Goal: Book appointment/travel/reservation

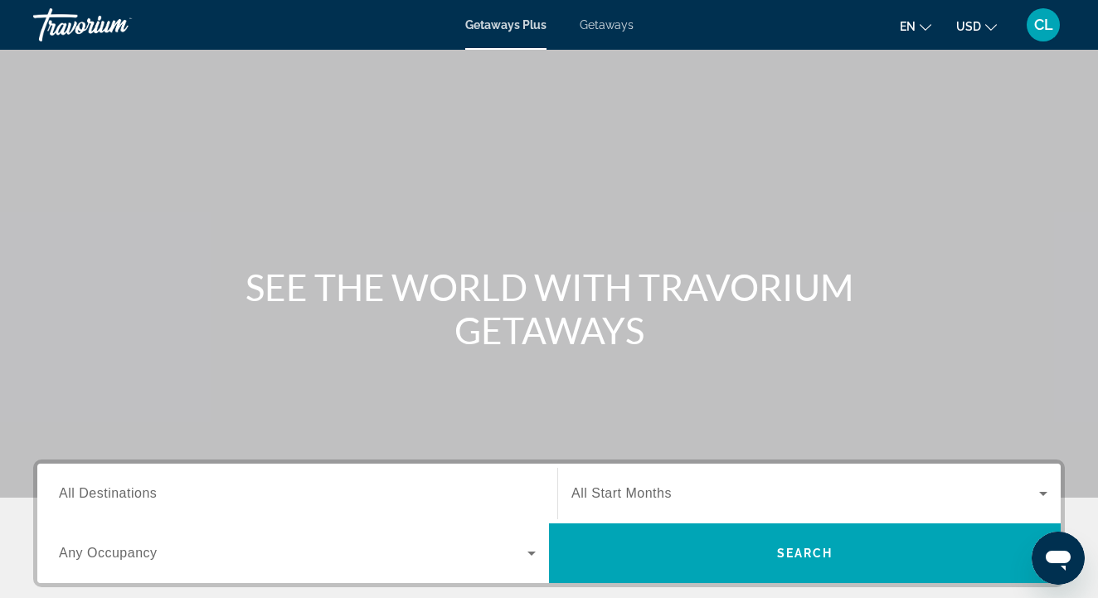
click at [610, 27] on span "Getaways" at bounding box center [607, 24] width 54 height 13
click at [245, 486] on input "Destination All Destinations" at bounding box center [297, 494] width 477 height 20
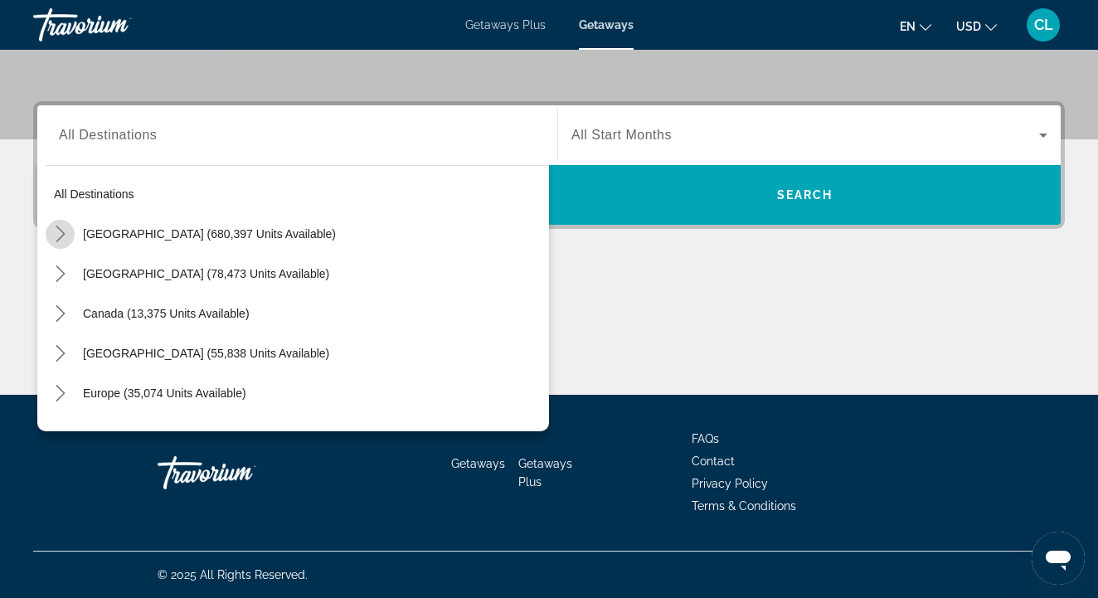
click at [63, 230] on icon "Toggle United States (680,397 units available) submenu" at bounding box center [60, 234] width 17 height 17
click at [61, 234] on icon "Toggle United States (680,397 units available) submenu" at bounding box center [60, 234] width 17 height 17
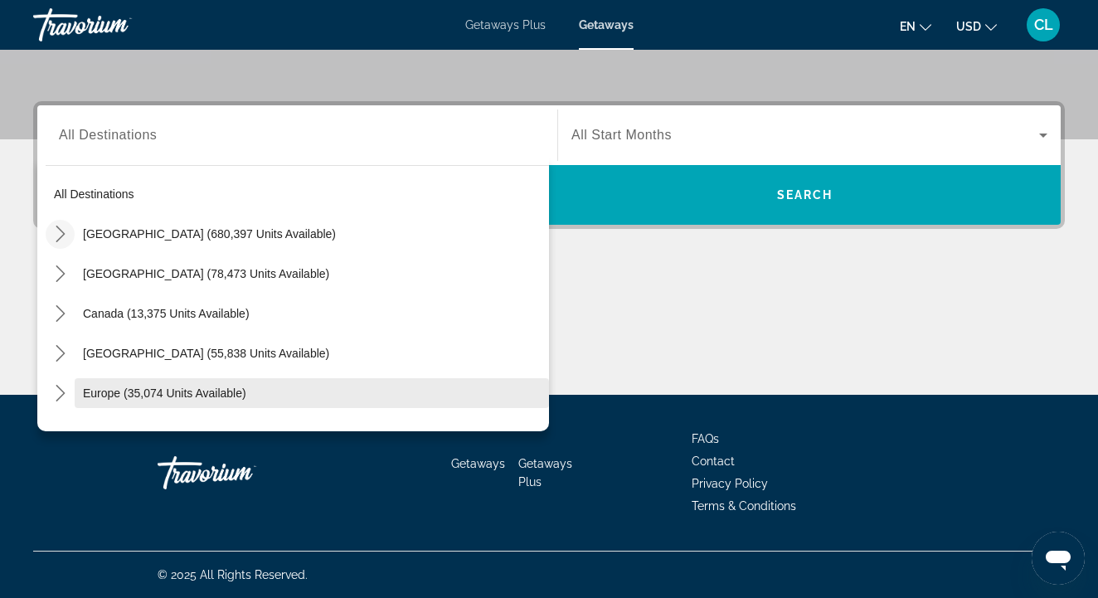
click at [97, 390] on span "Europe (35,074 units available)" at bounding box center [164, 393] width 163 height 13
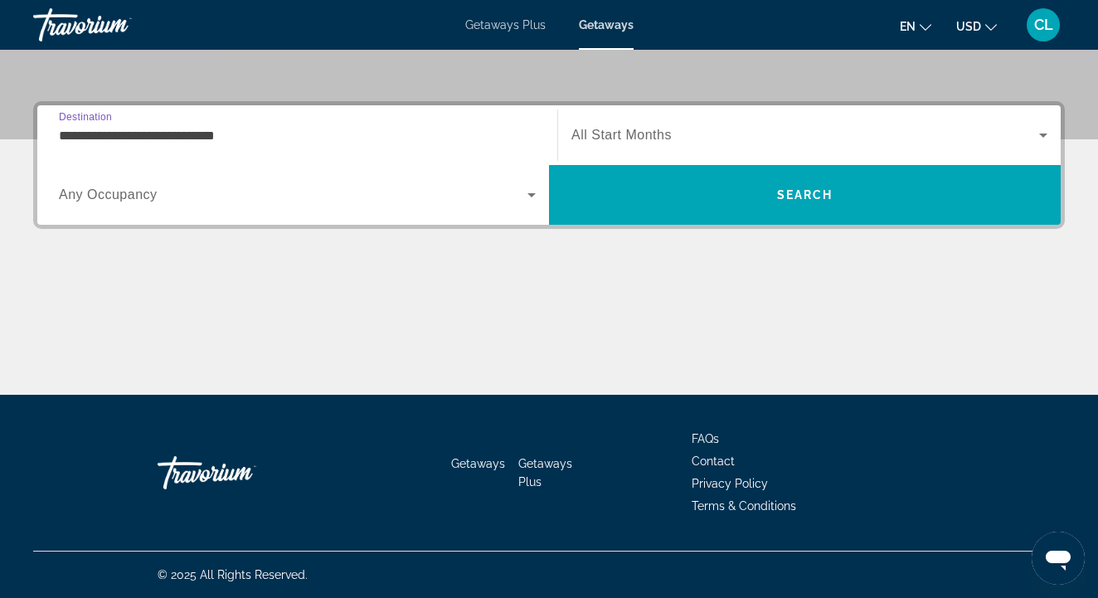
click at [279, 132] on input "**********" at bounding box center [297, 136] width 477 height 20
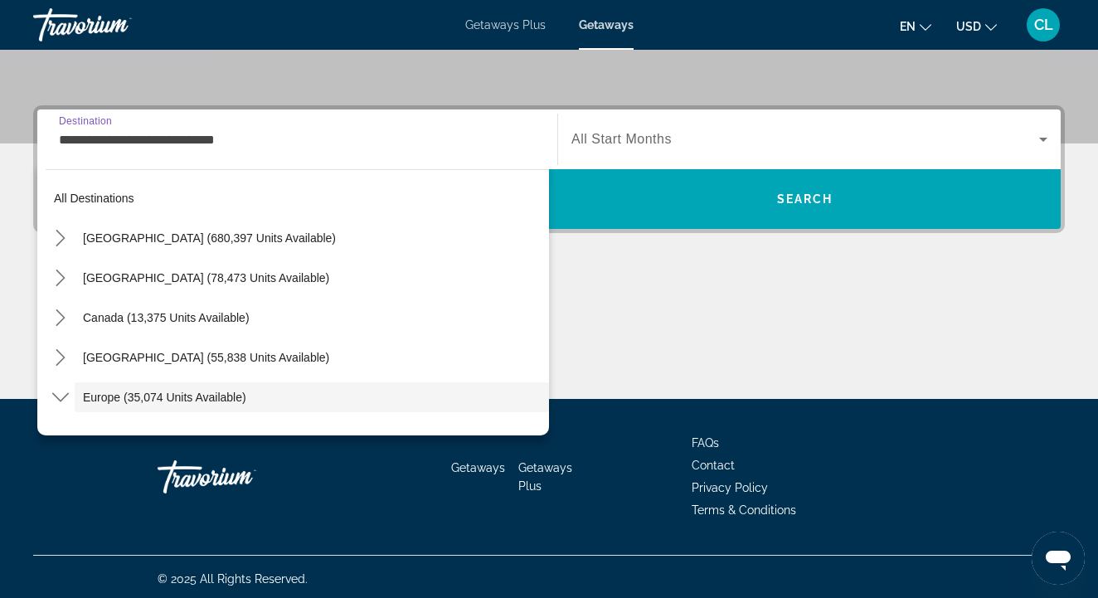
scroll to position [99, 0]
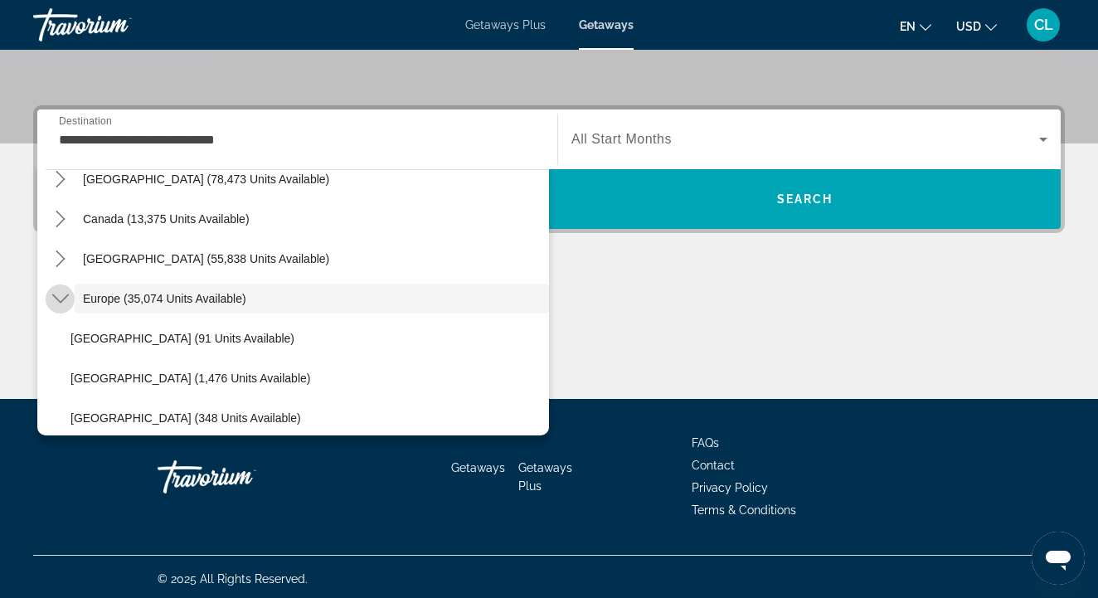
click at [56, 295] on icon "Toggle Europe (35,074 units available) submenu" at bounding box center [60, 298] width 17 height 17
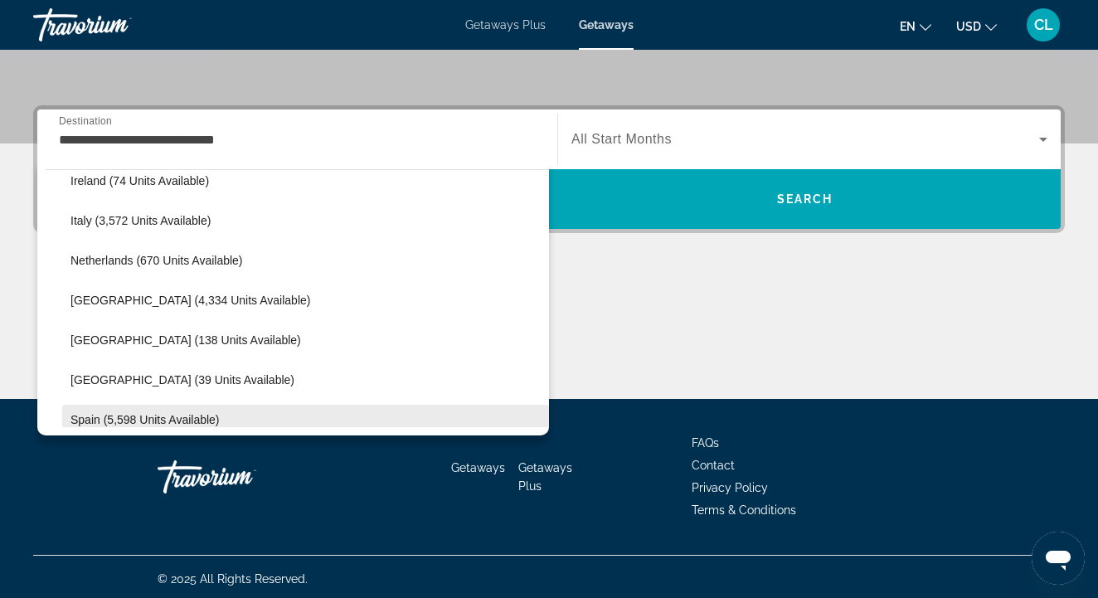
scroll to position [650, 0]
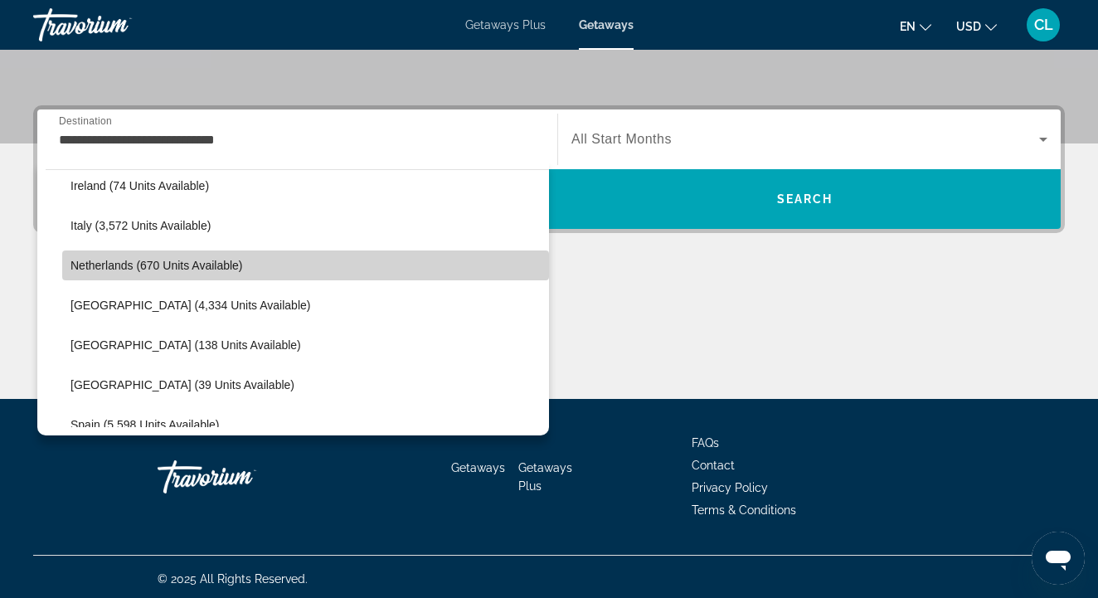
click at [135, 270] on span "Netherlands (670 units available)" at bounding box center [157, 265] width 173 height 13
type input "**********"
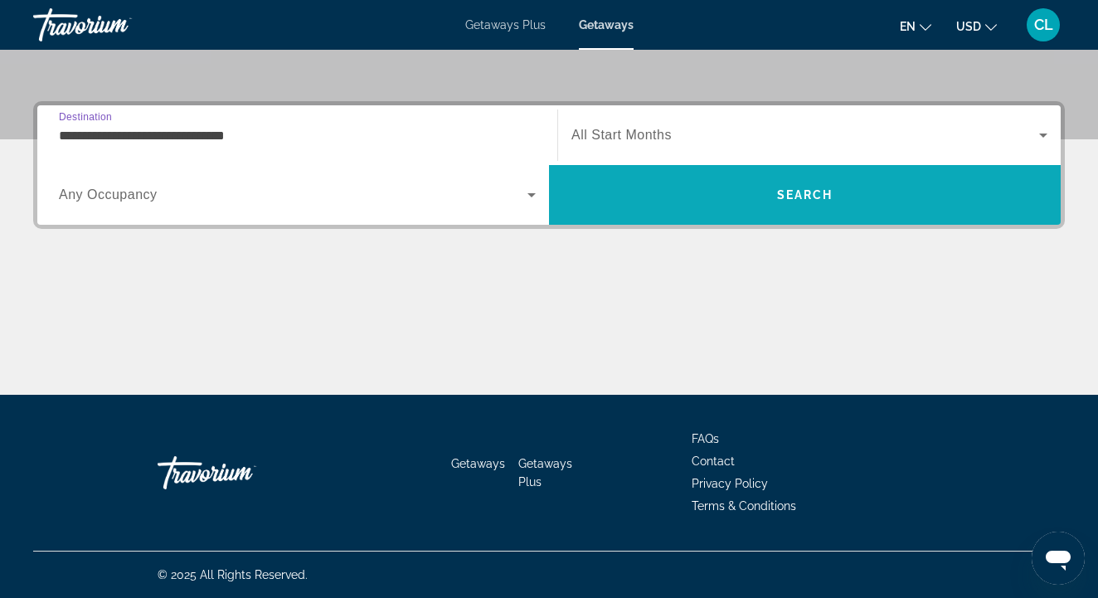
click at [727, 192] on span "Search" at bounding box center [805, 195] width 512 height 40
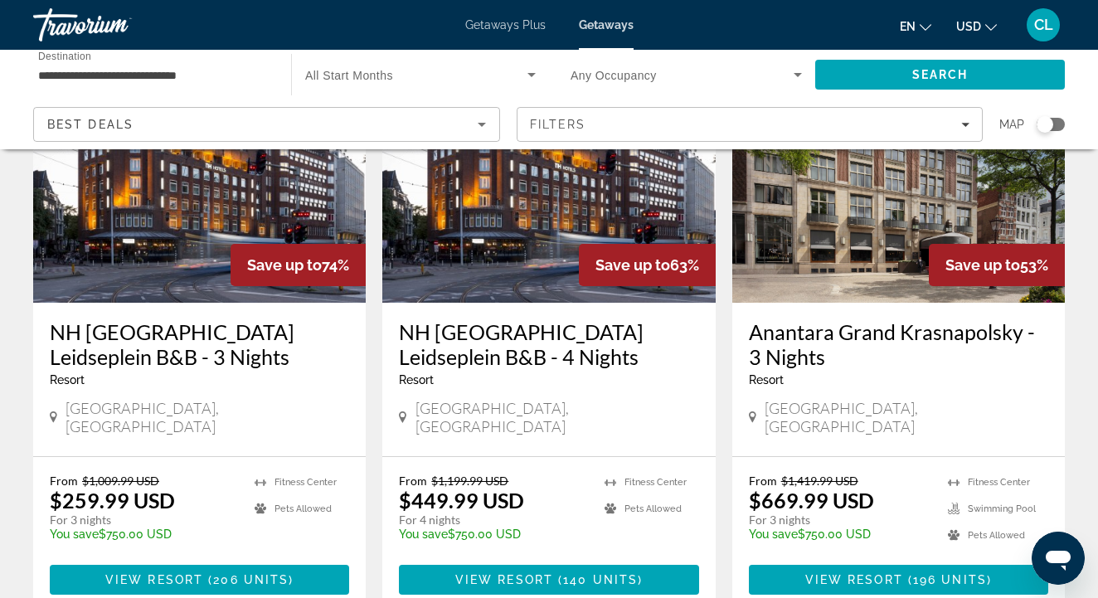
scroll to position [2, 0]
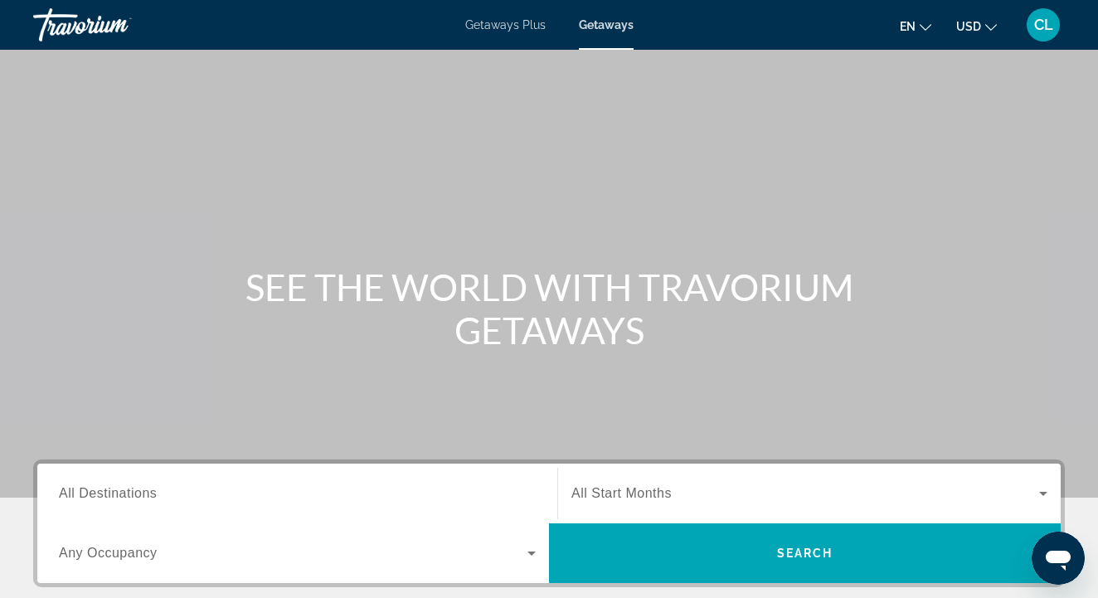
click at [167, 484] on input "Destination All Destinations" at bounding box center [297, 494] width 477 height 20
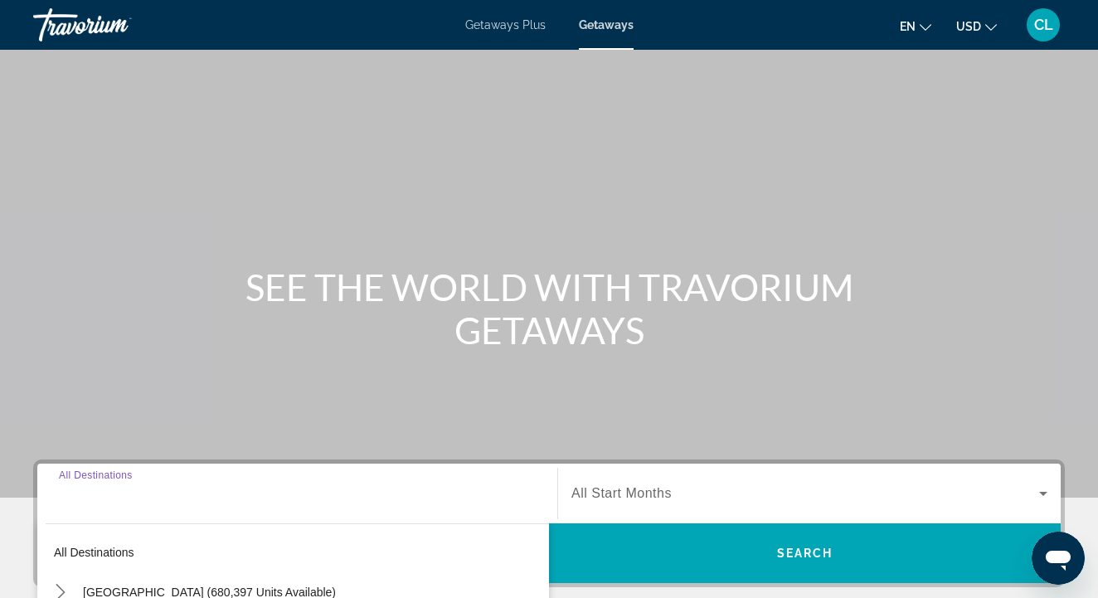
scroll to position [358, 0]
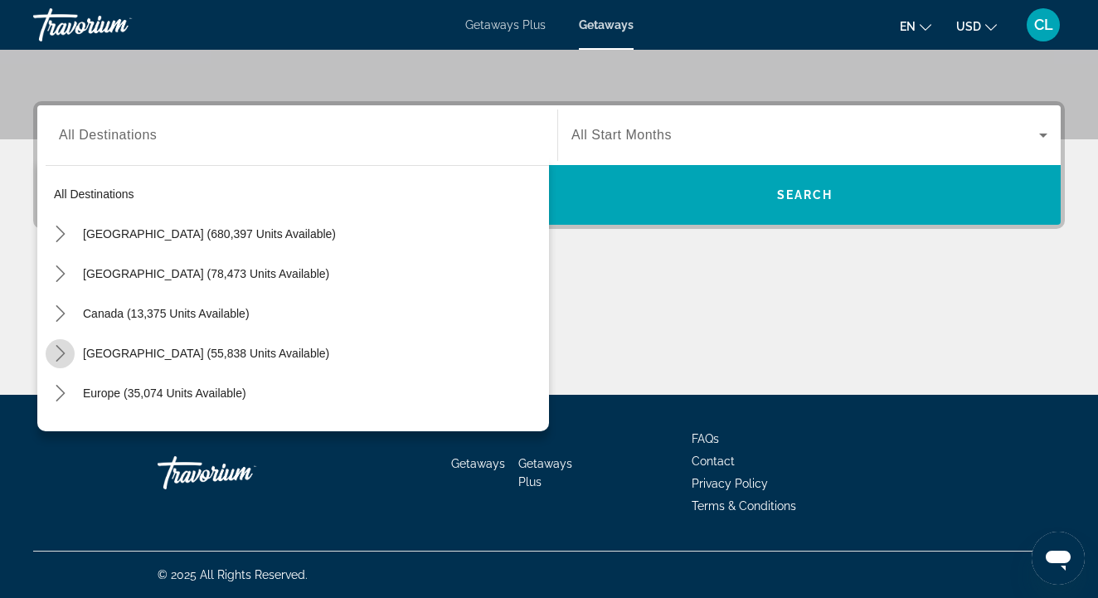
click at [68, 353] on icon "Toggle Caribbean & Atlantic Islands (55,838 units available) submenu" at bounding box center [60, 353] width 17 height 17
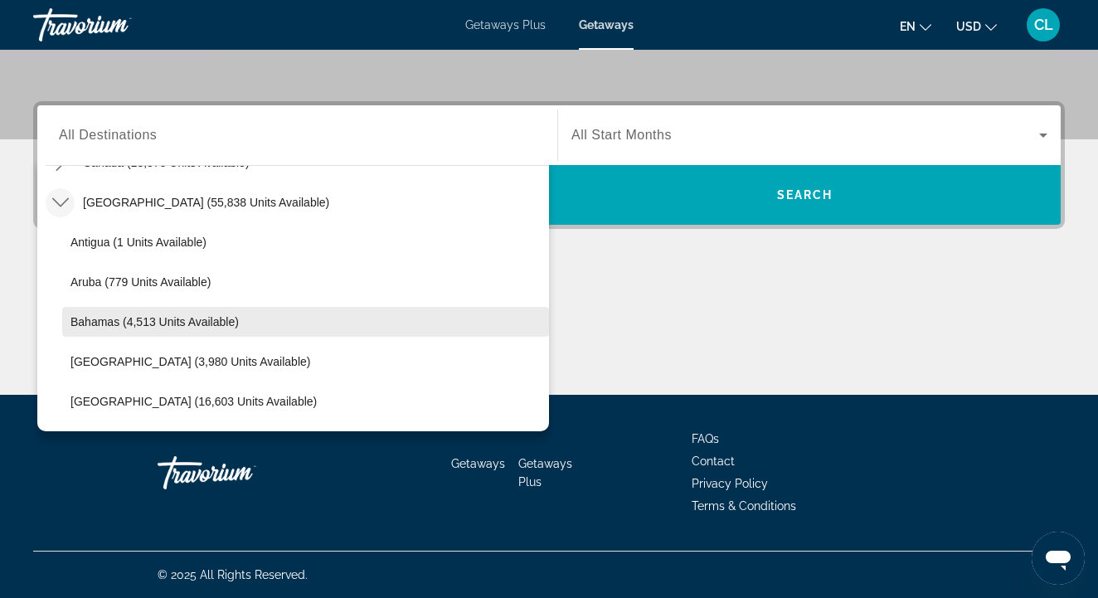
scroll to position [152, 0]
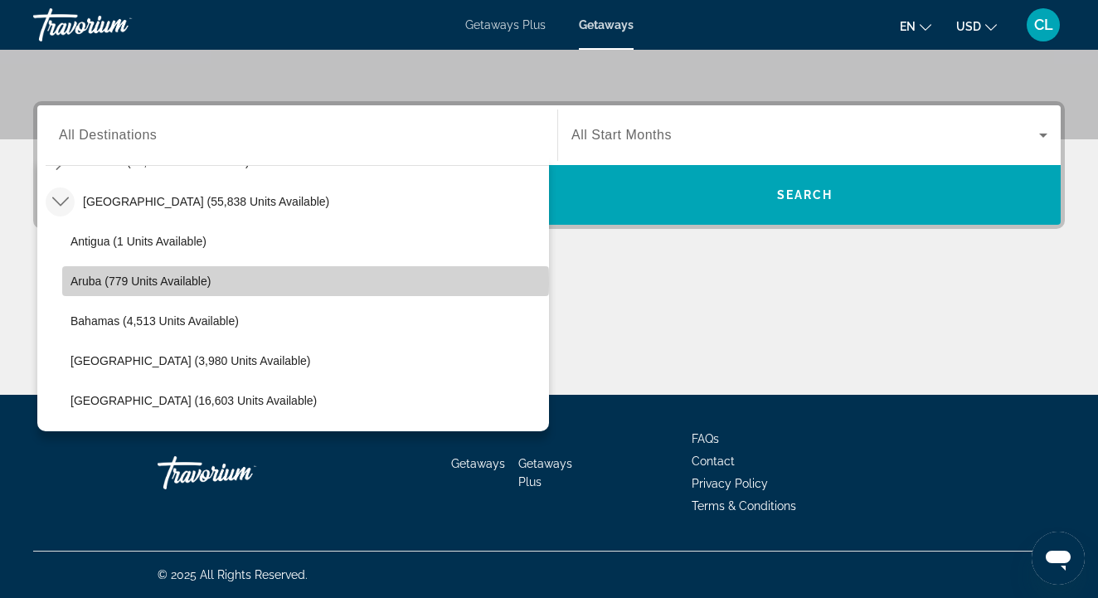
click at [114, 285] on span "Aruba (779 units available)" at bounding box center [141, 281] width 140 height 13
type input "**********"
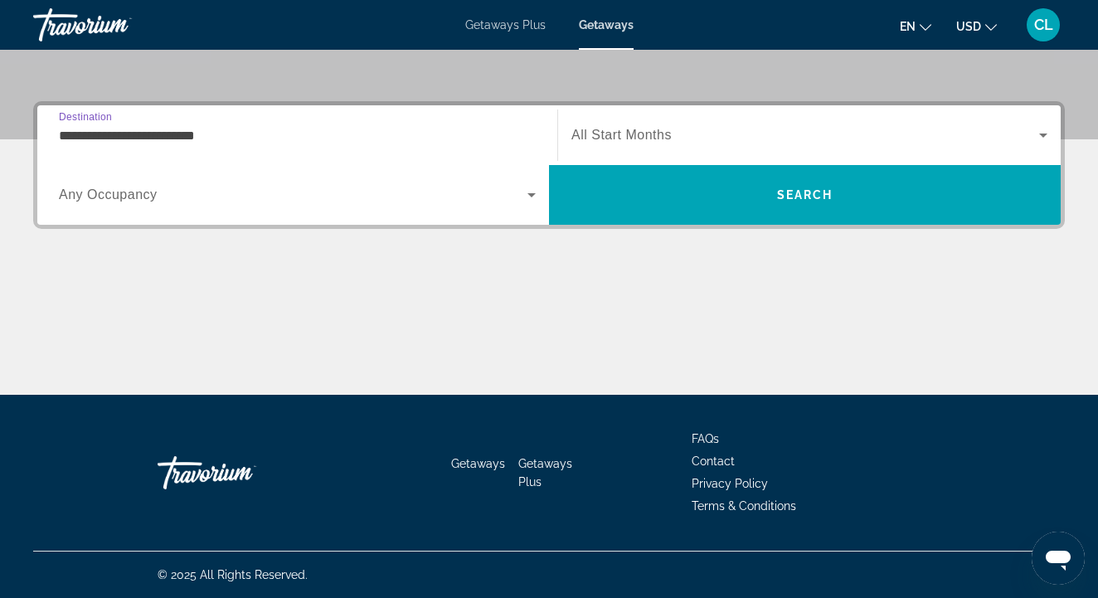
click at [752, 227] on div "**********" at bounding box center [549, 165] width 1032 height 128
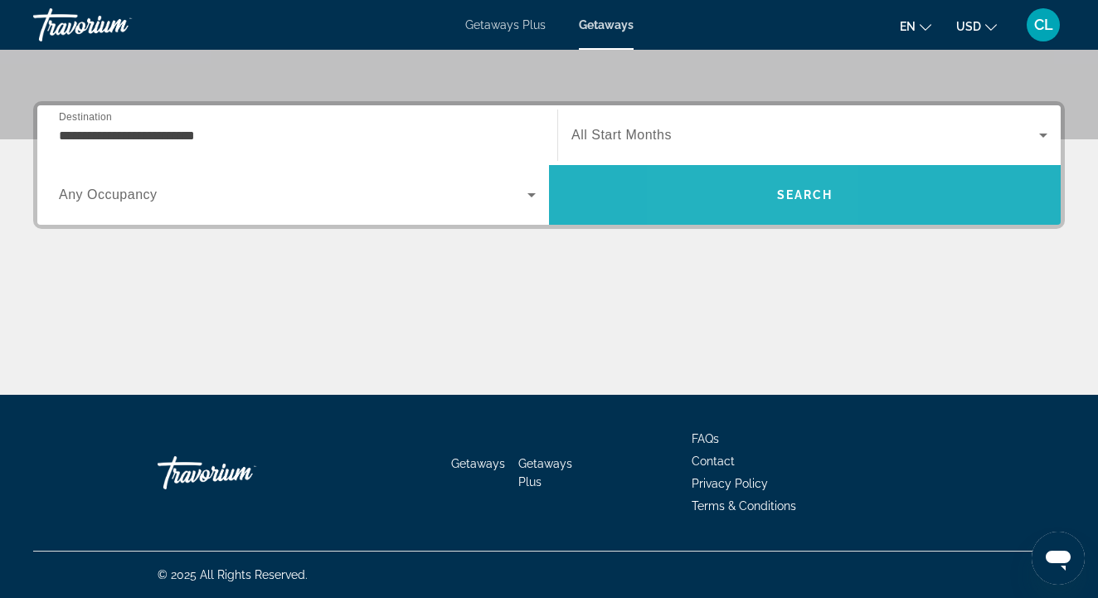
click at [750, 213] on span "Search" at bounding box center [805, 195] width 512 height 40
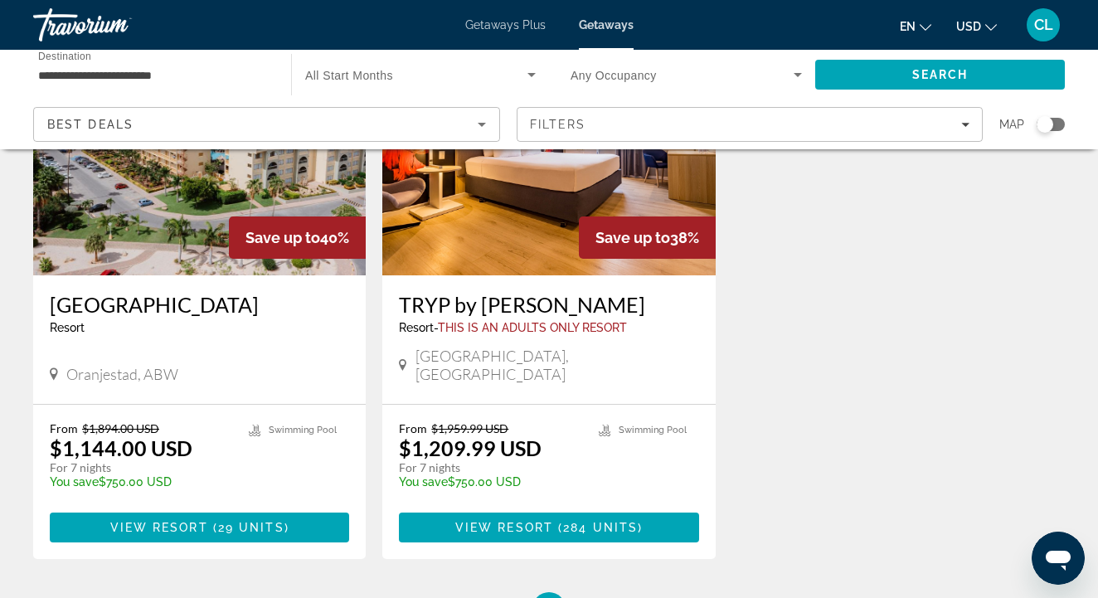
scroll to position [816, 0]
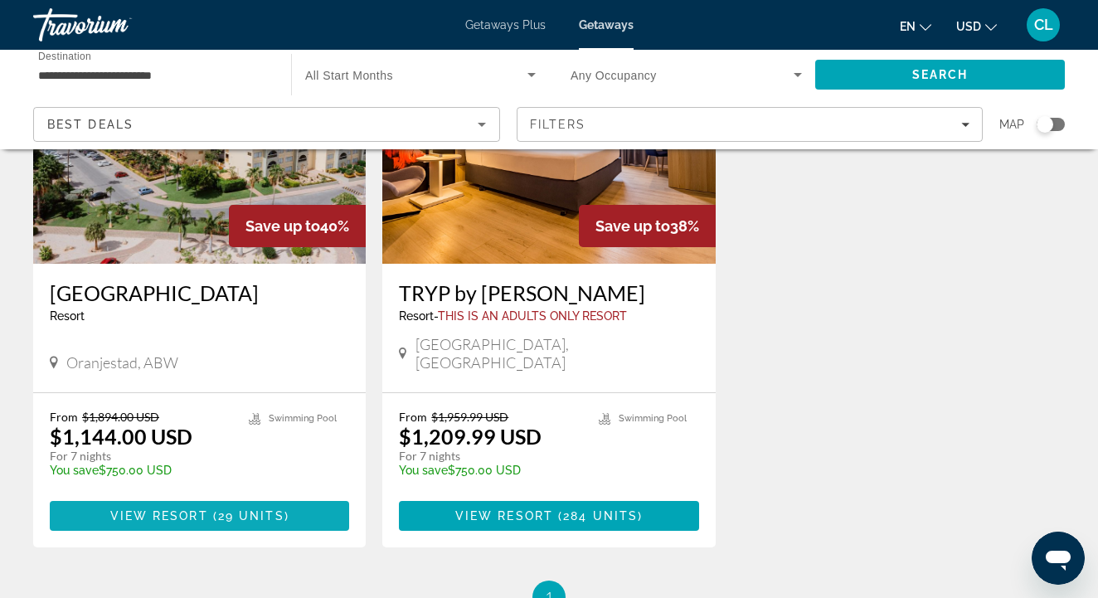
click at [165, 509] on span "View Resort" at bounding box center [159, 515] width 98 height 13
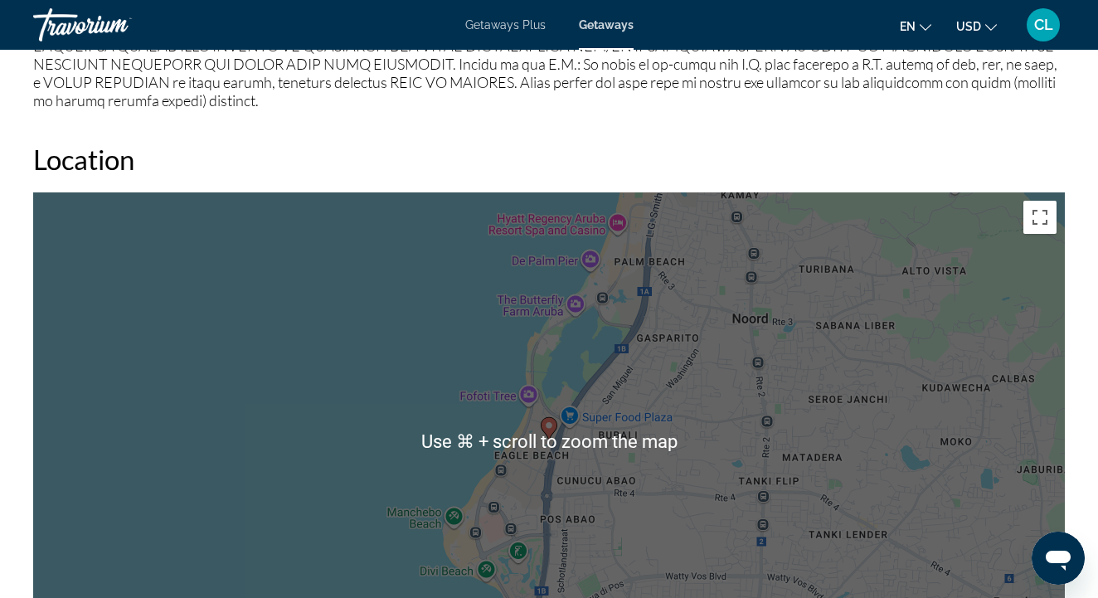
scroll to position [2294, 0]
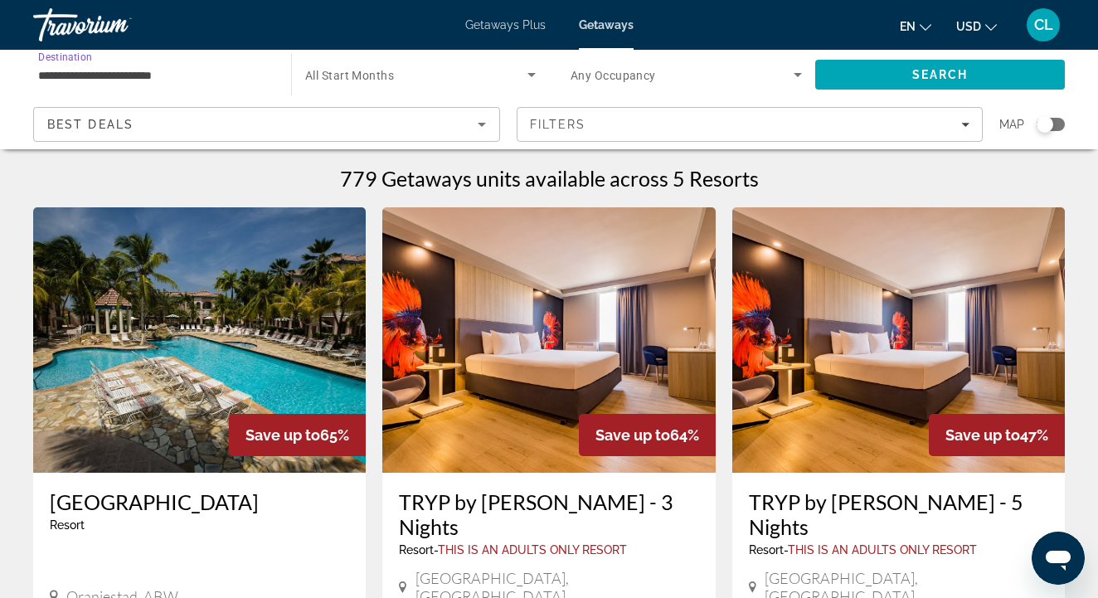
click at [157, 75] on input "**********" at bounding box center [153, 76] width 231 height 20
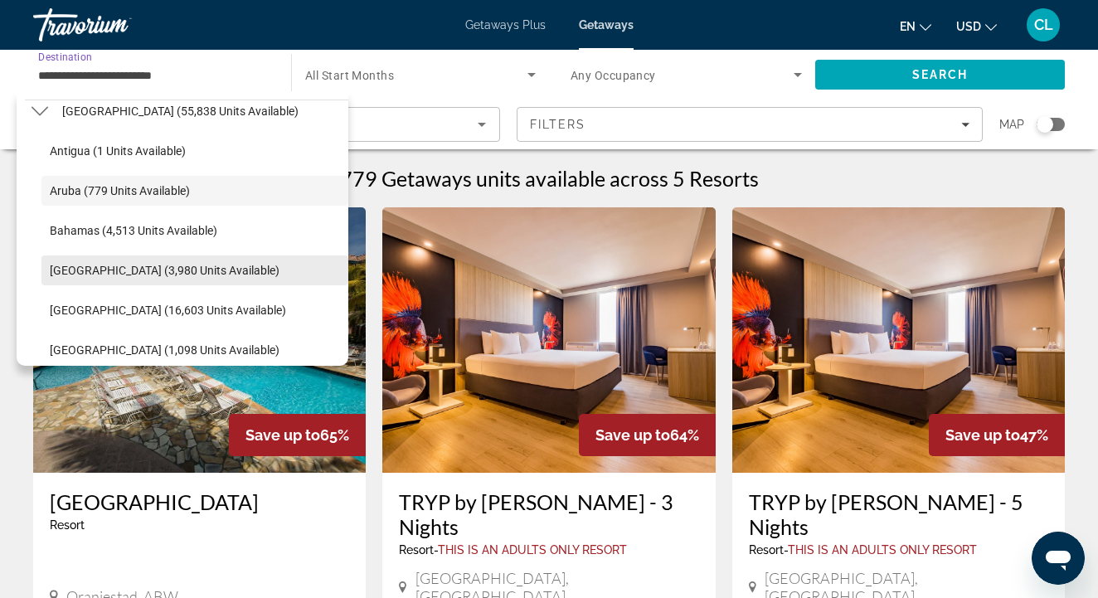
scroll to position [184, 0]
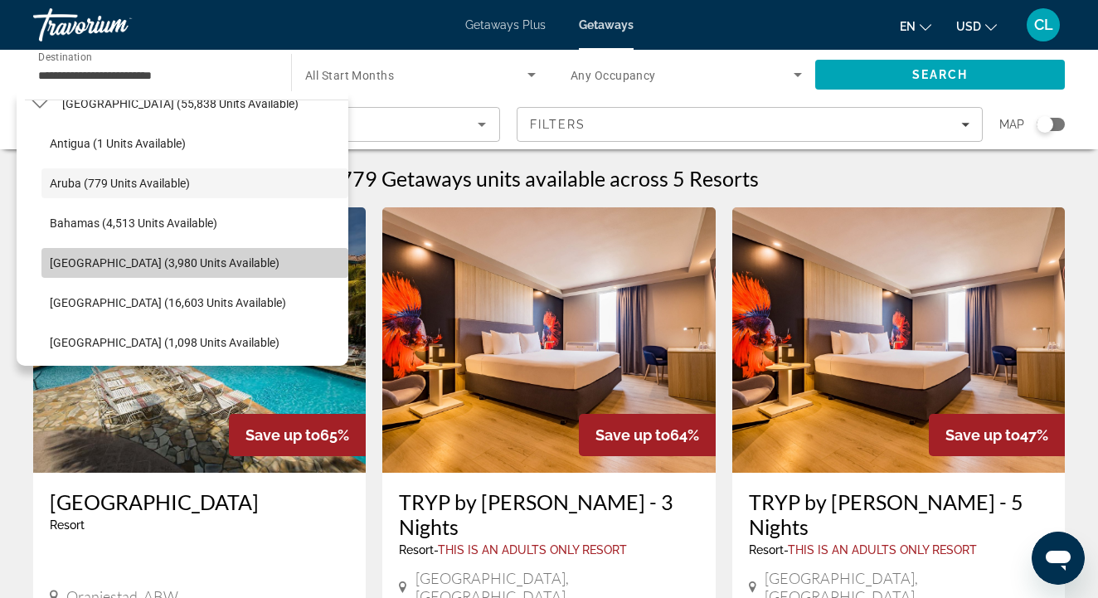
click at [91, 267] on span "[GEOGRAPHIC_DATA] (3,980 units available)" at bounding box center [165, 262] width 230 height 13
type input "**********"
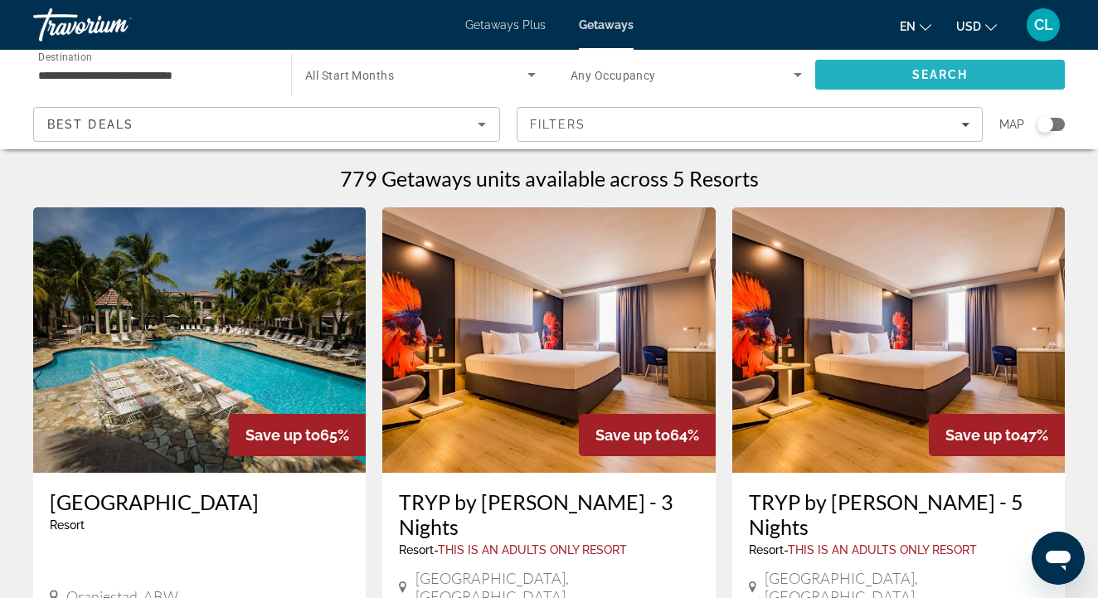
click at [859, 78] on span "Search" at bounding box center [940, 75] width 250 height 40
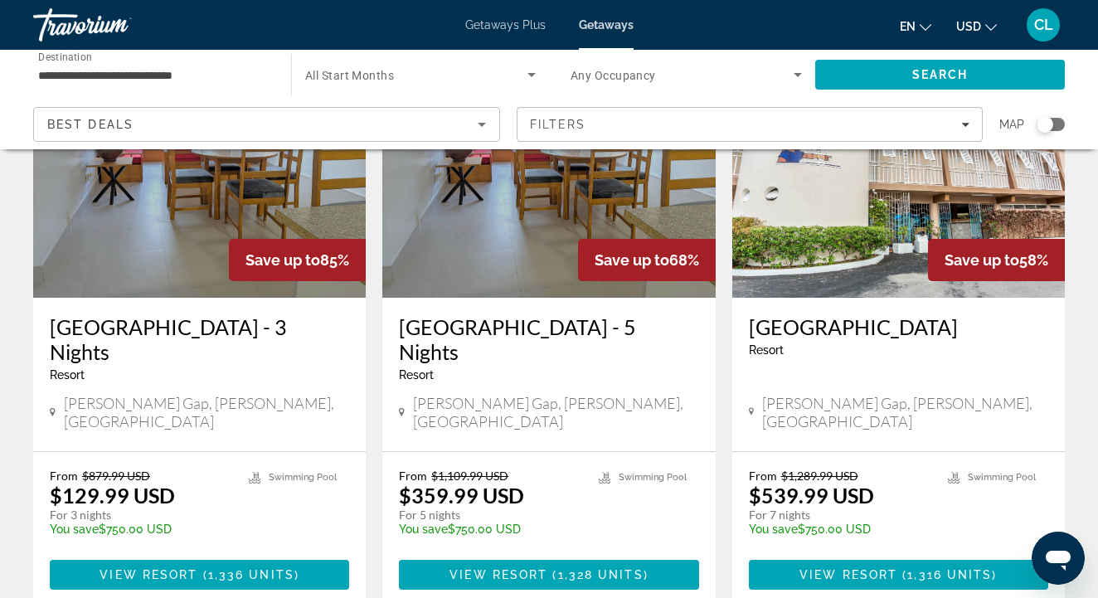
scroll to position [176, 0]
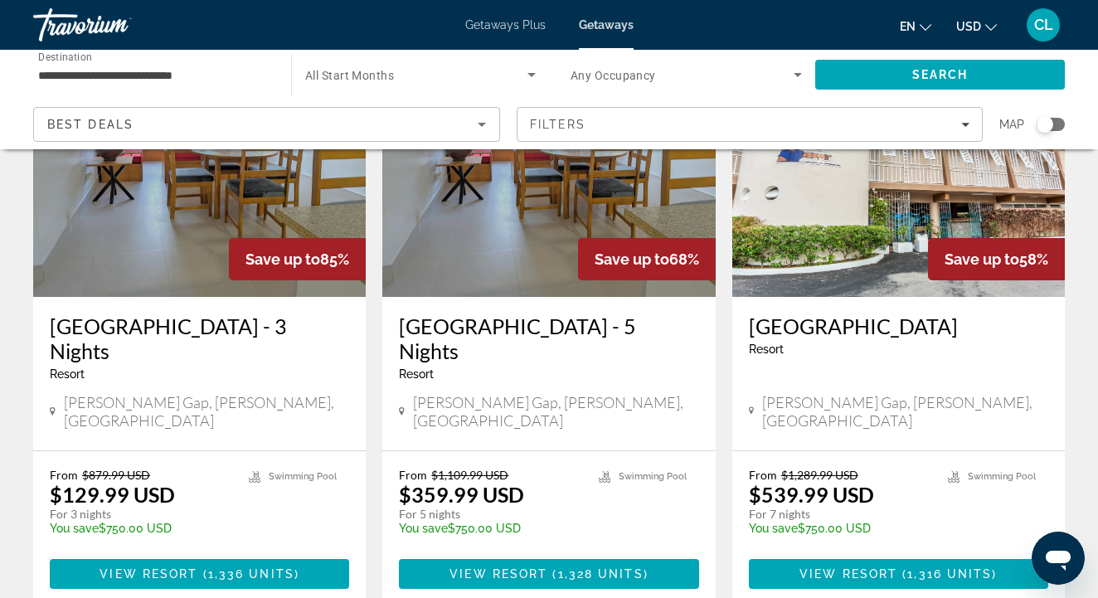
click at [869, 328] on h3 "[GEOGRAPHIC_DATA]" at bounding box center [898, 326] width 299 height 25
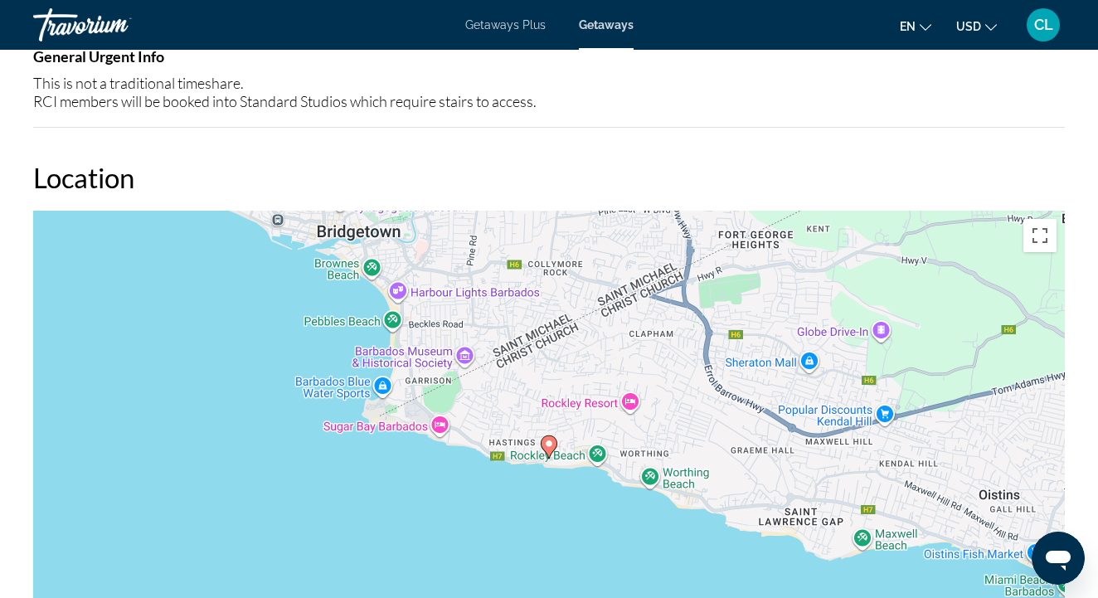
scroll to position [1968, 0]
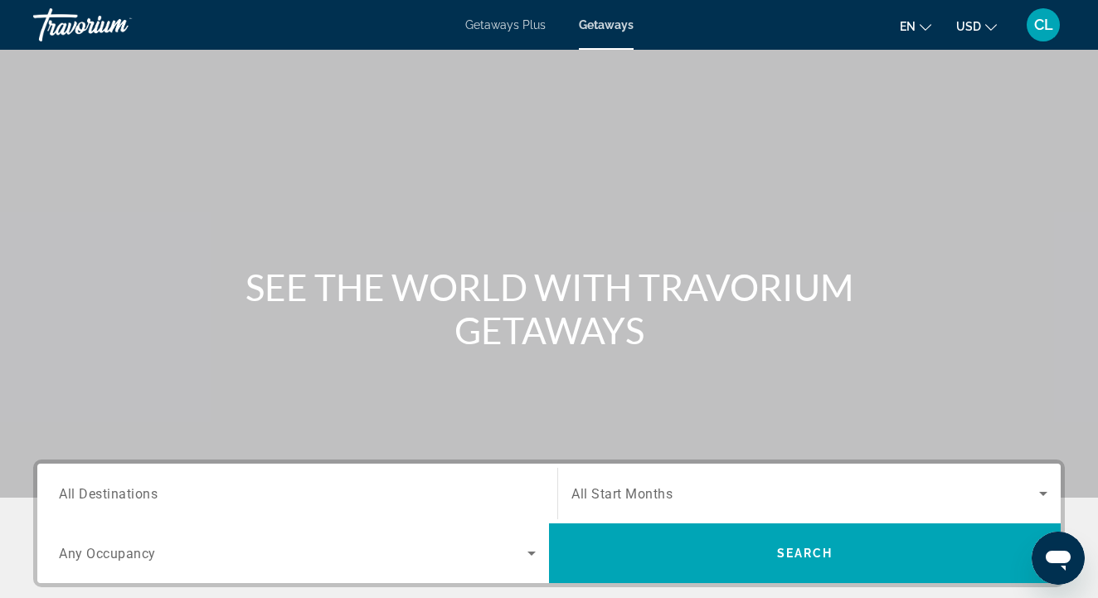
click at [158, 498] on span "All Destinations" at bounding box center [108, 493] width 99 height 16
click at [158, 498] on input "Destination All Destinations" at bounding box center [297, 494] width 477 height 20
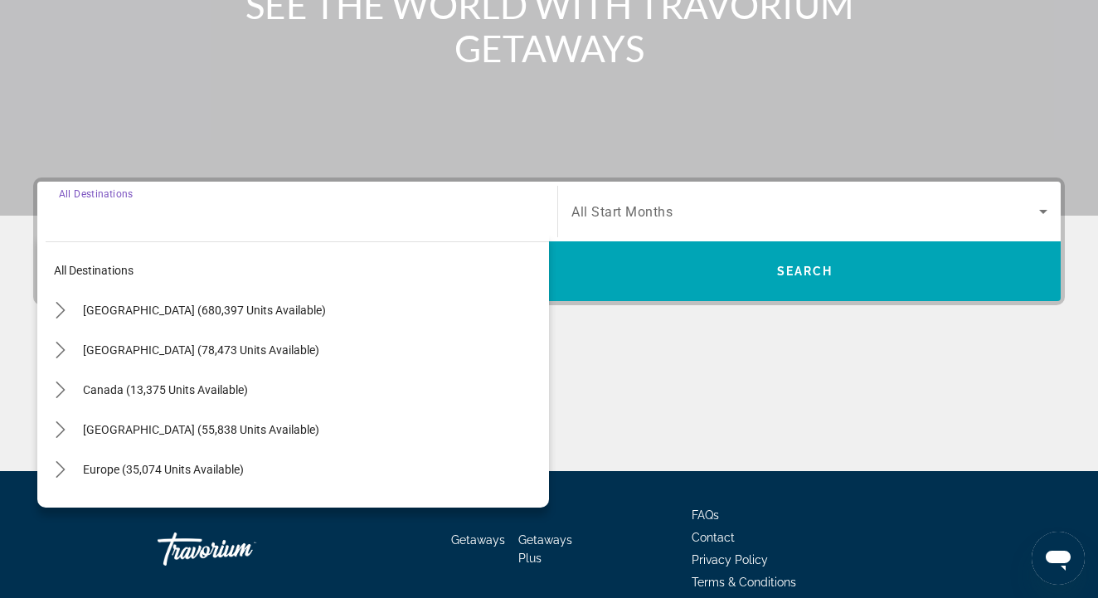
scroll to position [358, 0]
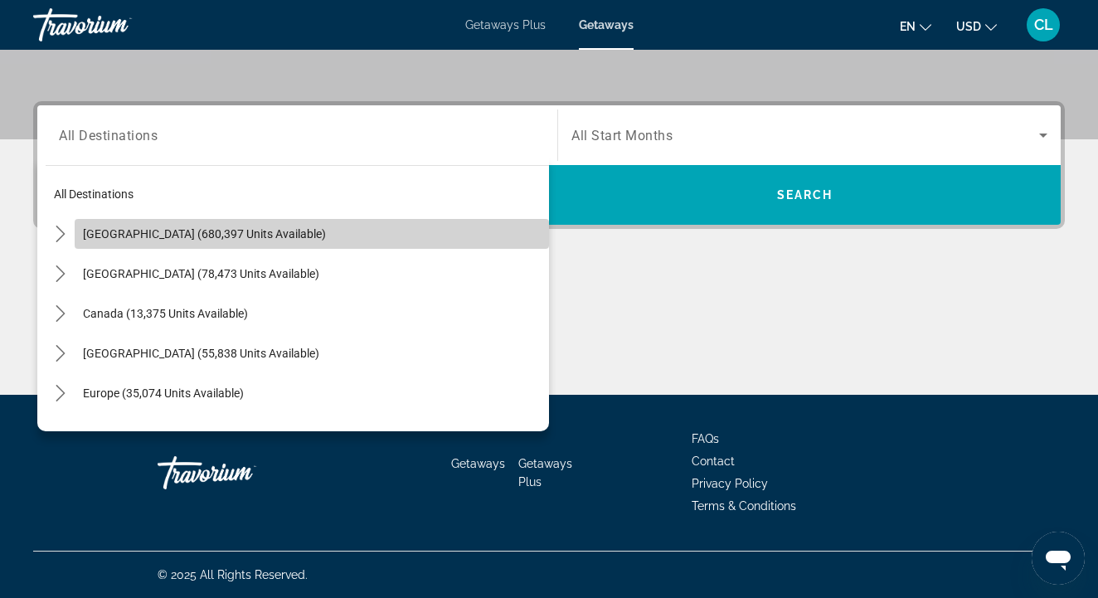
click at [141, 227] on span "[GEOGRAPHIC_DATA] (680,397 units available)" at bounding box center [204, 233] width 243 height 13
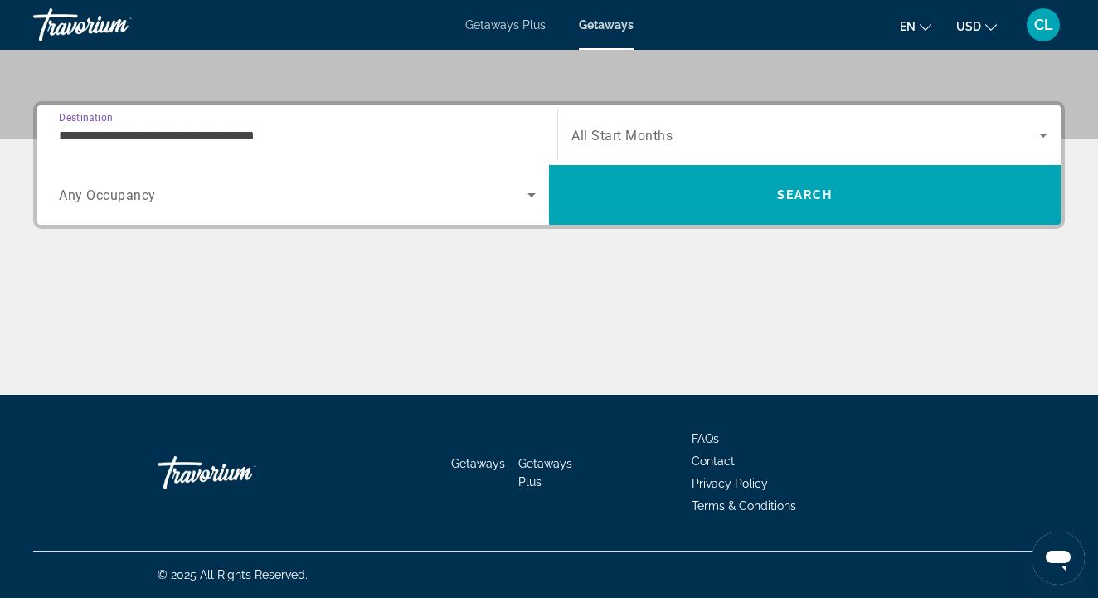
click at [60, 138] on input "**********" at bounding box center [297, 136] width 477 height 20
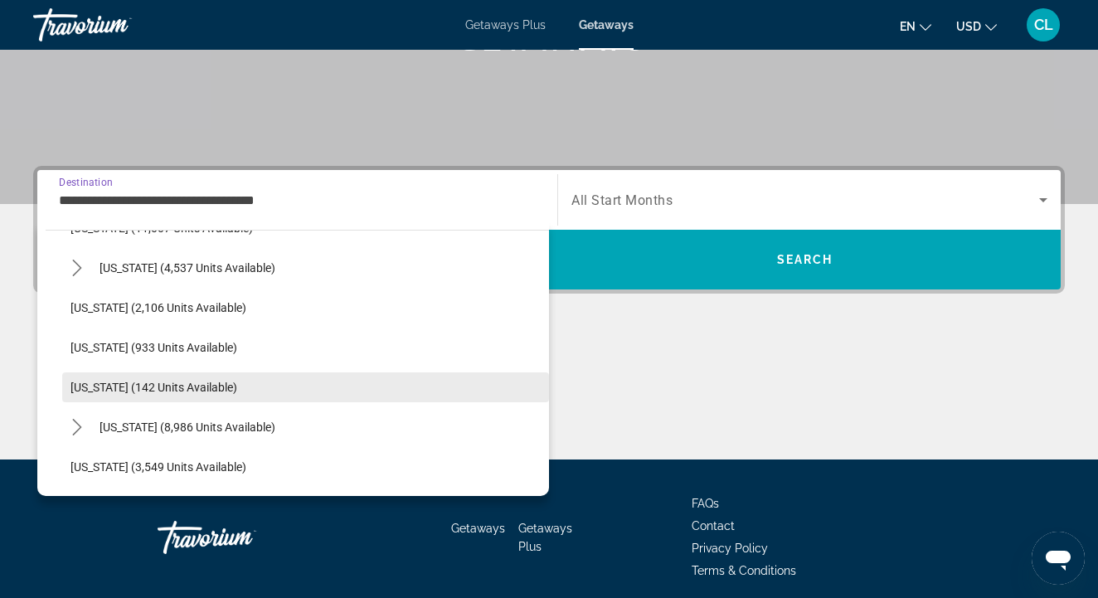
scroll to position [710, 0]
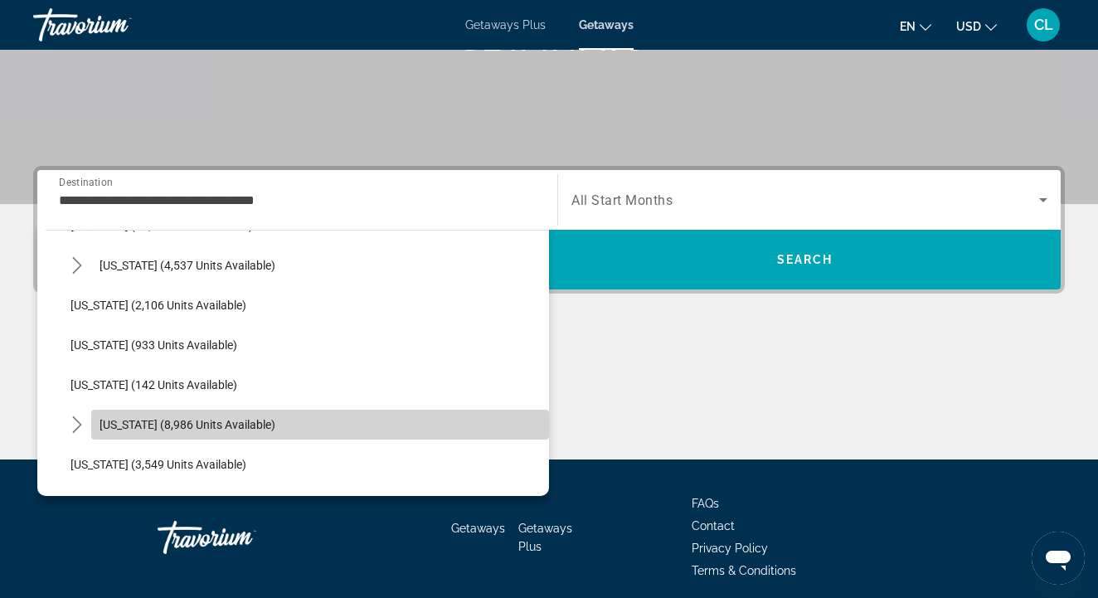
click at [138, 419] on span "[US_STATE] (8,986 units available)" at bounding box center [188, 424] width 176 height 13
type input "**********"
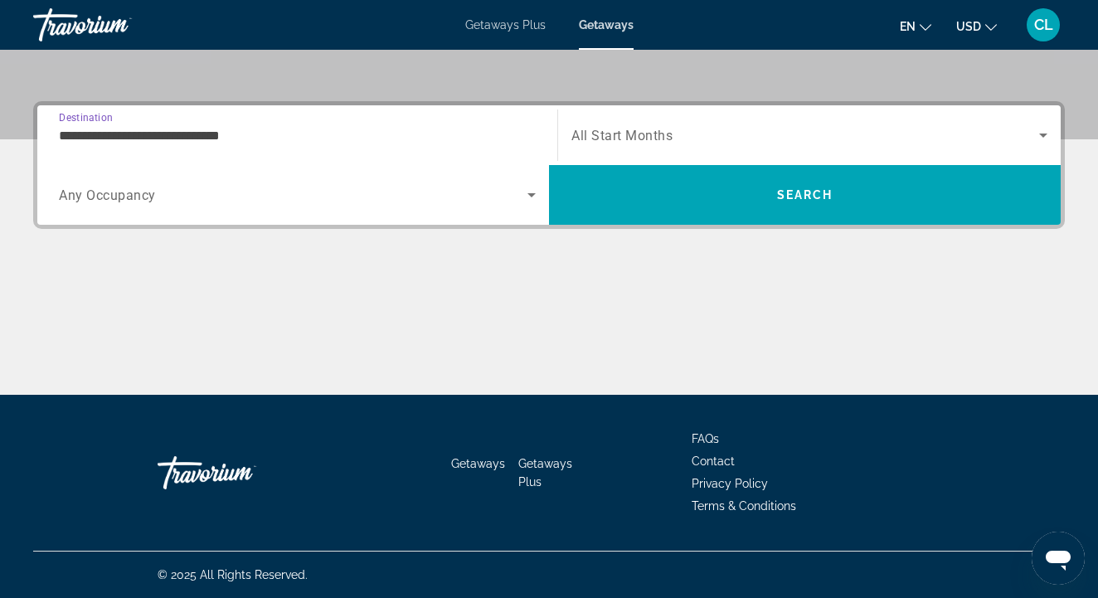
click at [648, 136] on span "All Start Months" at bounding box center [622, 136] width 101 height 16
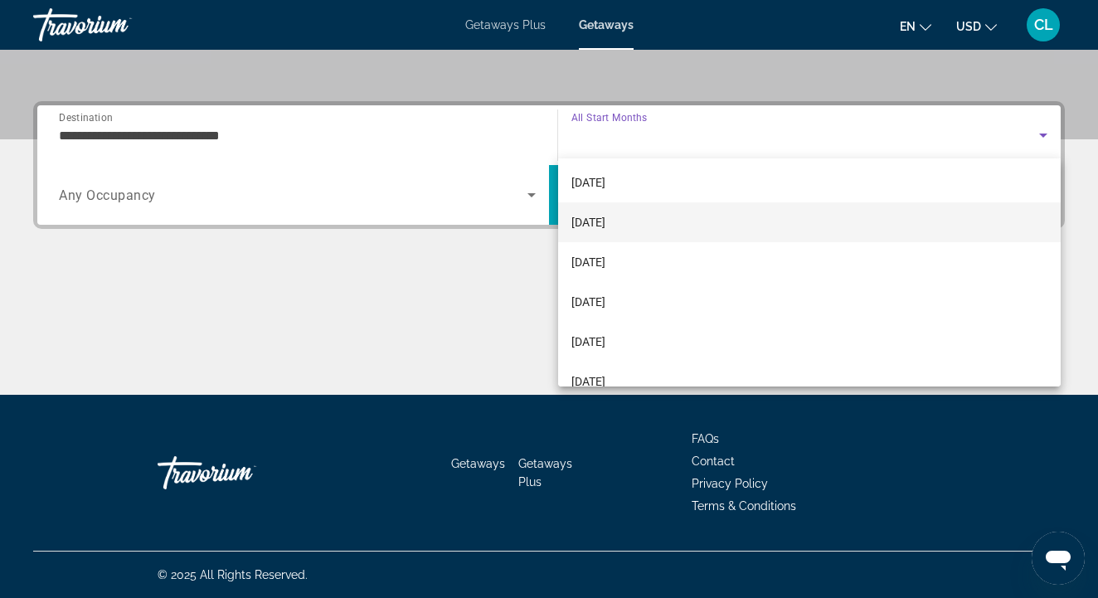
scroll to position [327, 0]
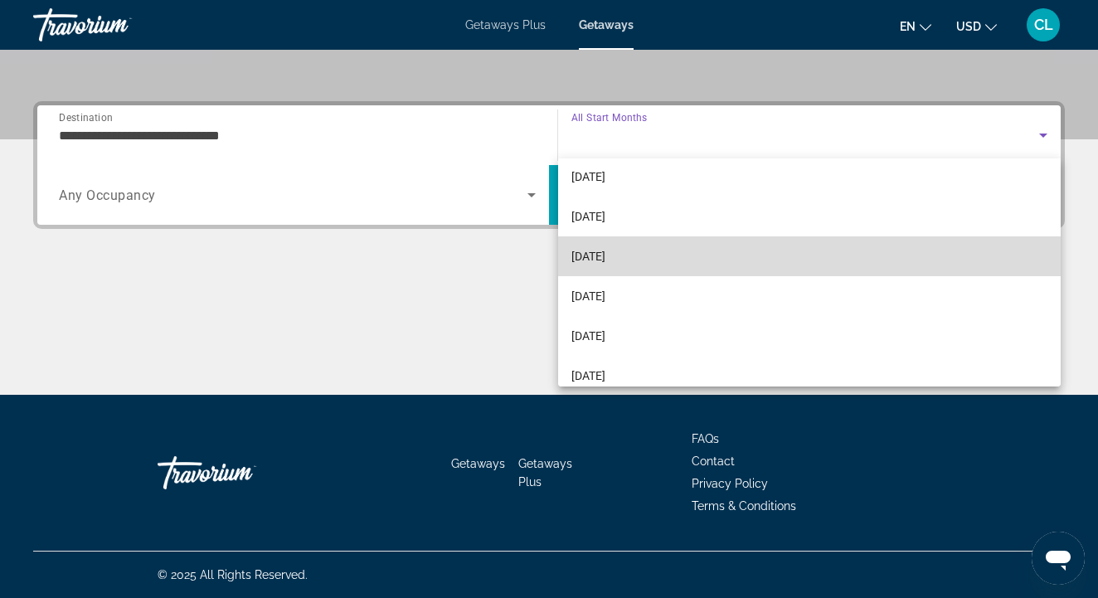
click at [601, 260] on span "[DATE]" at bounding box center [589, 256] width 34 height 20
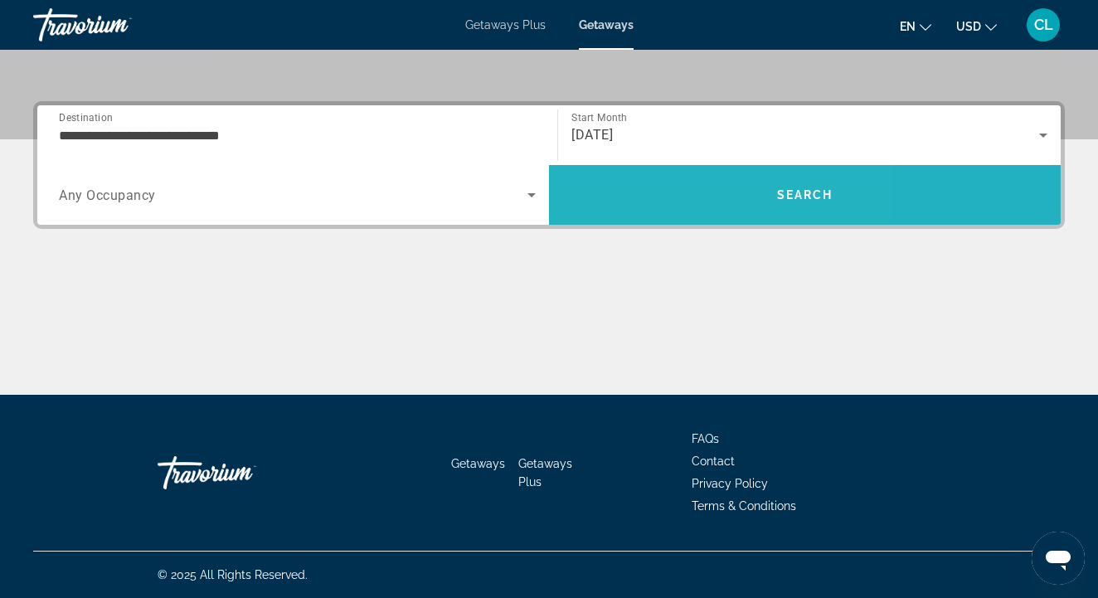
click at [660, 192] on span "Search" at bounding box center [805, 195] width 512 height 40
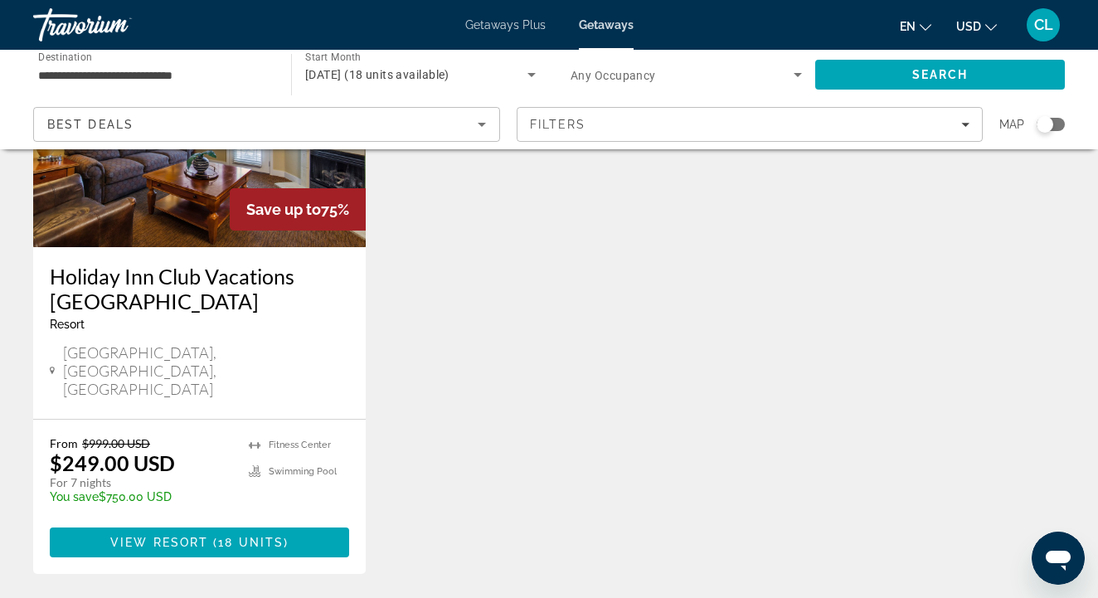
scroll to position [236, 0]
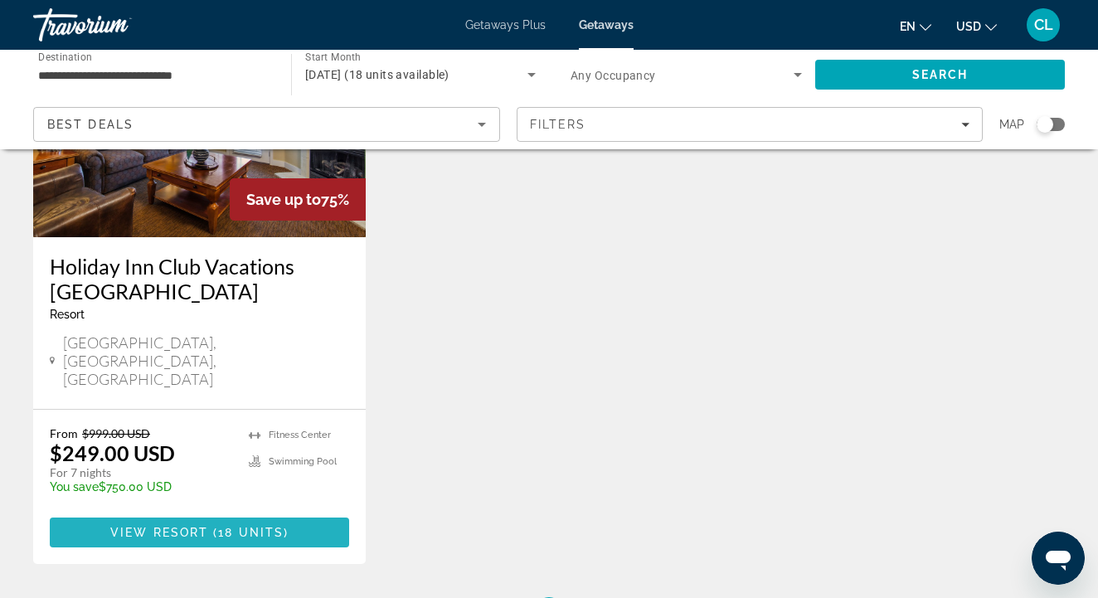
click at [195, 526] on span "View Resort" at bounding box center [159, 532] width 98 height 13
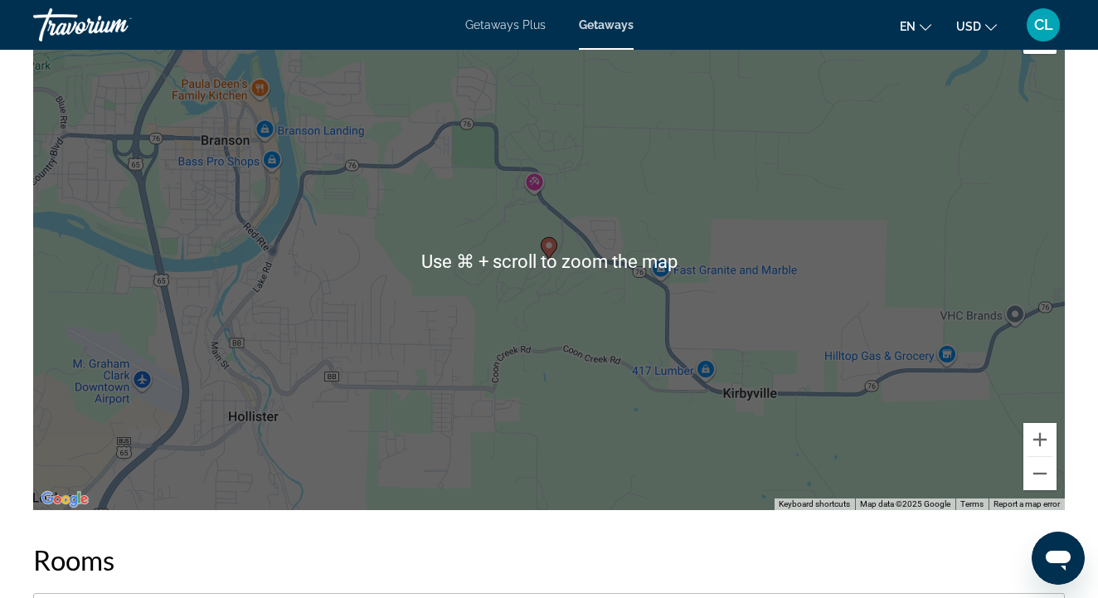
scroll to position [2800, 0]
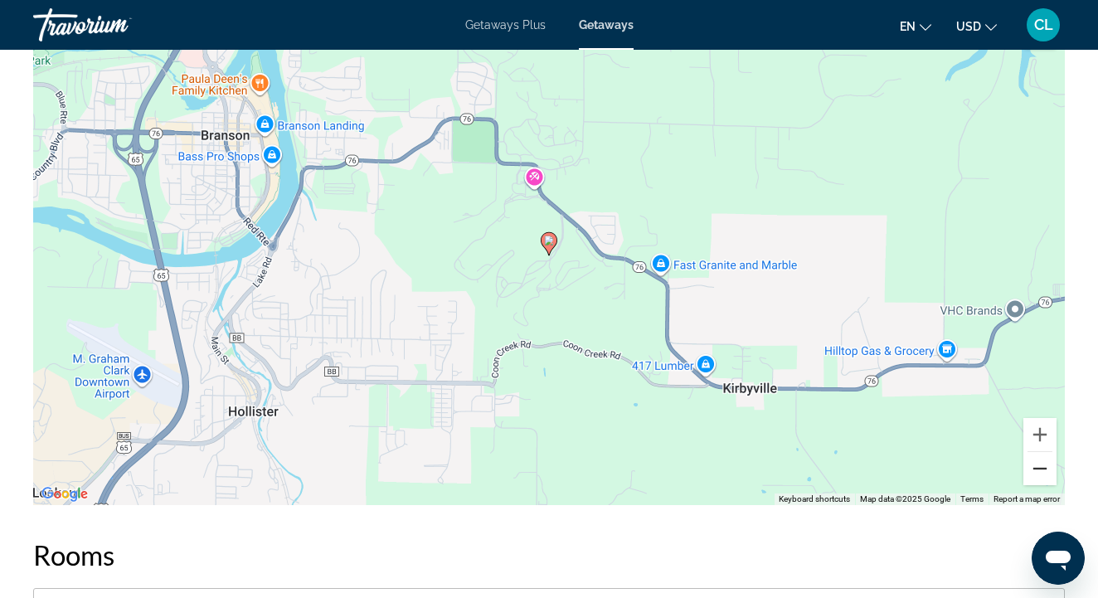
click at [1040, 455] on button "Zoom out" at bounding box center [1040, 468] width 33 height 33
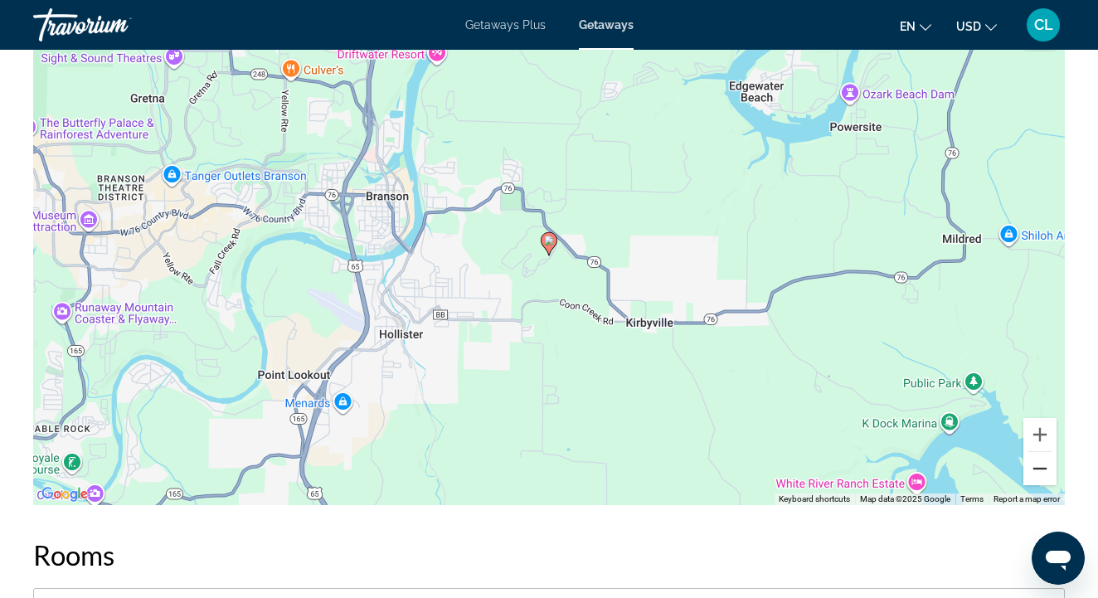
click at [1041, 458] on button "Zoom out" at bounding box center [1040, 468] width 33 height 33
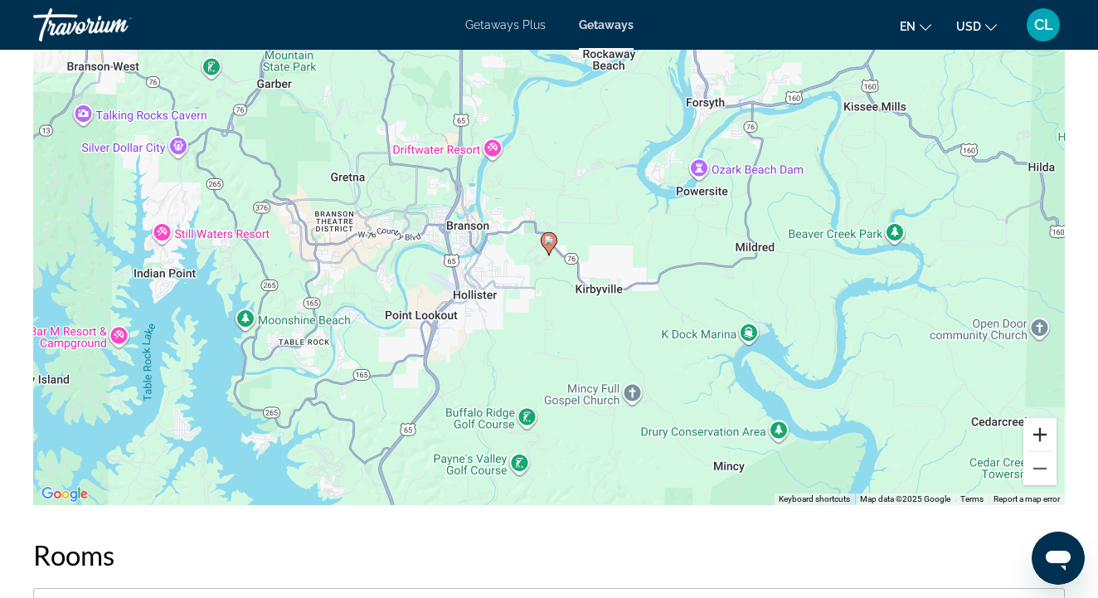
click at [1037, 418] on button "Zoom in" at bounding box center [1040, 434] width 33 height 33
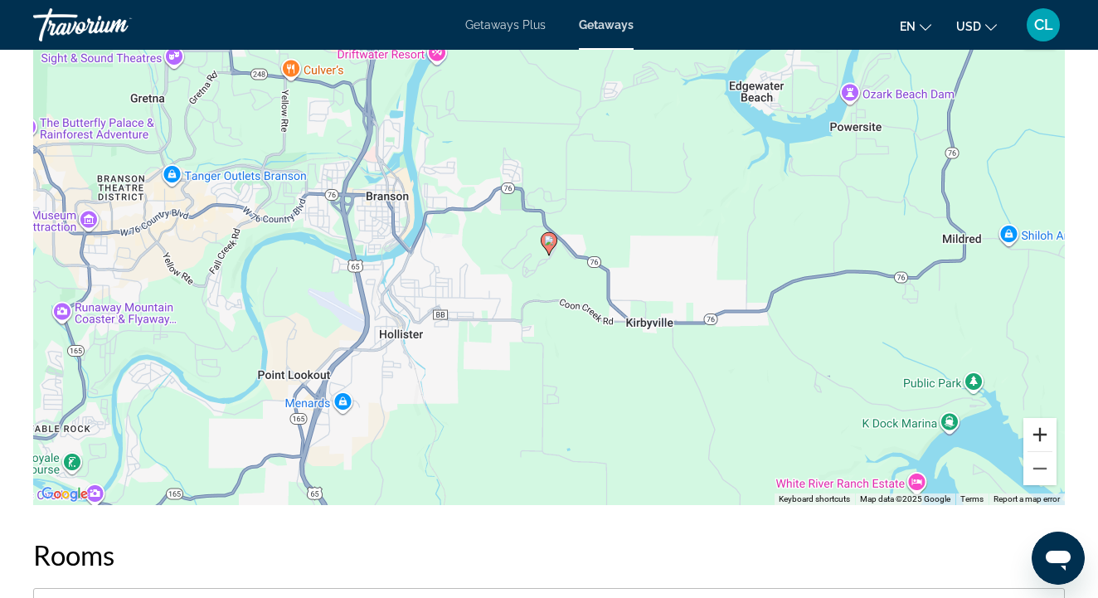
click at [1037, 418] on button "Zoom in" at bounding box center [1040, 434] width 33 height 33
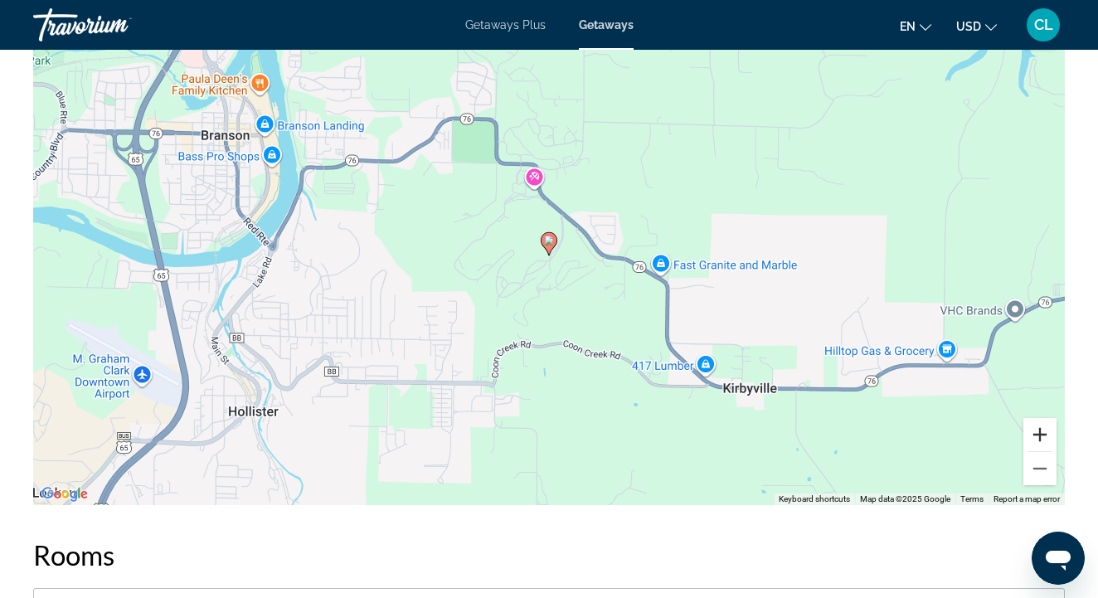
click at [1037, 418] on button "Zoom in" at bounding box center [1040, 434] width 33 height 33
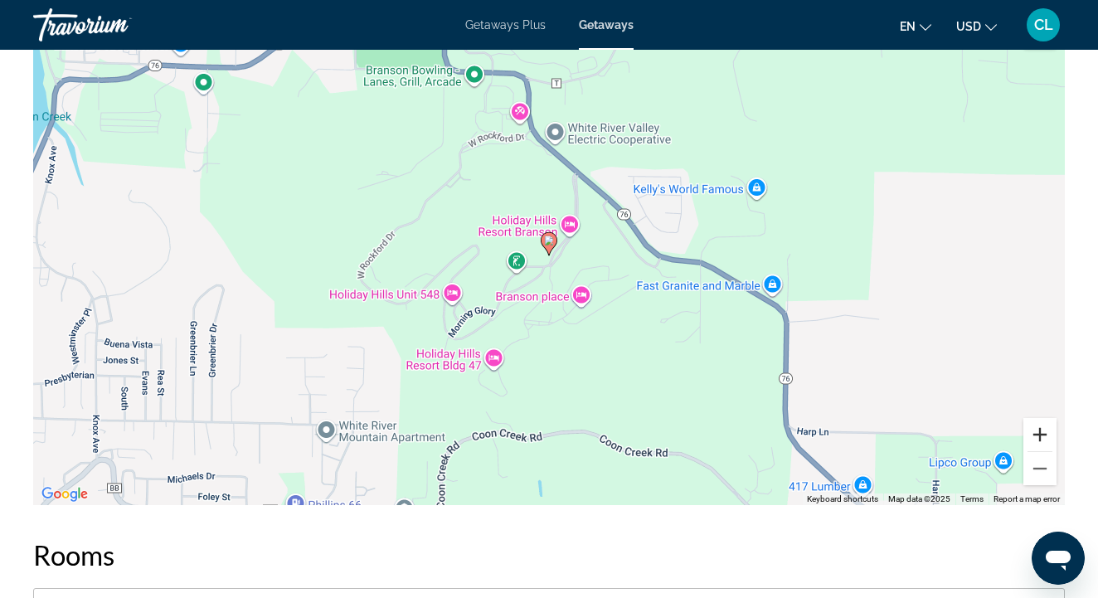
click at [1037, 418] on button "Zoom in" at bounding box center [1040, 434] width 33 height 33
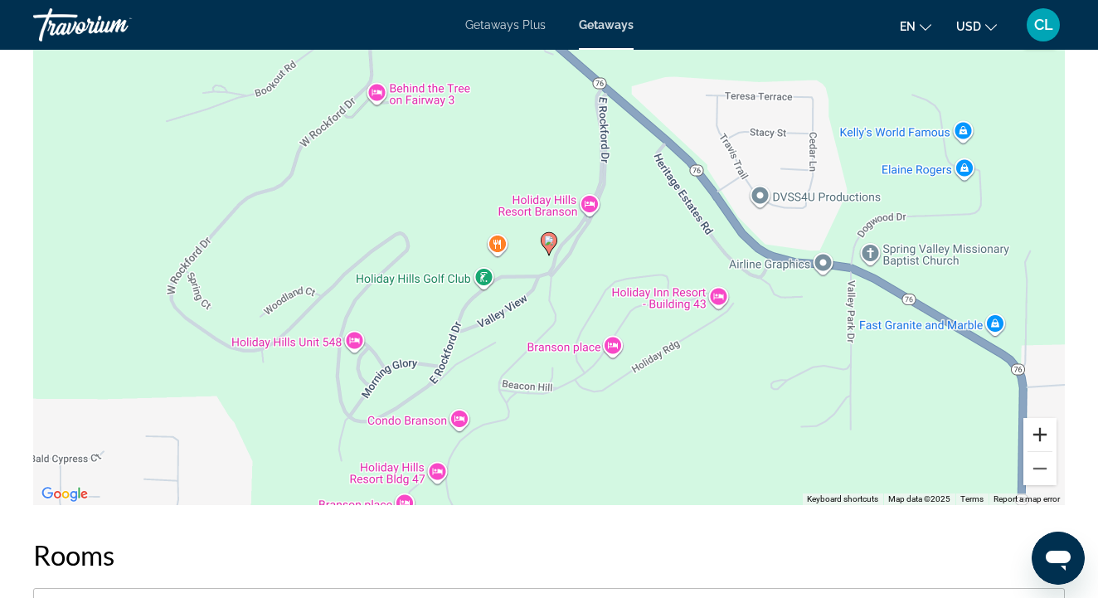
click at [1039, 418] on button "Zoom in" at bounding box center [1040, 434] width 33 height 33
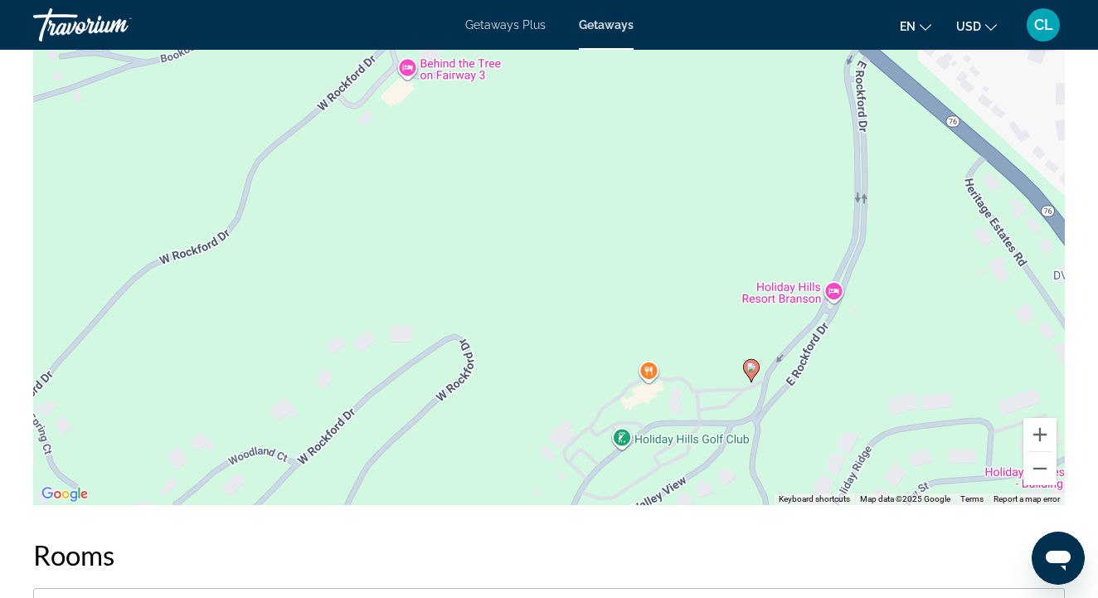
drag, startPoint x: 664, startPoint y: 226, endPoint x: 908, endPoint y: 394, distance: 296.6
click at [908, 394] on div "To activate drag with keyboard, press Alt + Enter. Once in keyboard drag state,…" at bounding box center [549, 256] width 1032 height 498
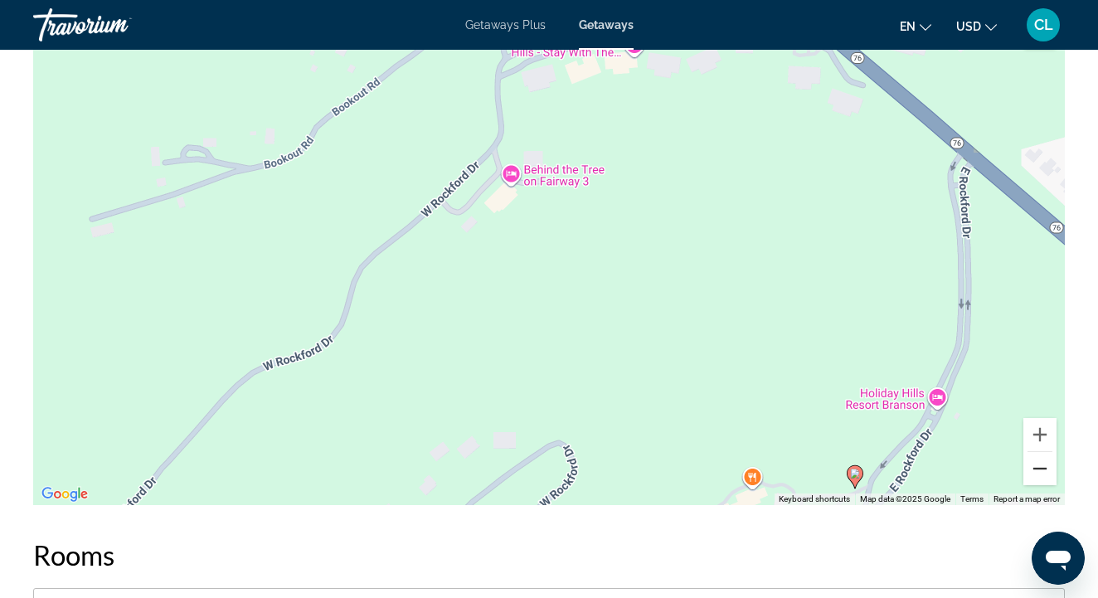
click at [1039, 457] on button "Zoom out" at bounding box center [1040, 468] width 33 height 33
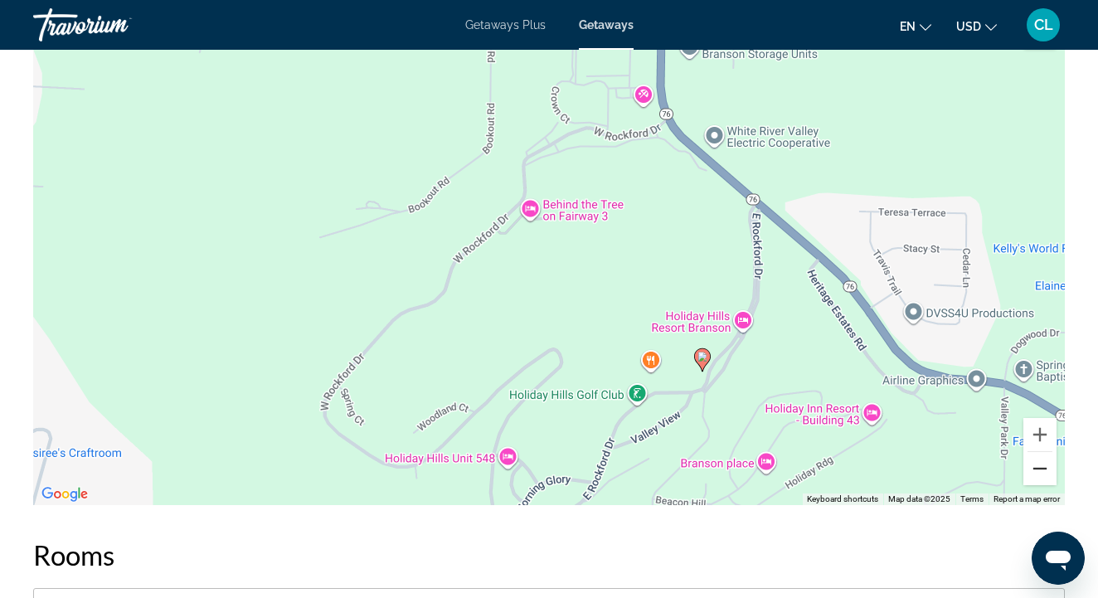
click at [1039, 457] on button "Zoom out" at bounding box center [1040, 468] width 33 height 33
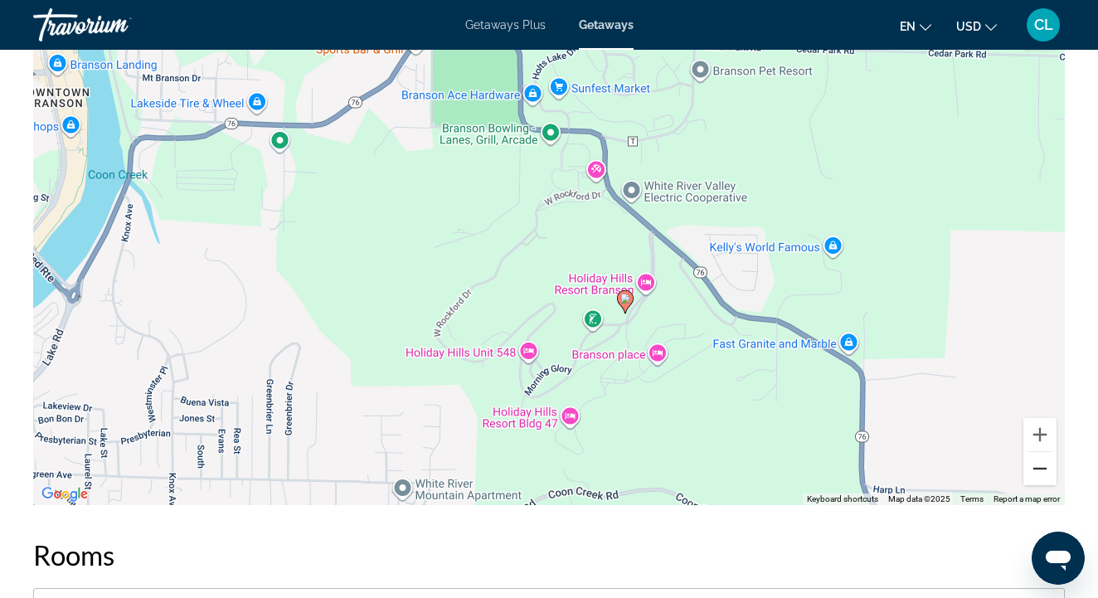
click at [1039, 457] on button "Zoom out" at bounding box center [1040, 468] width 33 height 33
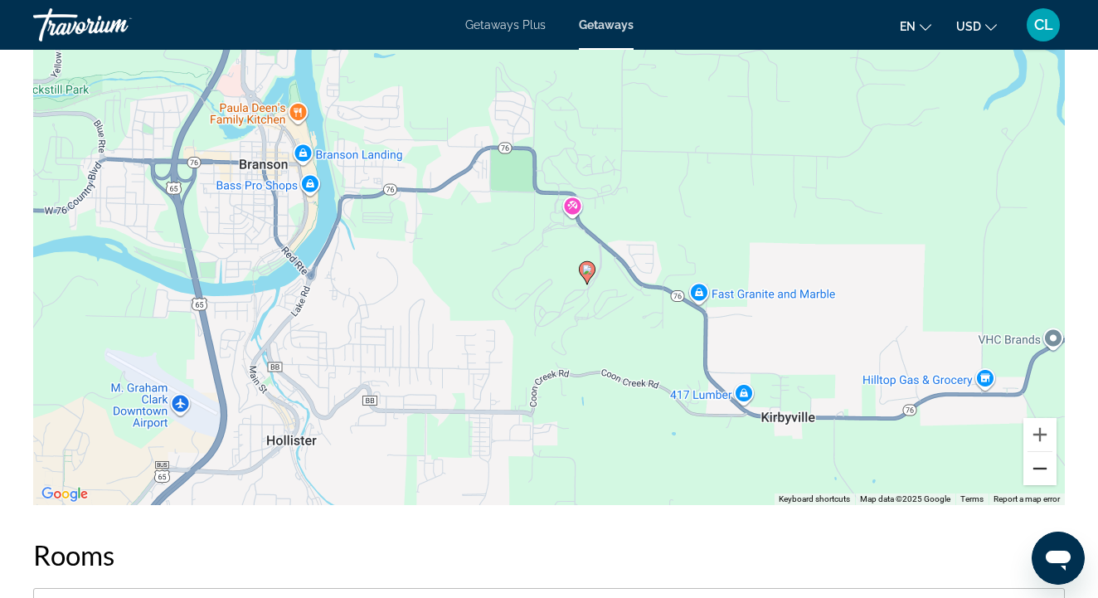
click at [1039, 457] on button "Zoom out" at bounding box center [1040, 468] width 33 height 33
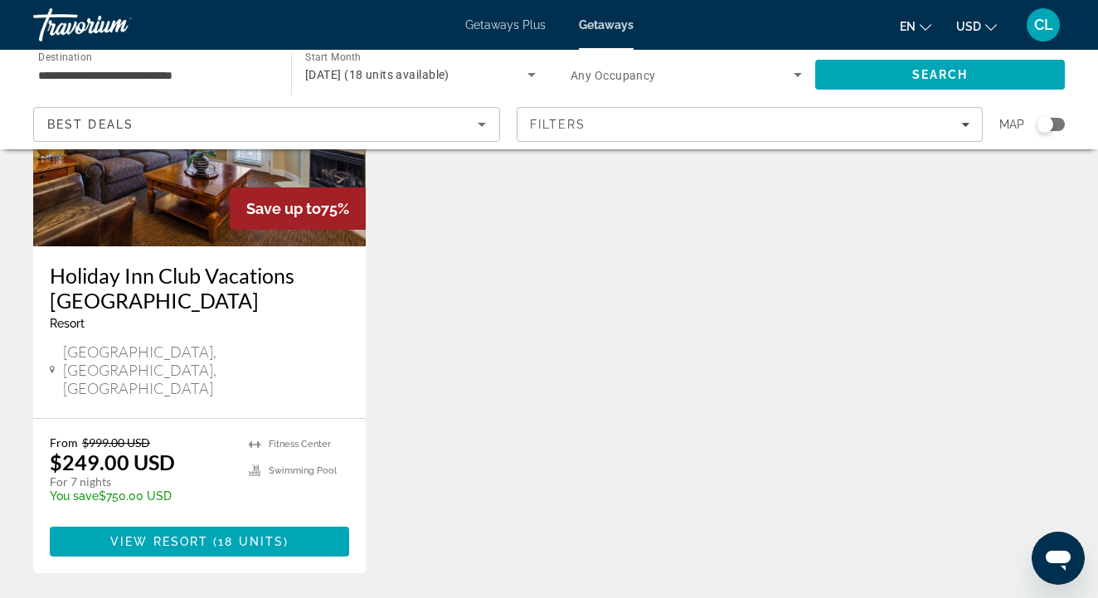
scroll to position [247, 0]
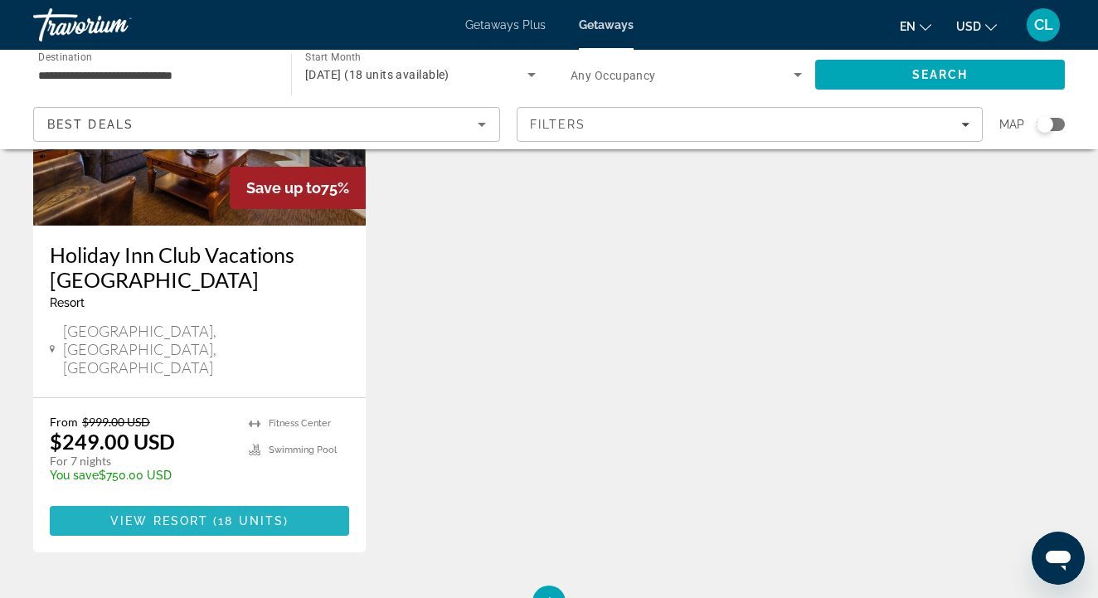
click at [204, 501] on span "Main content" at bounding box center [199, 521] width 299 height 40
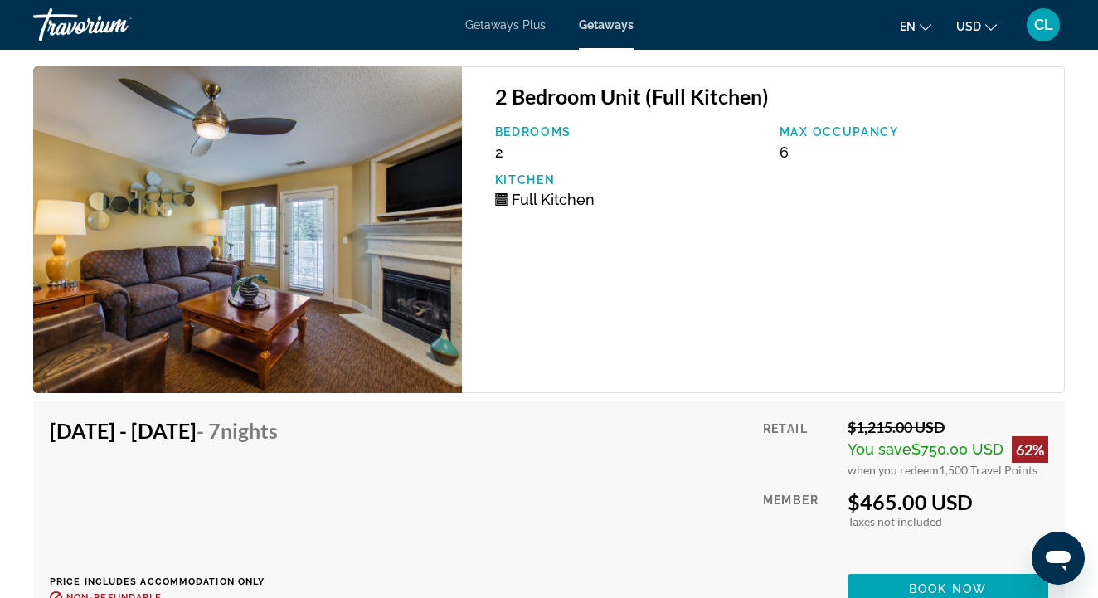
scroll to position [5272, 0]
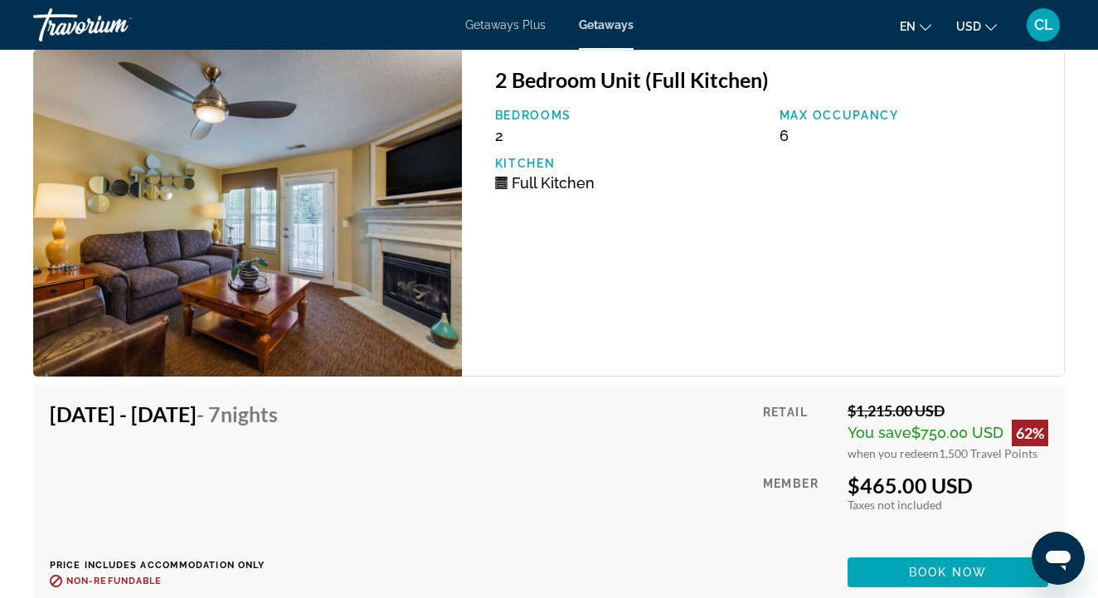
click at [195, 264] on img "Main content" at bounding box center [247, 213] width 429 height 327
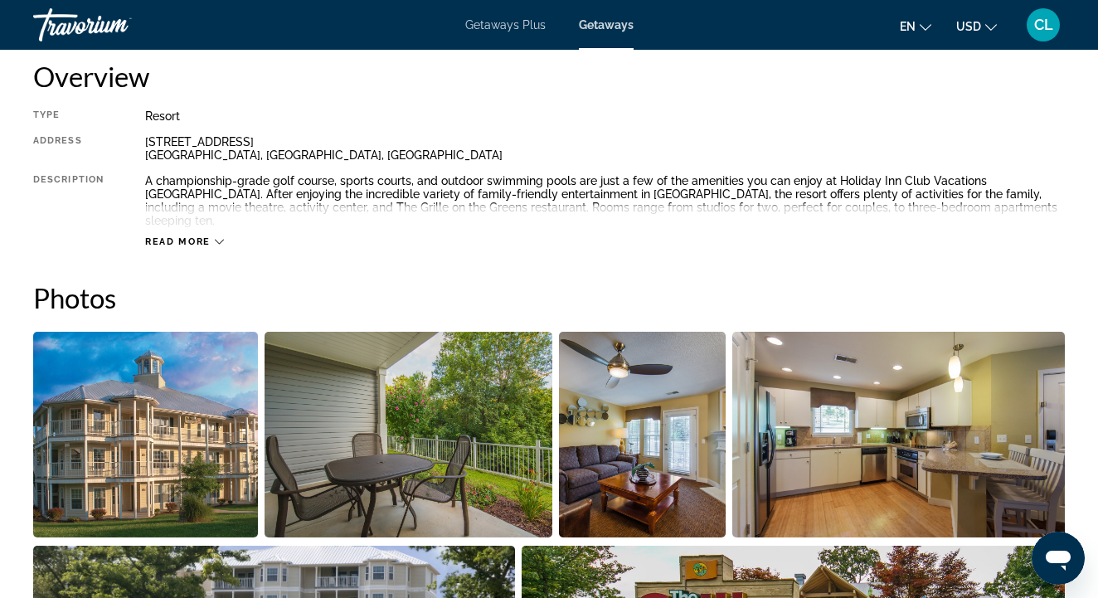
scroll to position [813, 0]
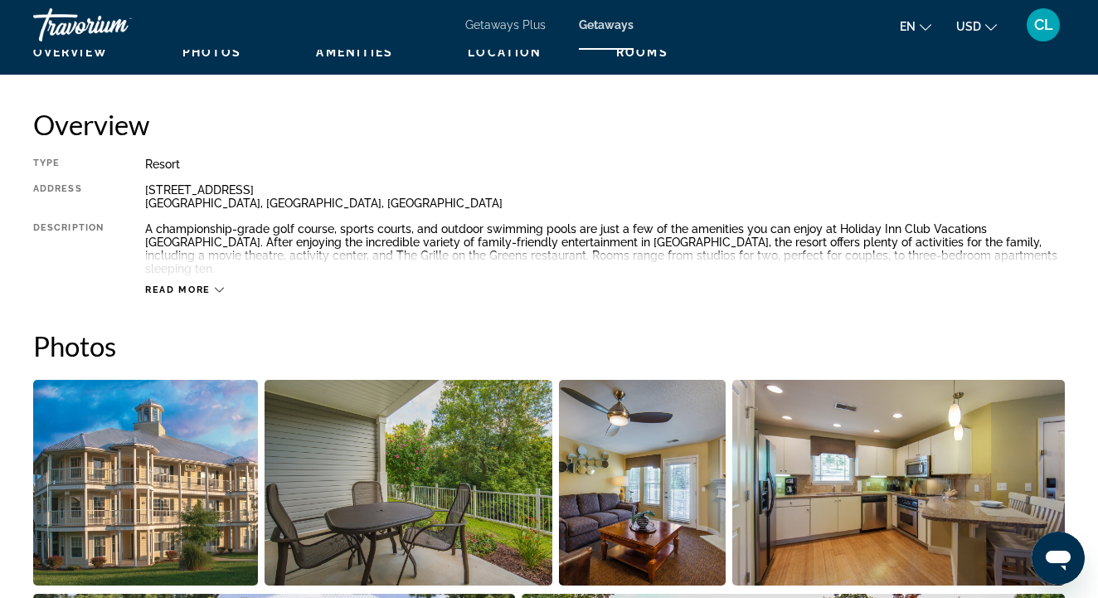
click at [139, 472] on img "Open full-screen image slider" at bounding box center [145, 483] width 225 height 206
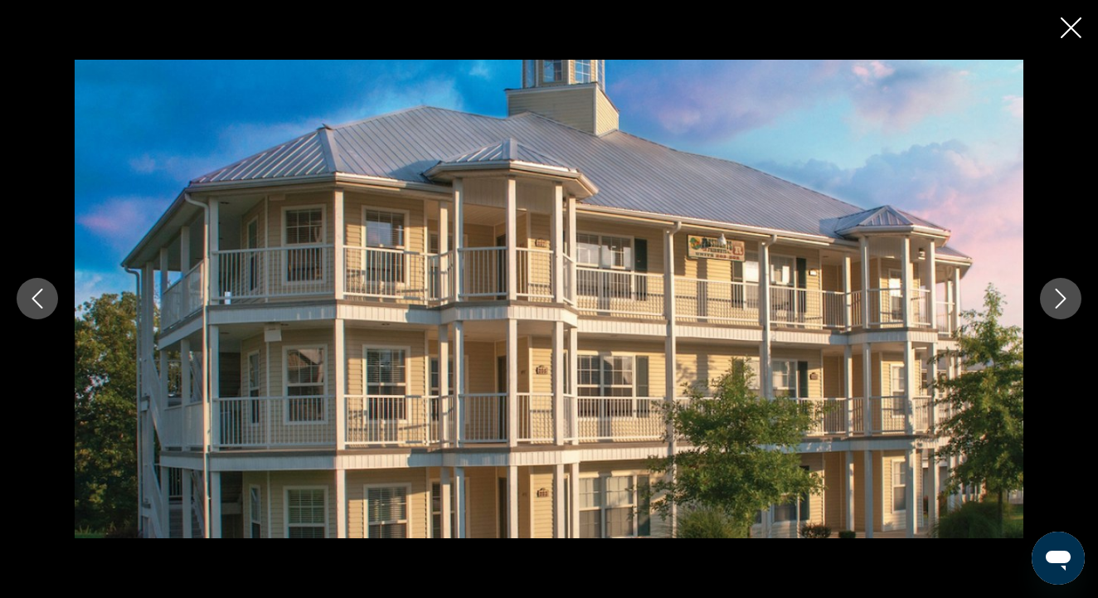
click at [1062, 297] on icon "Next image" at bounding box center [1061, 299] width 20 height 20
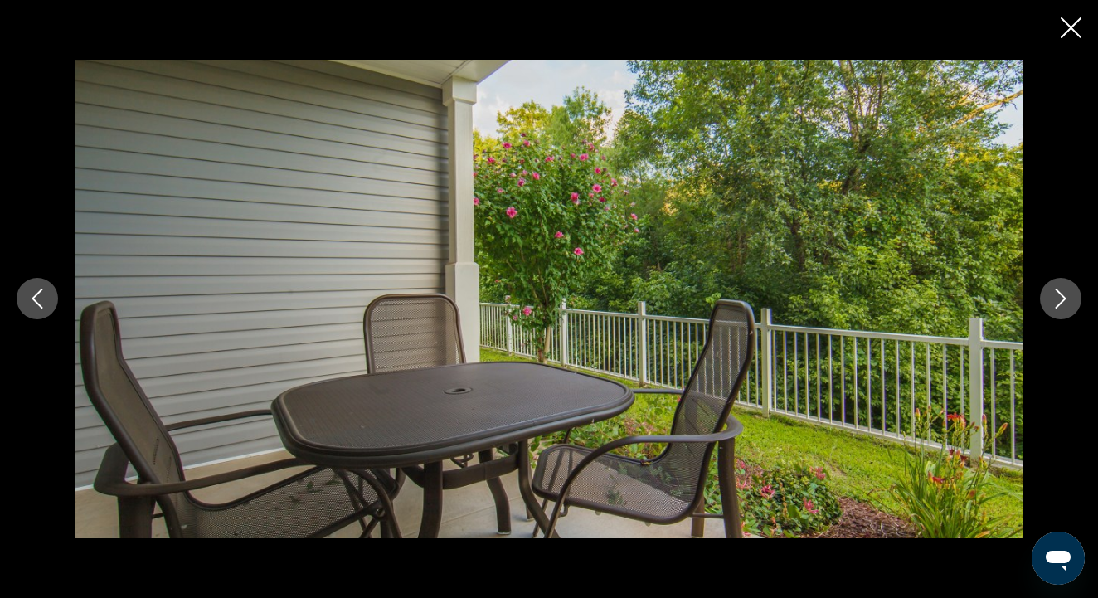
click at [1062, 297] on icon "Next image" at bounding box center [1061, 299] width 20 height 20
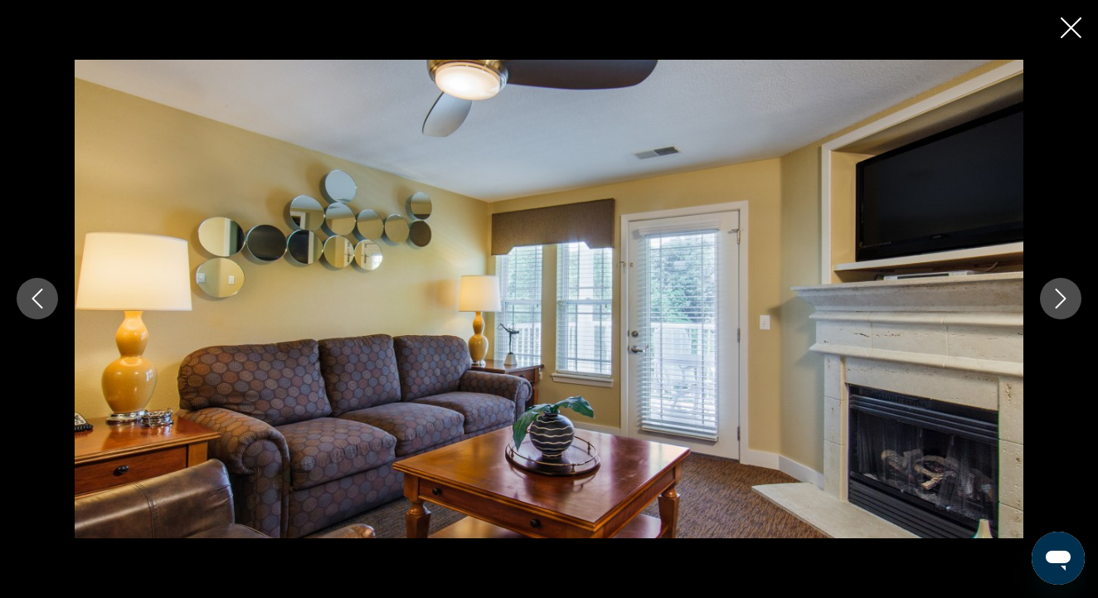
click at [1062, 297] on icon "Next image" at bounding box center [1061, 299] width 20 height 20
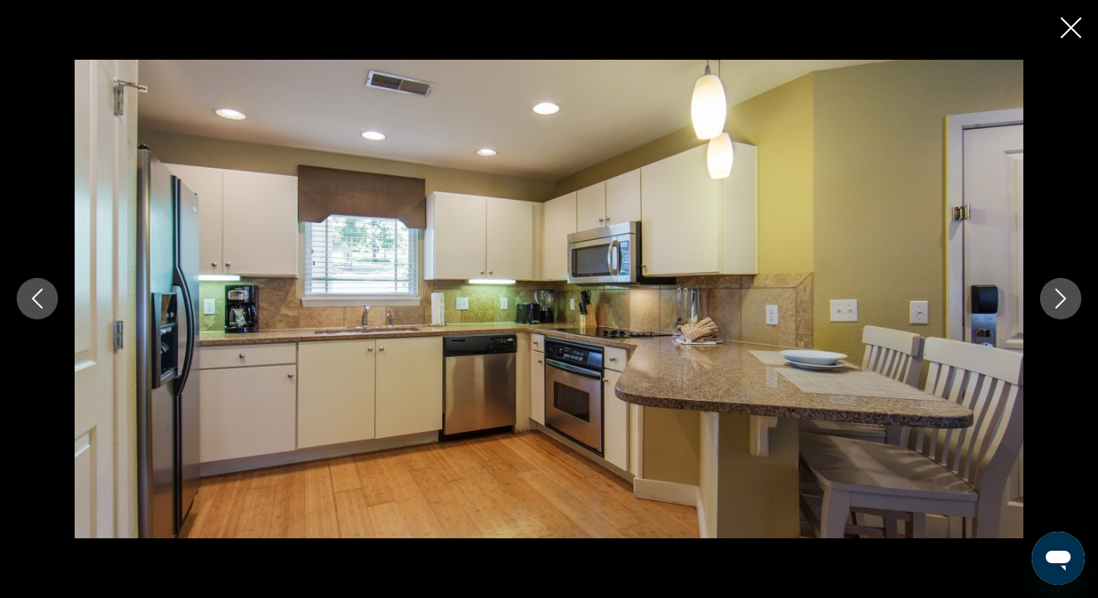
click at [1062, 297] on icon "Next image" at bounding box center [1061, 299] width 20 height 20
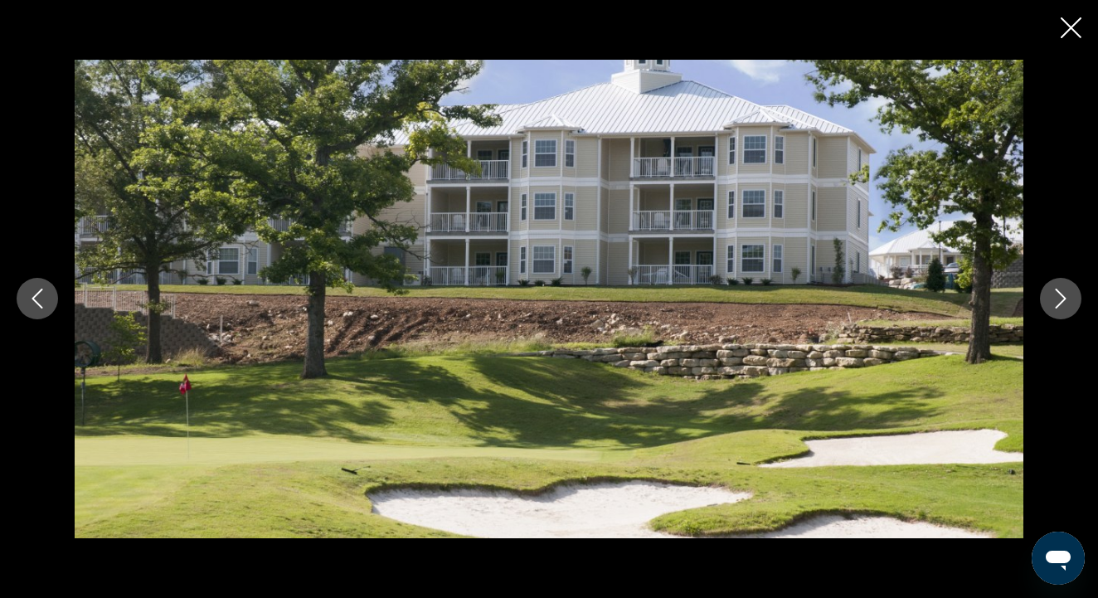
click at [1062, 297] on icon "Next image" at bounding box center [1061, 299] width 20 height 20
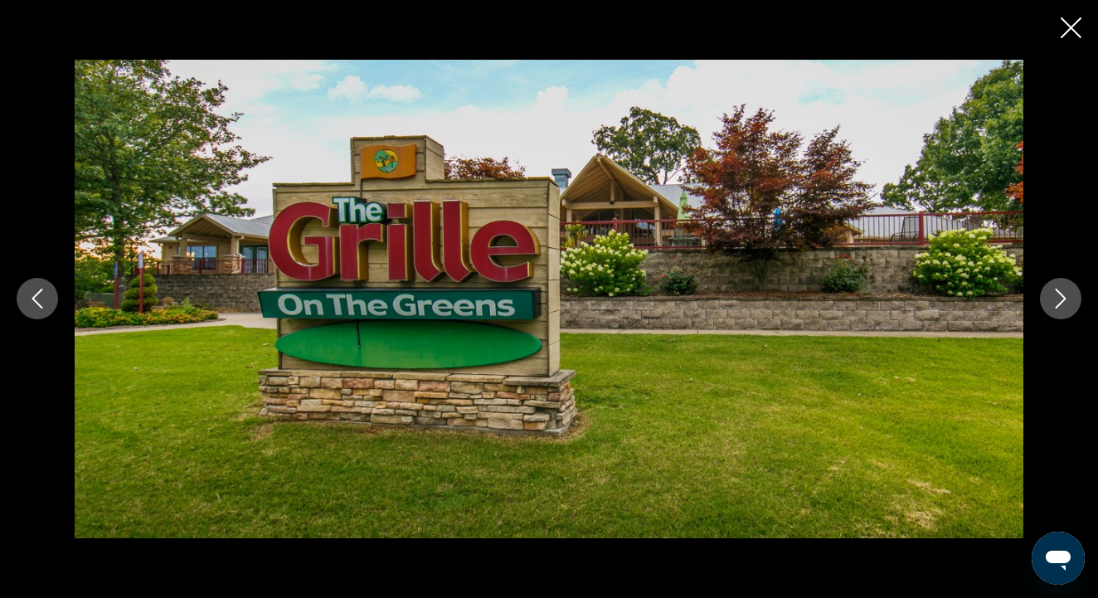
click at [1062, 298] on icon "Next image" at bounding box center [1061, 299] width 20 height 20
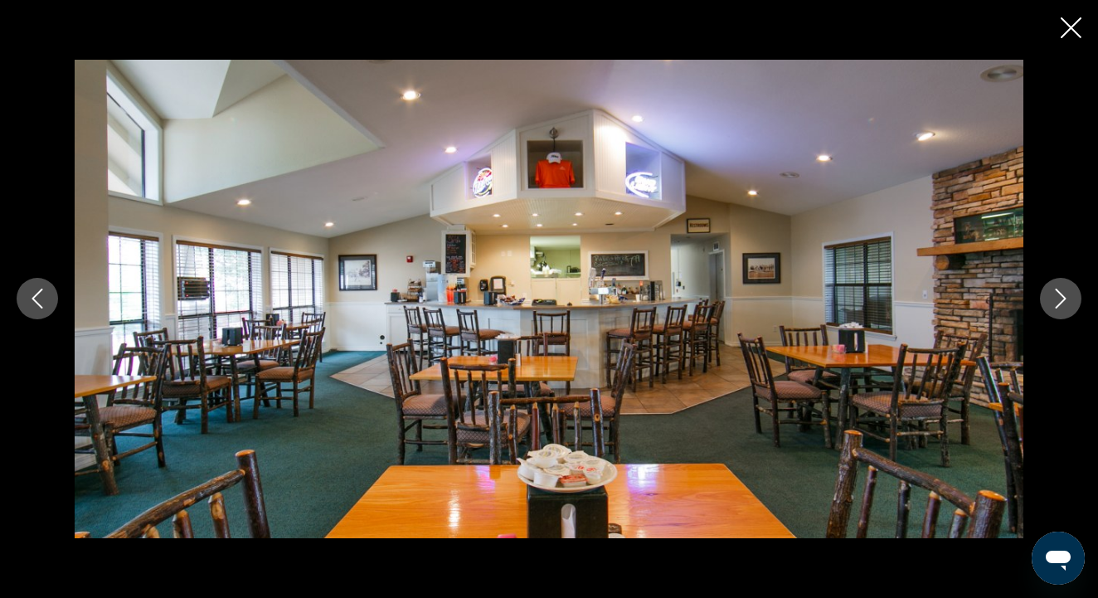
click at [1062, 298] on icon "Next image" at bounding box center [1061, 299] width 20 height 20
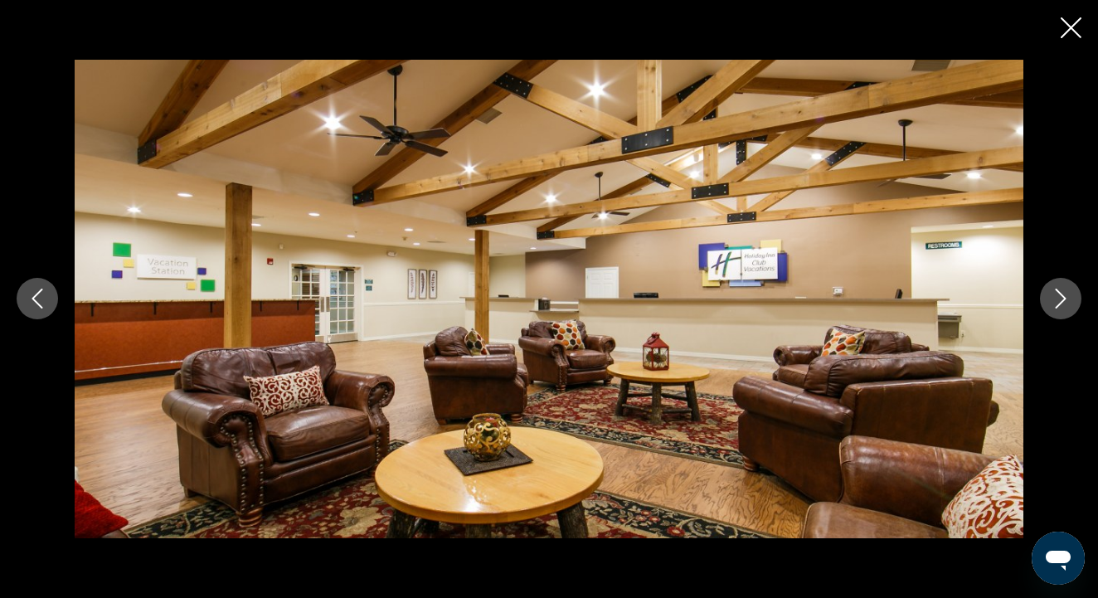
click at [1062, 298] on icon "Next image" at bounding box center [1061, 299] width 20 height 20
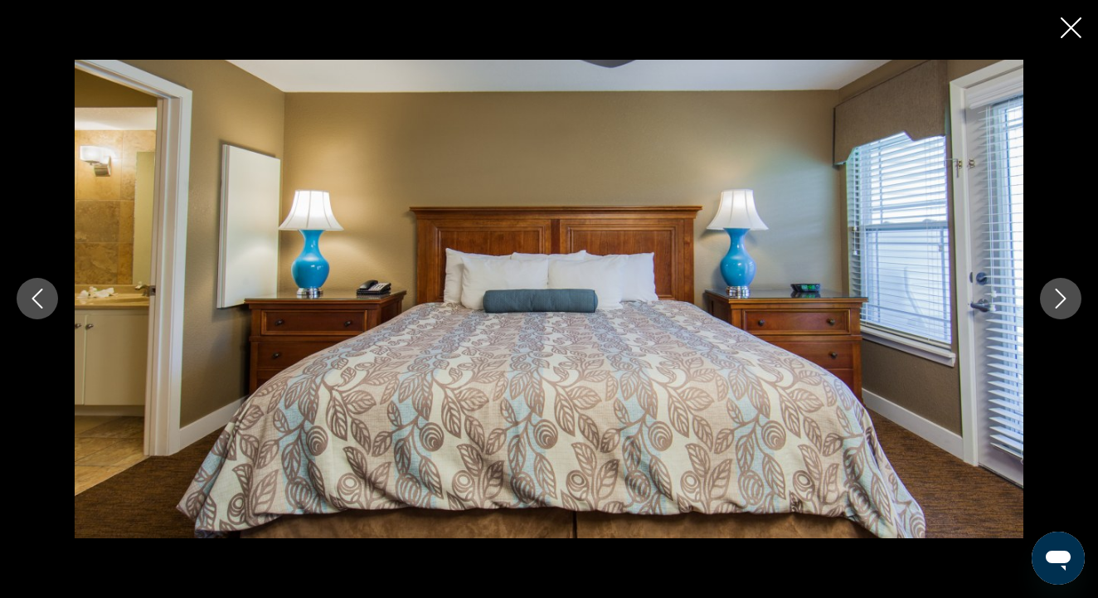
click at [1062, 298] on icon "Next image" at bounding box center [1061, 299] width 20 height 20
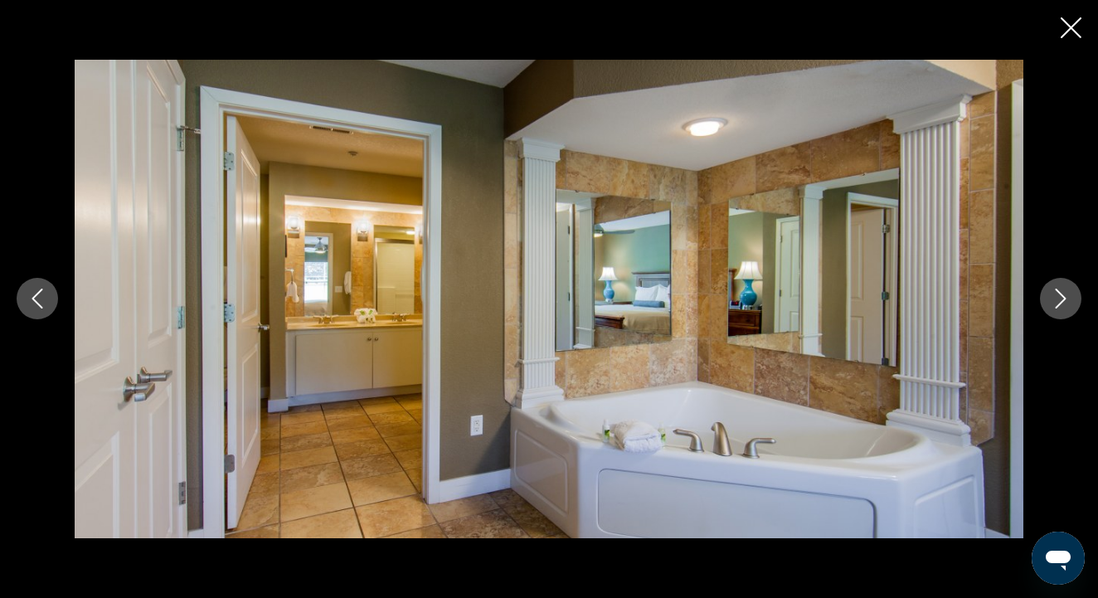
click at [1062, 298] on icon "Next image" at bounding box center [1061, 299] width 20 height 20
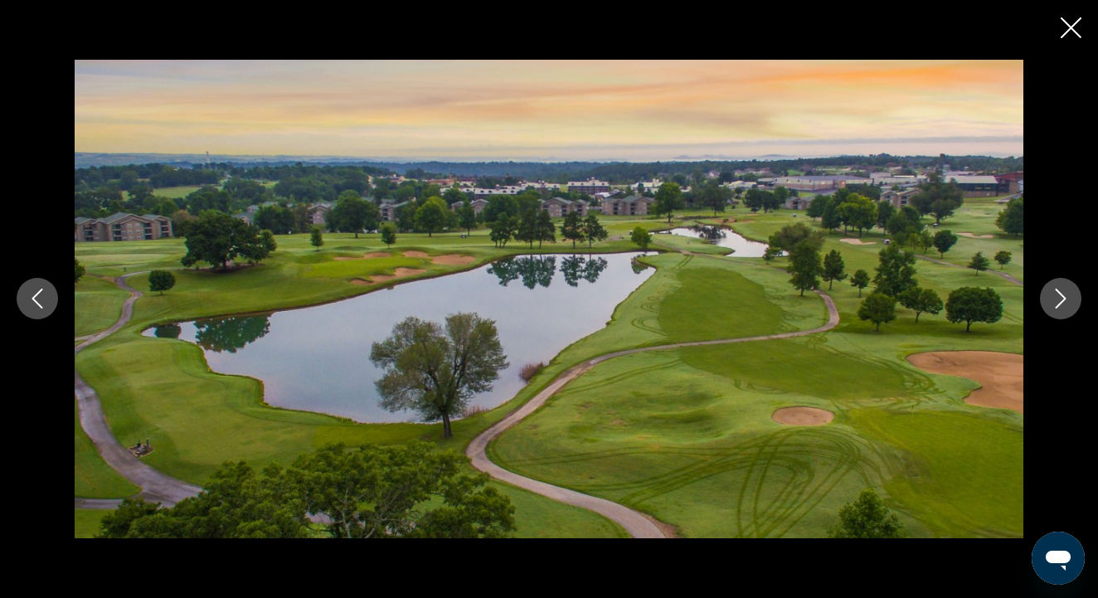
click at [1062, 298] on icon "Next image" at bounding box center [1061, 299] width 20 height 20
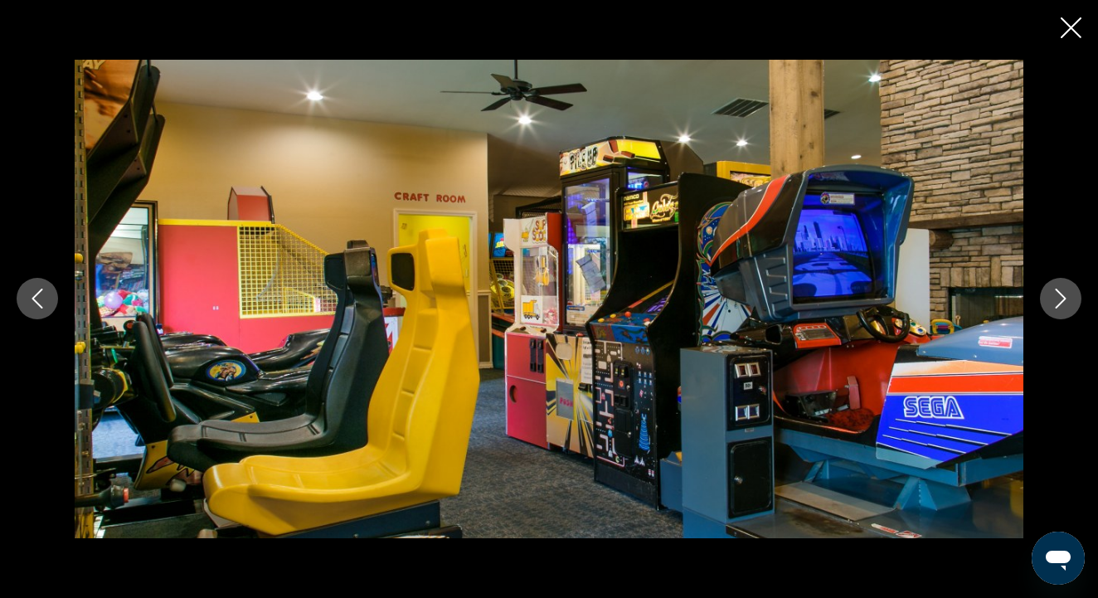
click at [1062, 298] on icon "Next image" at bounding box center [1061, 299] width 20 height 20
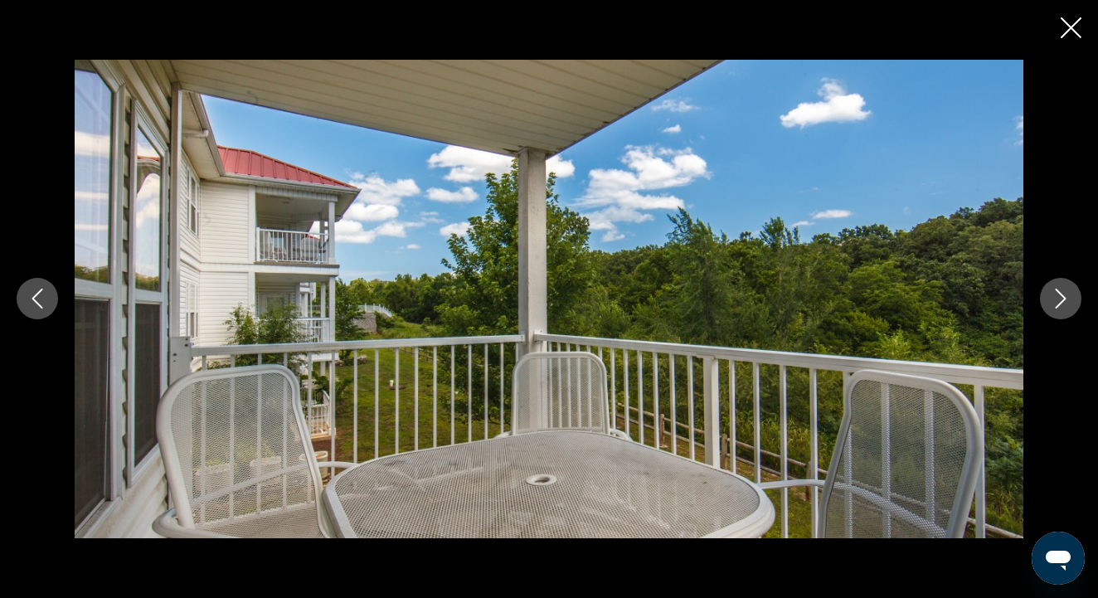
click at [1062, 298] on icon "Next image" at bounding box center [1061, 299] width 20 height 20
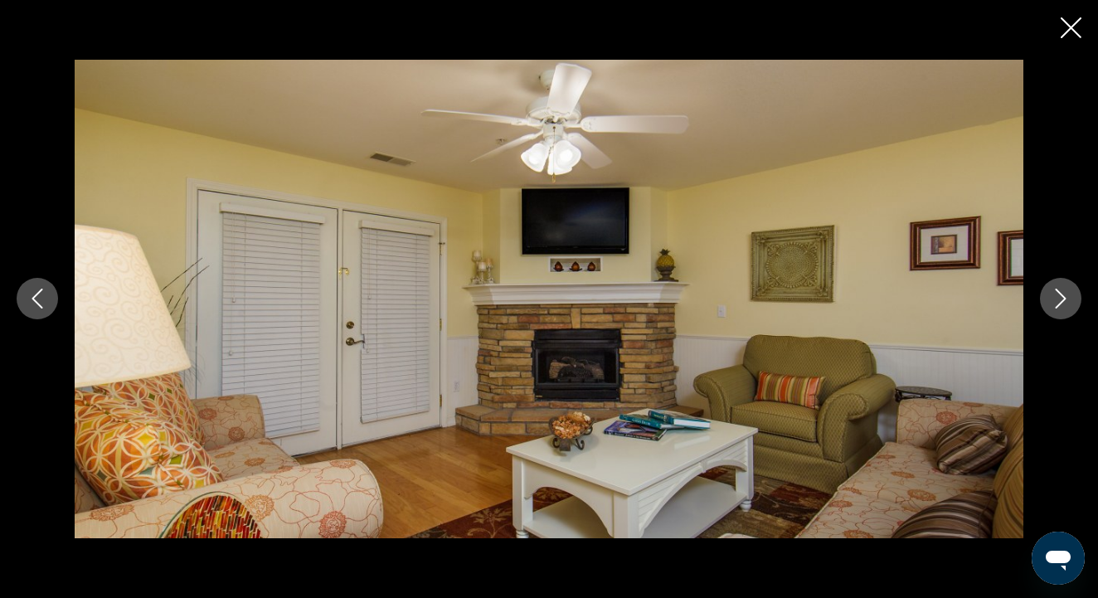
click at [1062, 298] on icon "Next image" at bounding box center [1061, 299] width 20 height 20
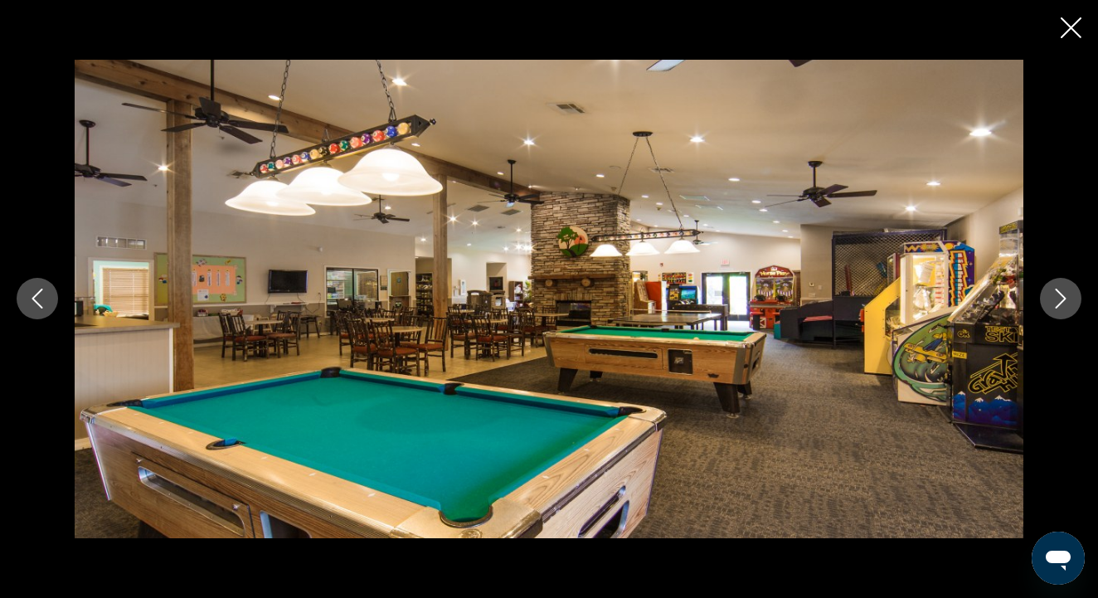
click at [1062, 298] on icon "Next image" at bounding box center [1061, 299] width 20 height 20
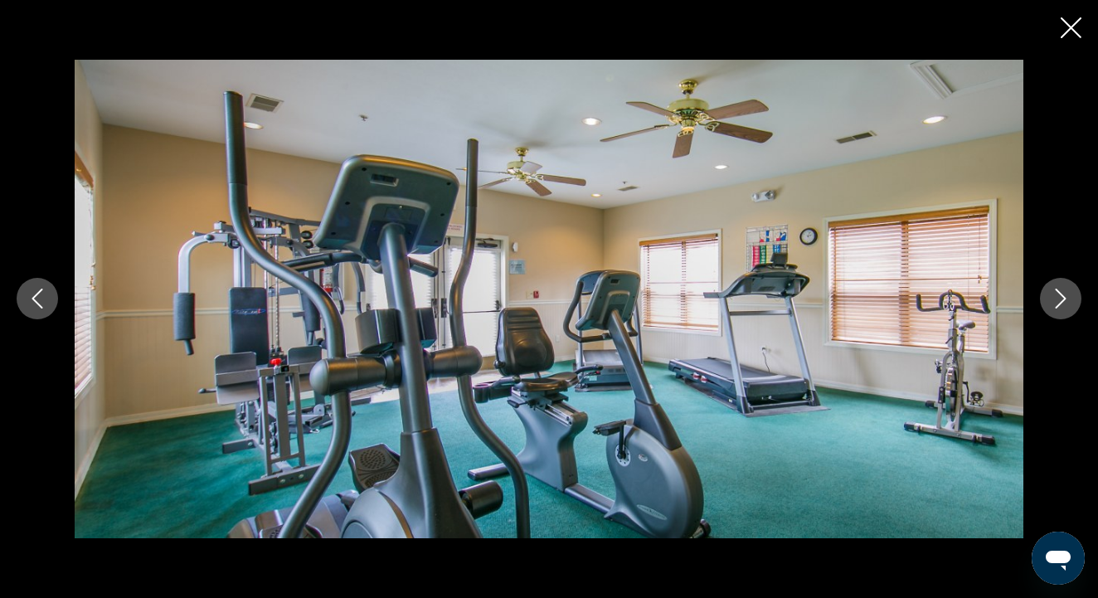
click at [1062, 298] on icon "Next image" at bounding box center [1061, 299] width 20 height 20
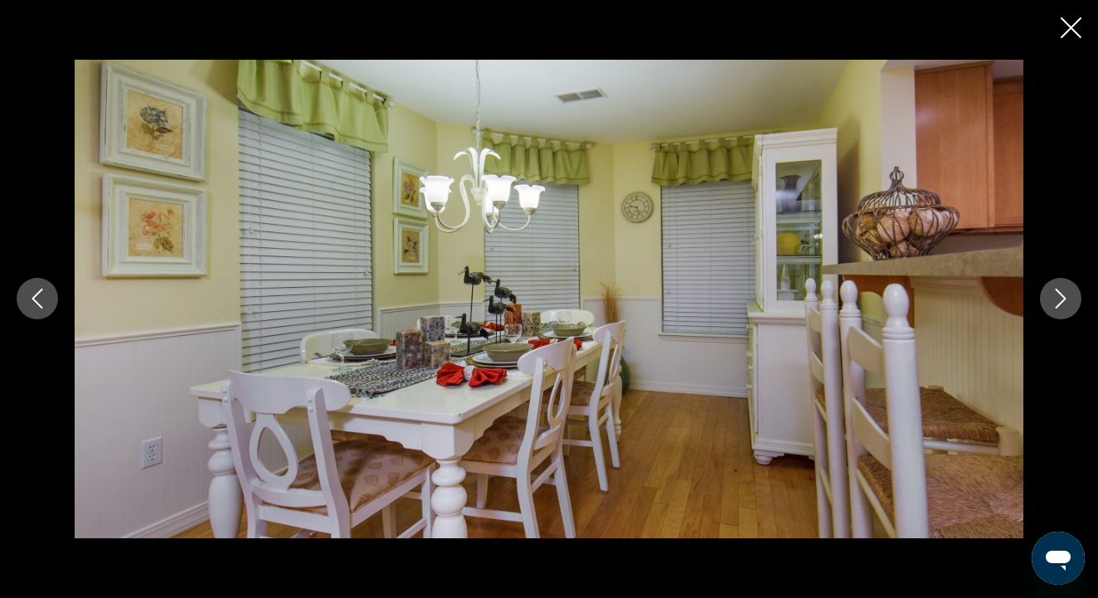
click at [1062, 298] on icon "Next image" at bounding box center [1061, 299] width 20 height 20
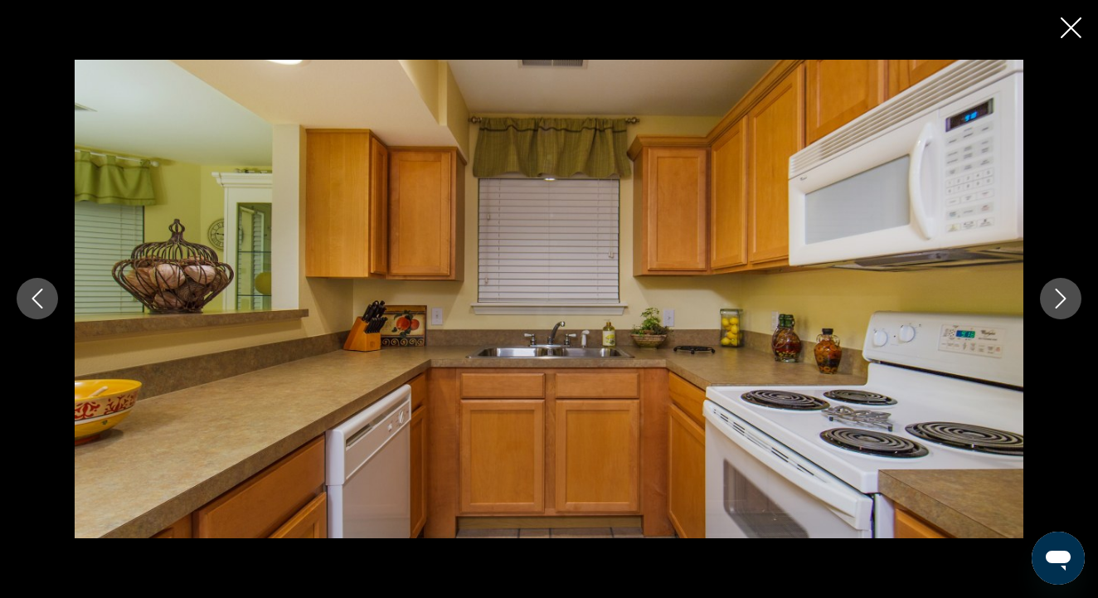
click at [1062, 298] on icon "Next image" at bounding box center [1061, 299] width 20 height 20
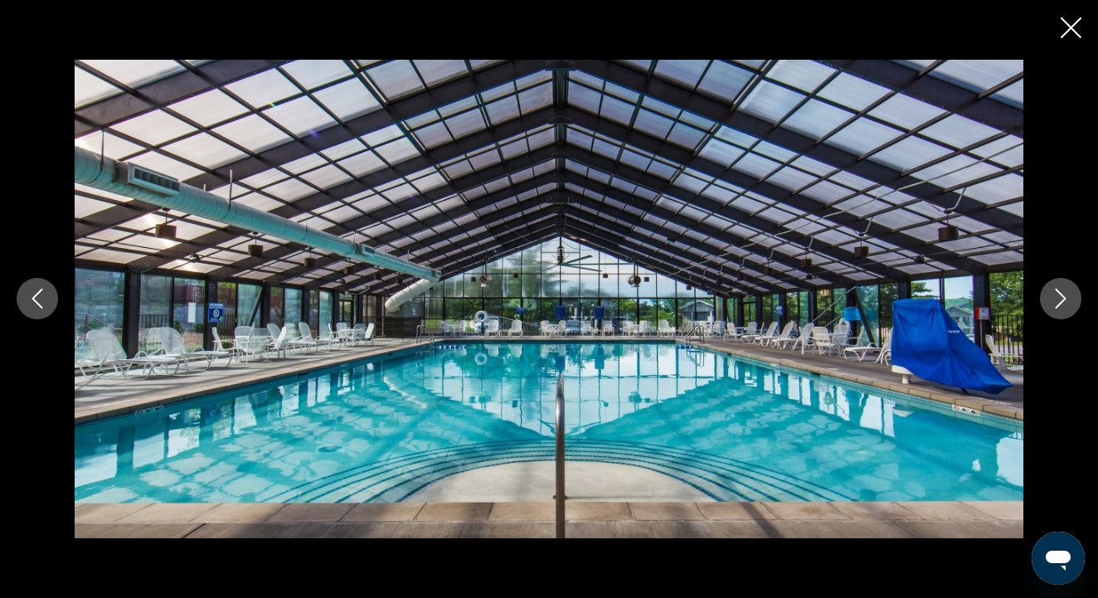
click at [1062, 298] on icon "Next image" at bounding box center [1061, 299] width 20 height 20
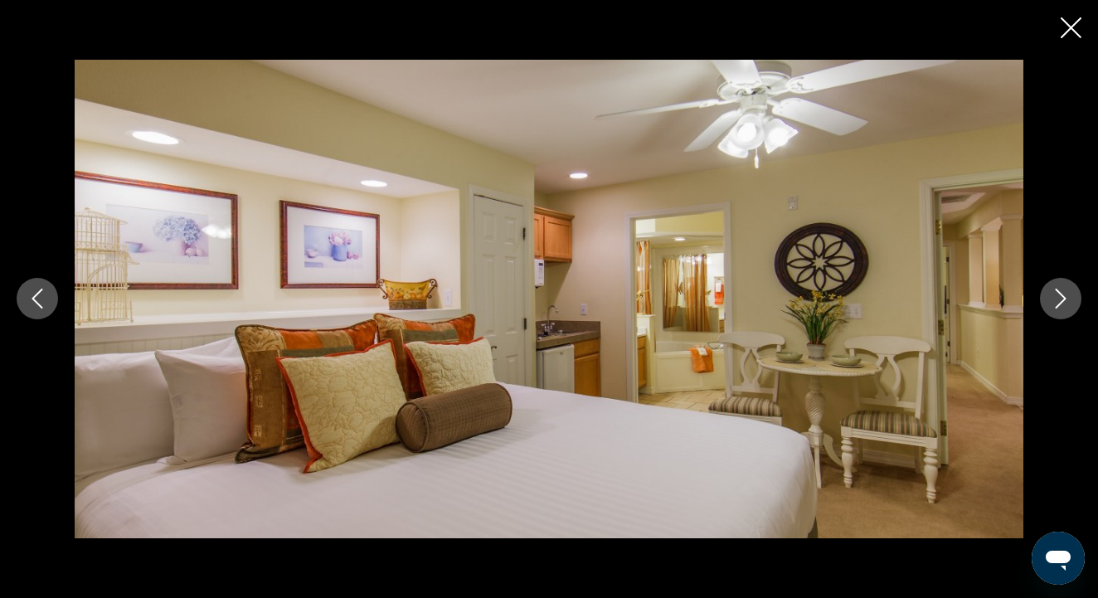
click at [1061, 297] on icon "Next image" at bounding box center [1061, 299] width 20 height 20
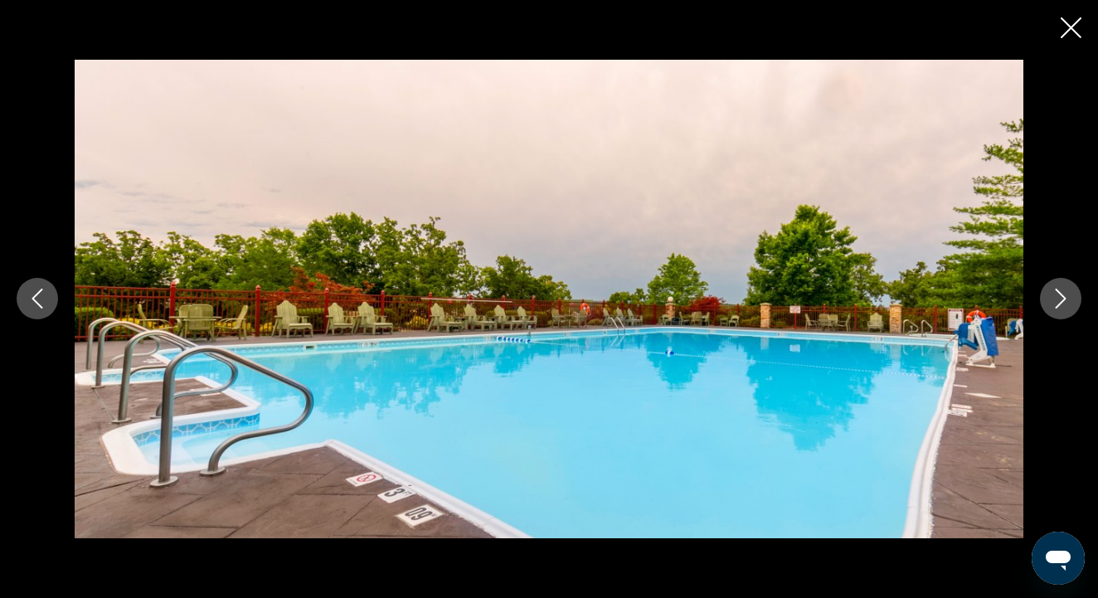
click at [1060, 295] on icon "Next image" at bounding box center [1061, 299] width 20 height 20
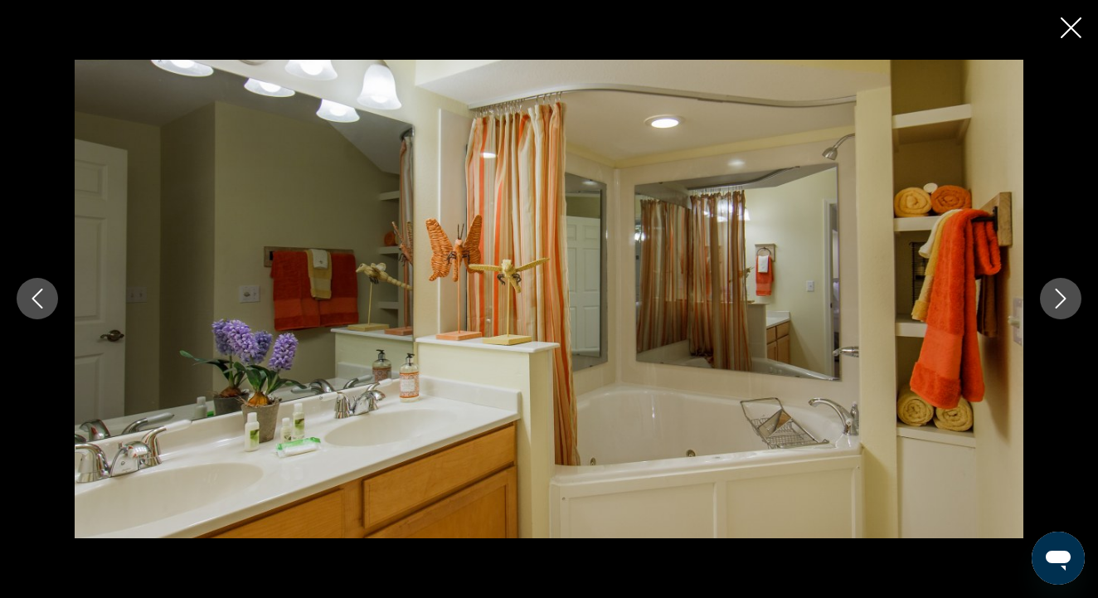
click at [1060, 295] on icon "Next image" at bounding box center [1061, 299] width 20 height 20
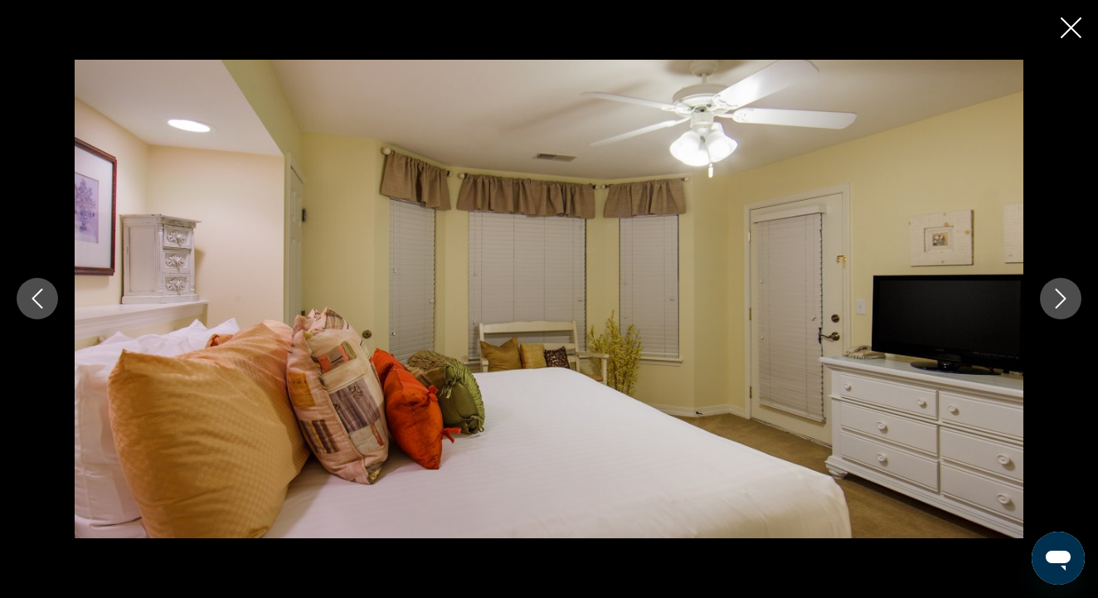
click at [1060, 295] on icon "Next image" at bounding box center [1061, 299] width 20 height 20
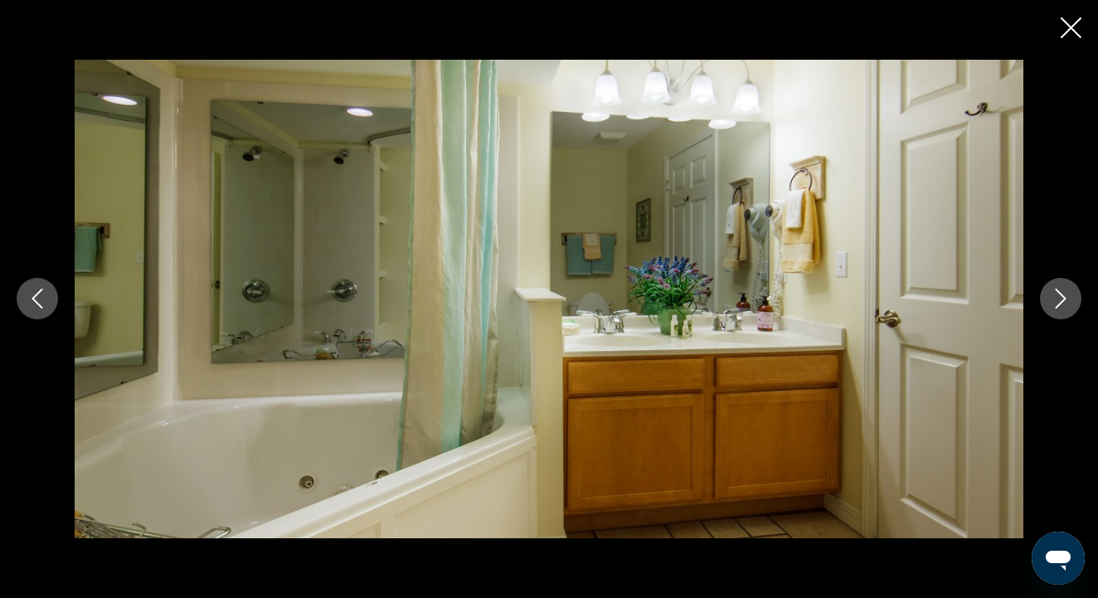
click at [1060, 295] on icon "Next image" at bounding box center [1061, 299] width 20 height 20
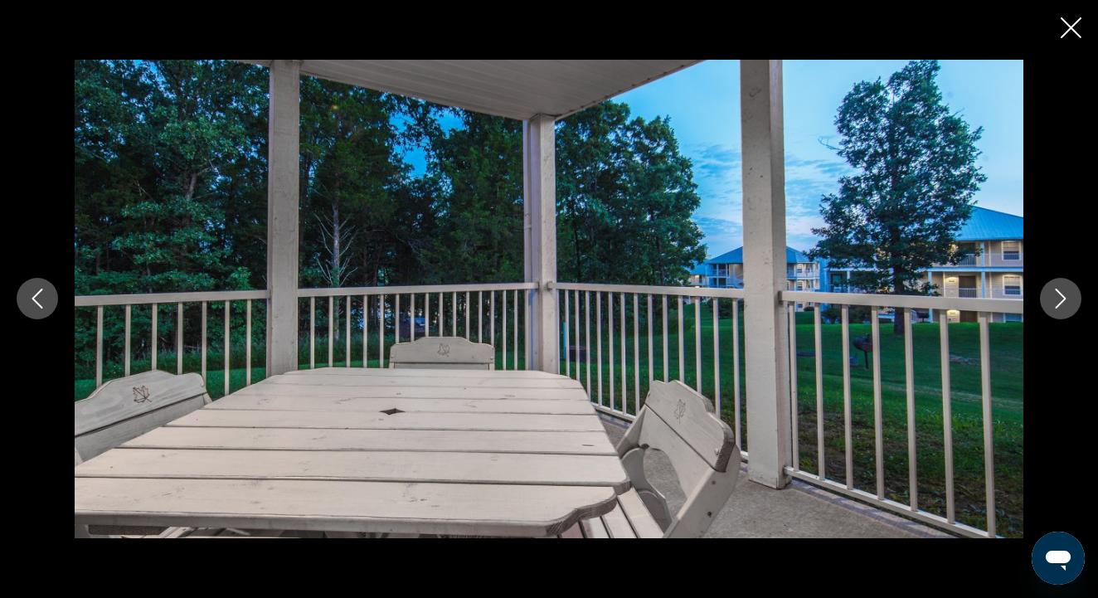
click at [1060, 295] on icon "Next image" at bounding box center [1061, 299] width 20 height 20
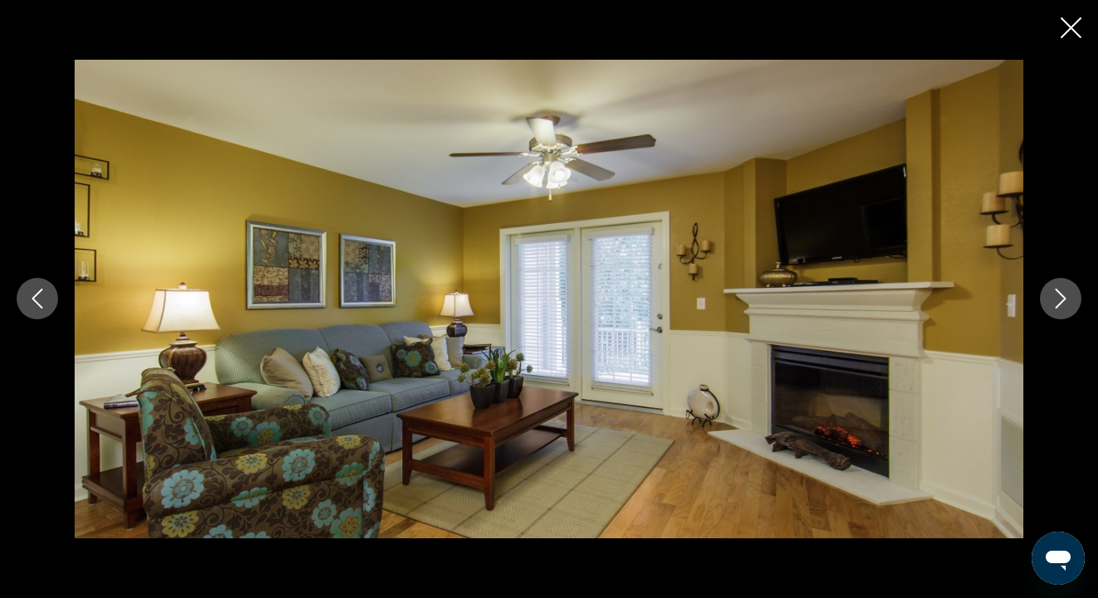
click at [1071, 27] on icon "Close slideshow" at bounding box center [1071, 27] width 21 height 21
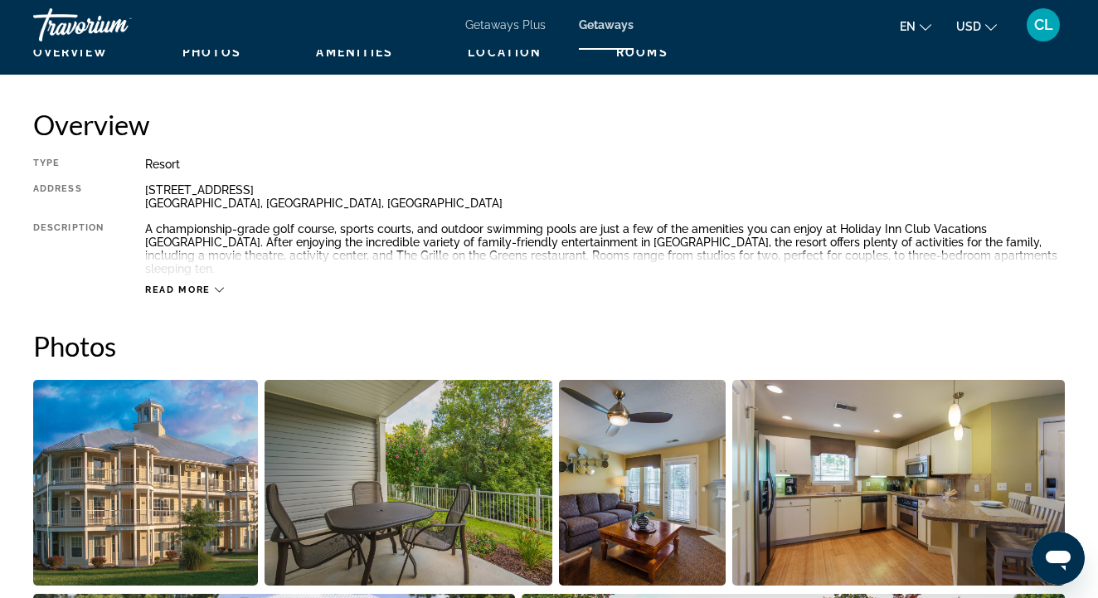
click at [164, 284] on button "Read more" at bounding box center [184, 290] width 79 height 12
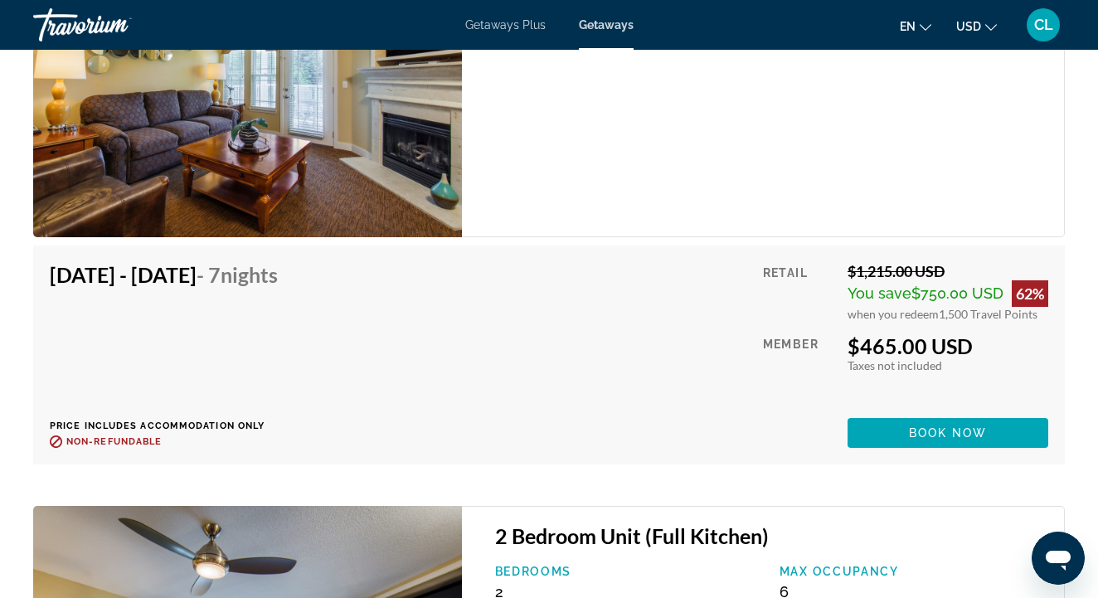
scroll to position [5067, 0]
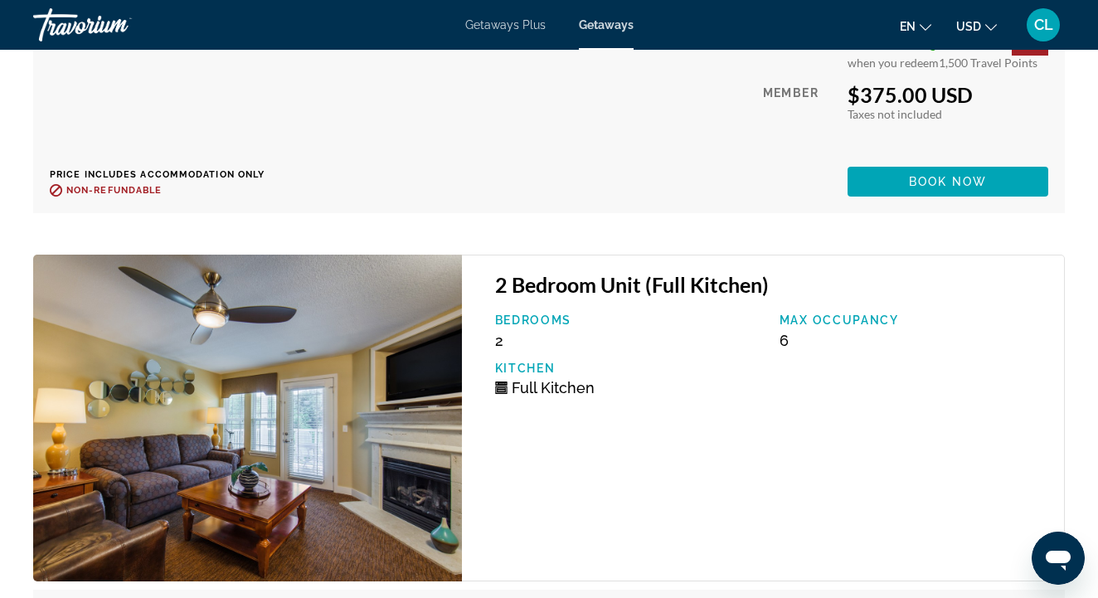
click at [518, 31] on span "Getaways Plus" at bounding box center [505, 24] width 80 height 13
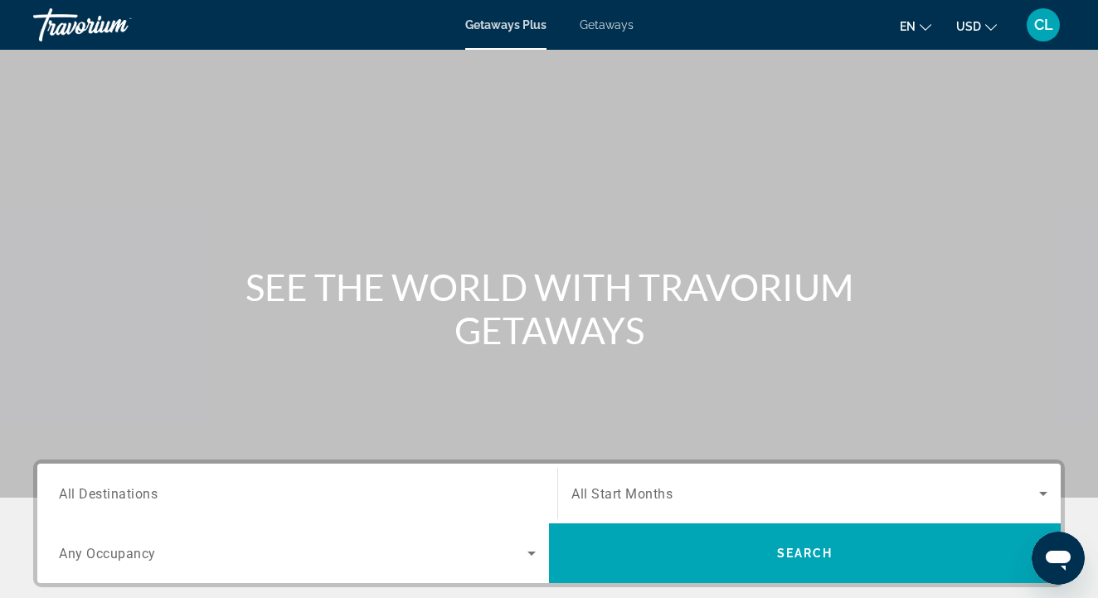
click at [105, 497] on span "All Destinations" at bounding box center [108, 493] width 99 height 16
click at [105, 497] on input "Destination All Destinations" at bounding box center [297, 494] width 477 height 20
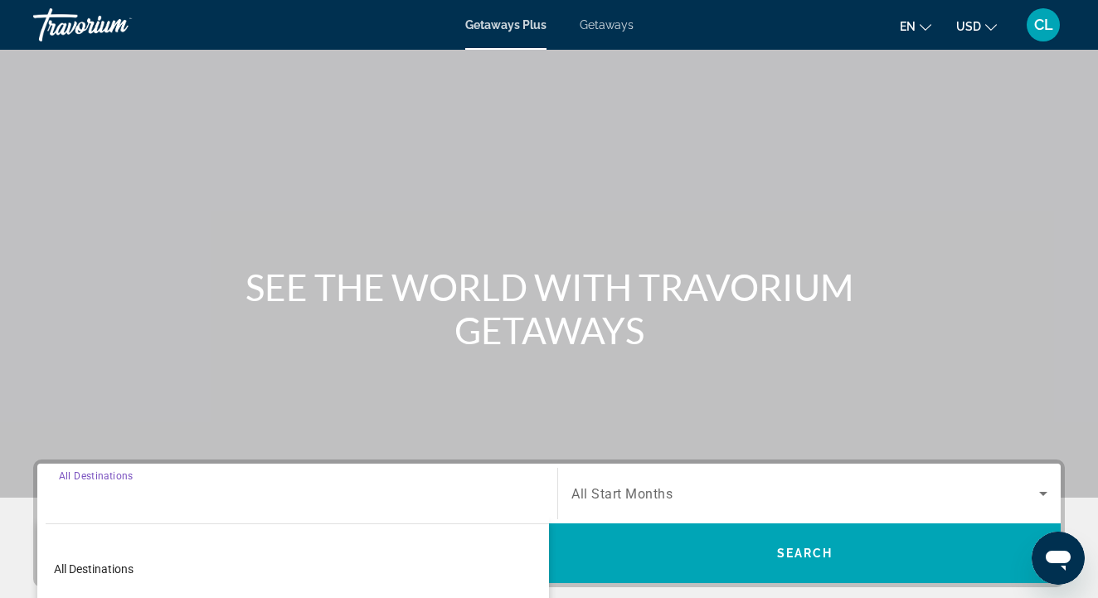
scroll to position [358, 0]
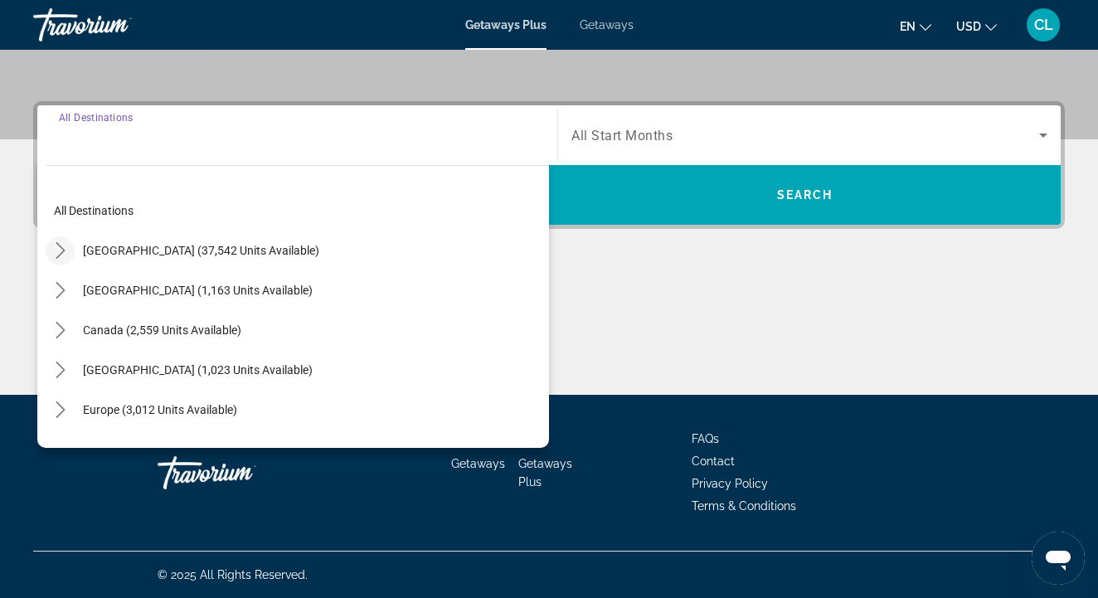
click at [57, 251] on icon "Toggle United States (37,542 units available) submenu" at bounding box center [60, 250] width 17 height 17
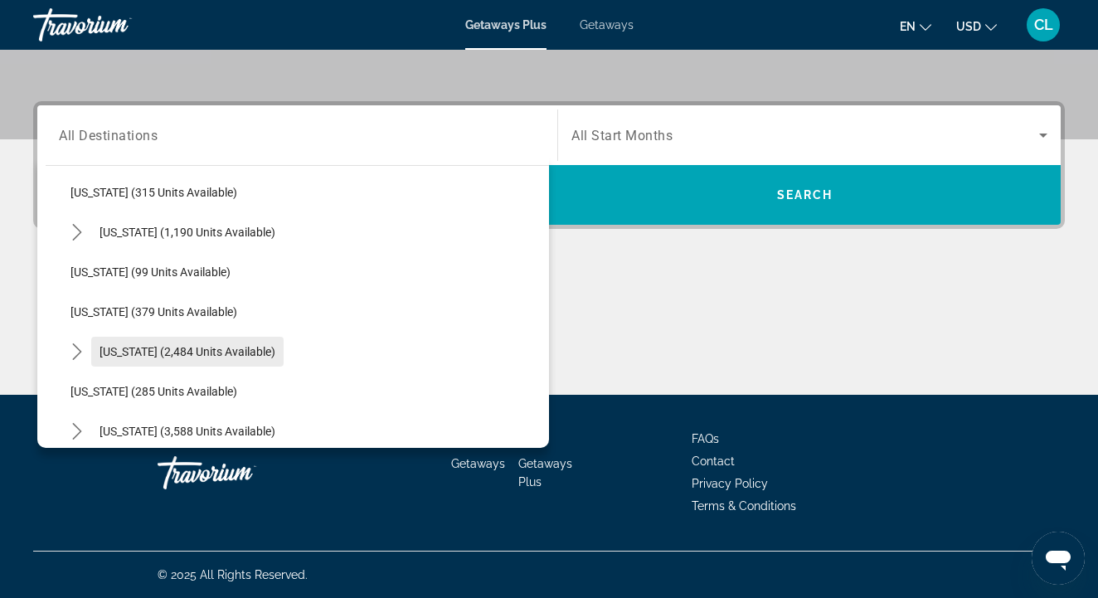
scroll to position [656, 0]
click at [178, 356] on span "[US_STATE] (2,484 units available)" at bounding box center [188, 350] width 176 height 13
type input "**********"
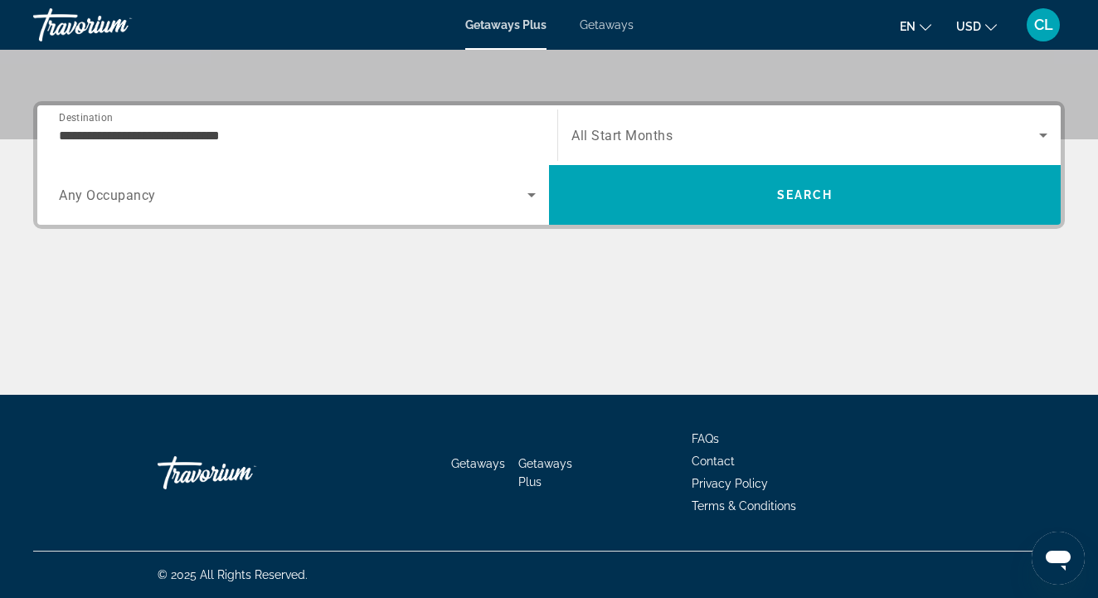
click at [612, 135] on span "All Start Months" at bounding box center [622, 136] width 101 height 16
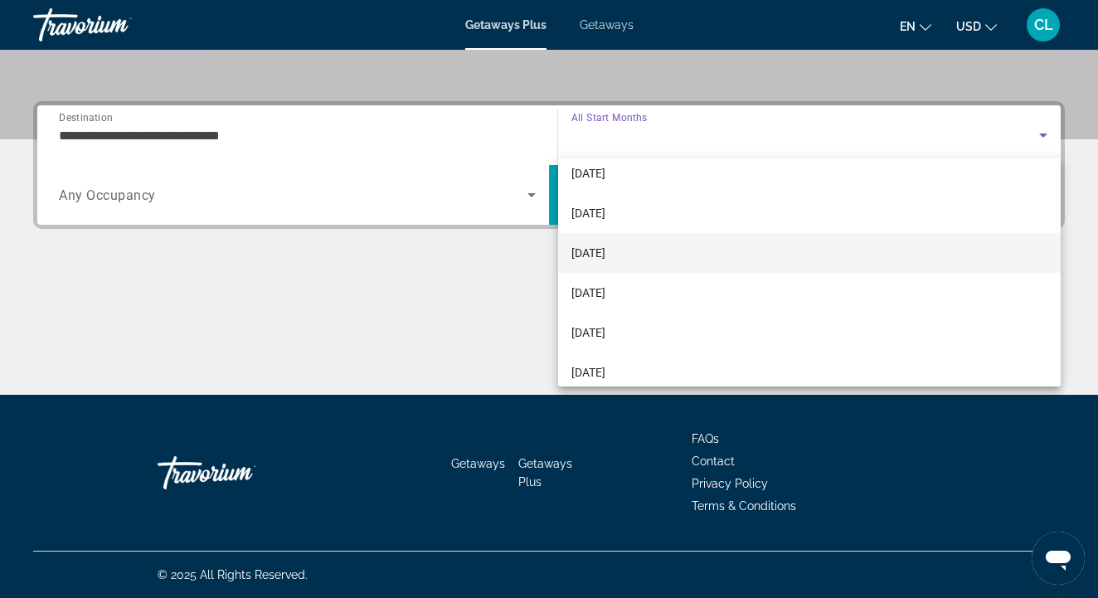
scroll to position [291, 0]
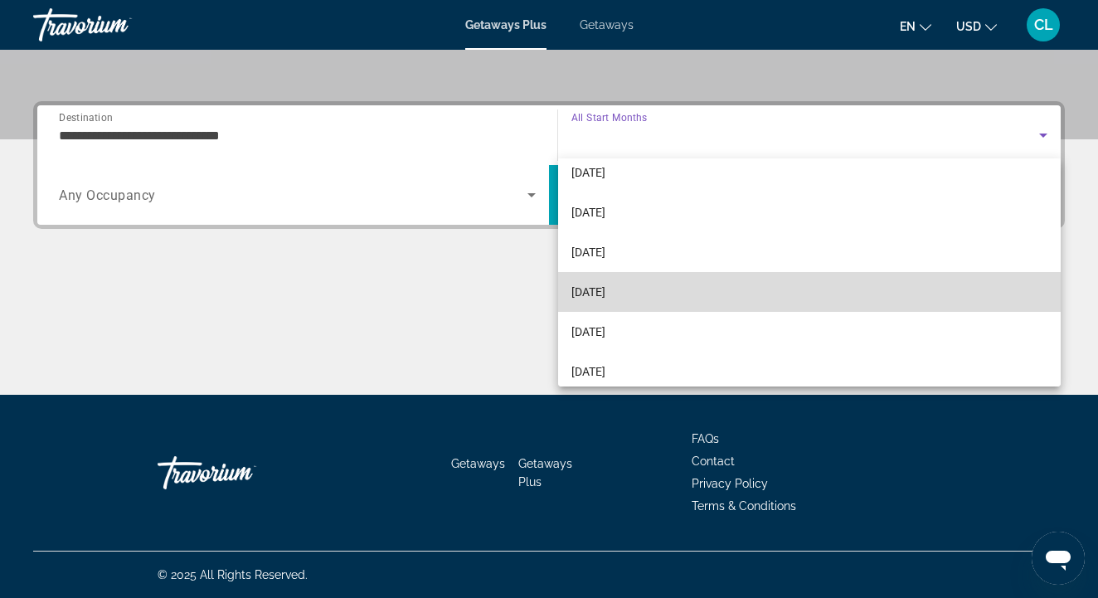
click at [606, 294] on span "[DATE]" at bounding box center [589, 292] width 34 height 20
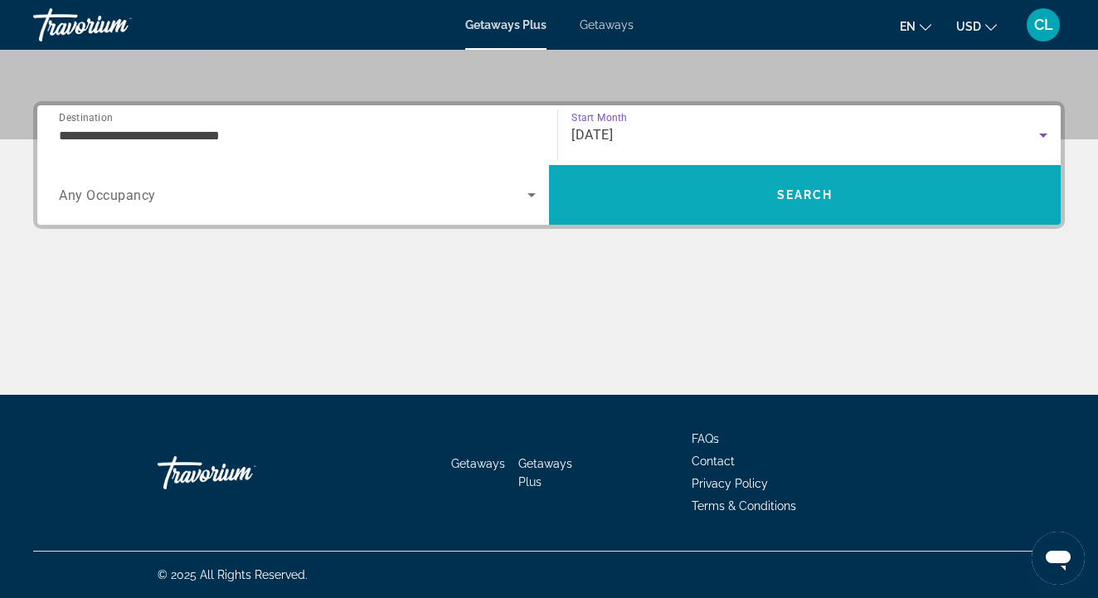
click at [720, 187] on span "Search" at bounding box center [805, 195] width 512 height 40
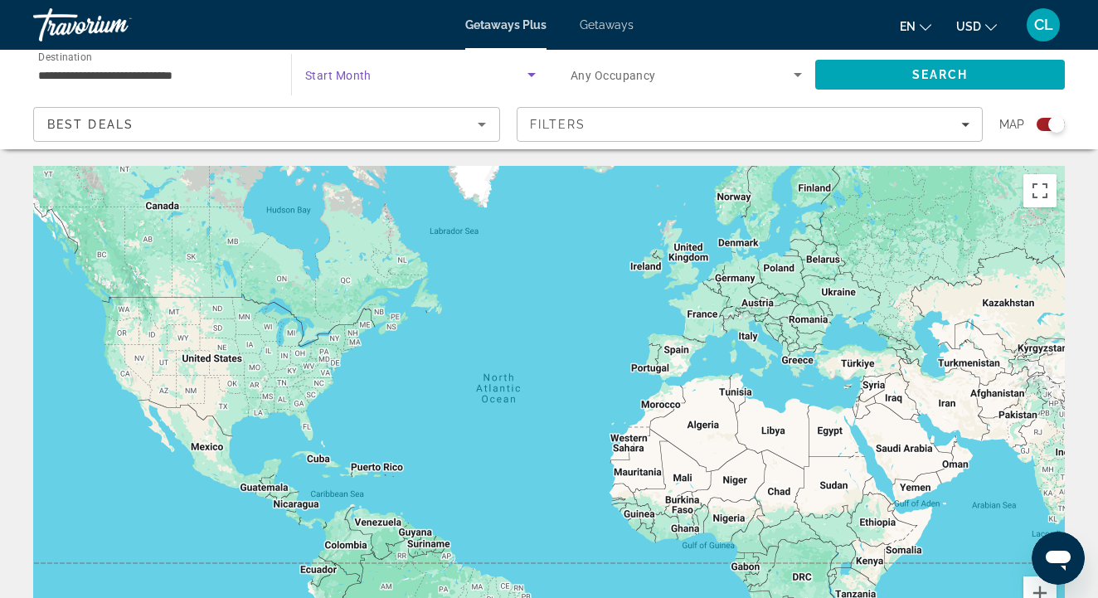
click at [375, 75] on span "Search widget" at bounding box center [416, 75] width 222 height 20
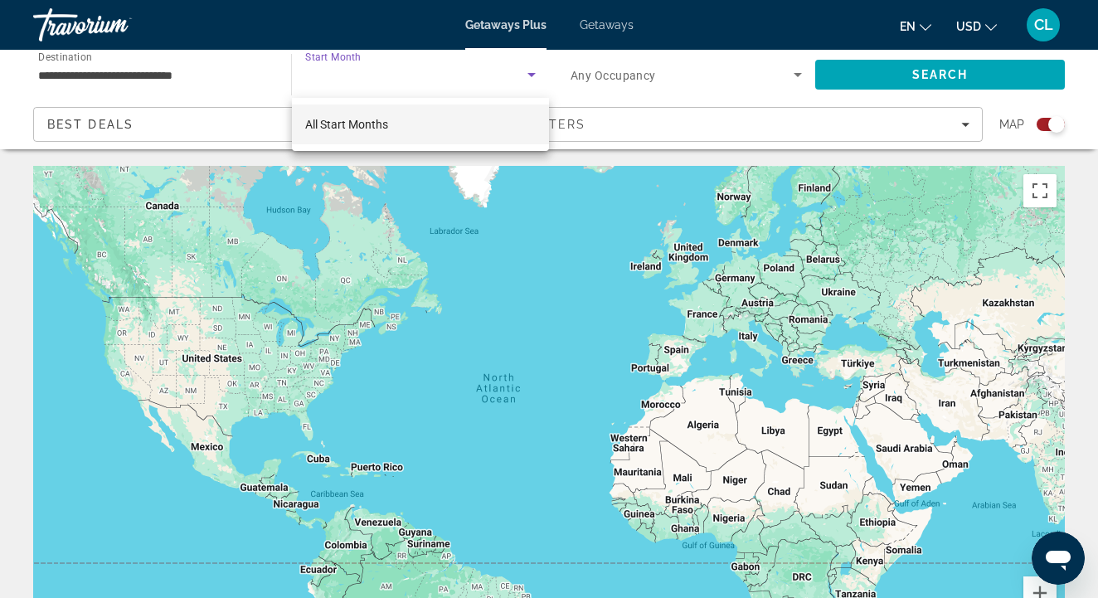
click at [368, 127] on span "All Start Months" at bounding box center [346, 124] width 83 height 13
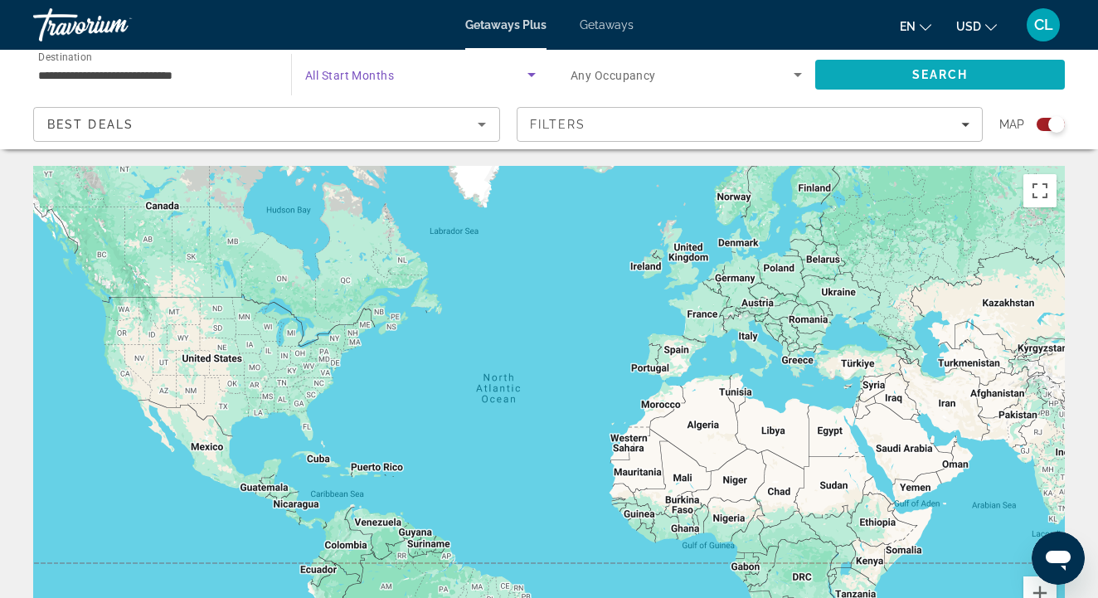
click at [921, 75] on span "Search" at bounding box center [940, 74] width 56 height 13
click at [353, 76] on span "All Start Months" at bounding box center [349, 75] width 89 height 13
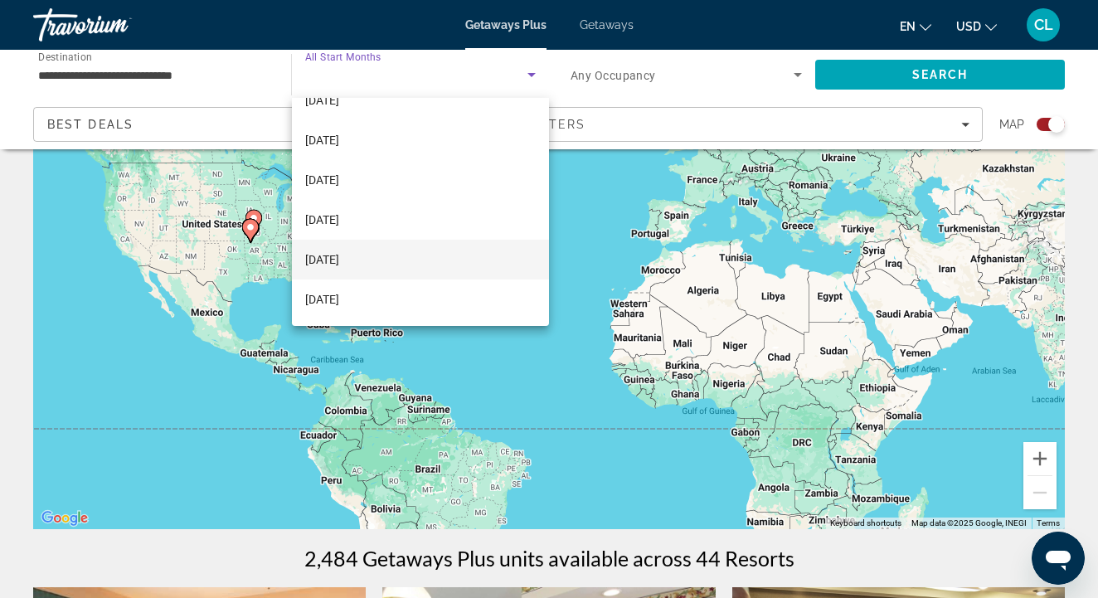
scroll to position [223, 0]
click at [339, 259] on span "[DATE]" at bounding box center [322, 260] width 34 height 20
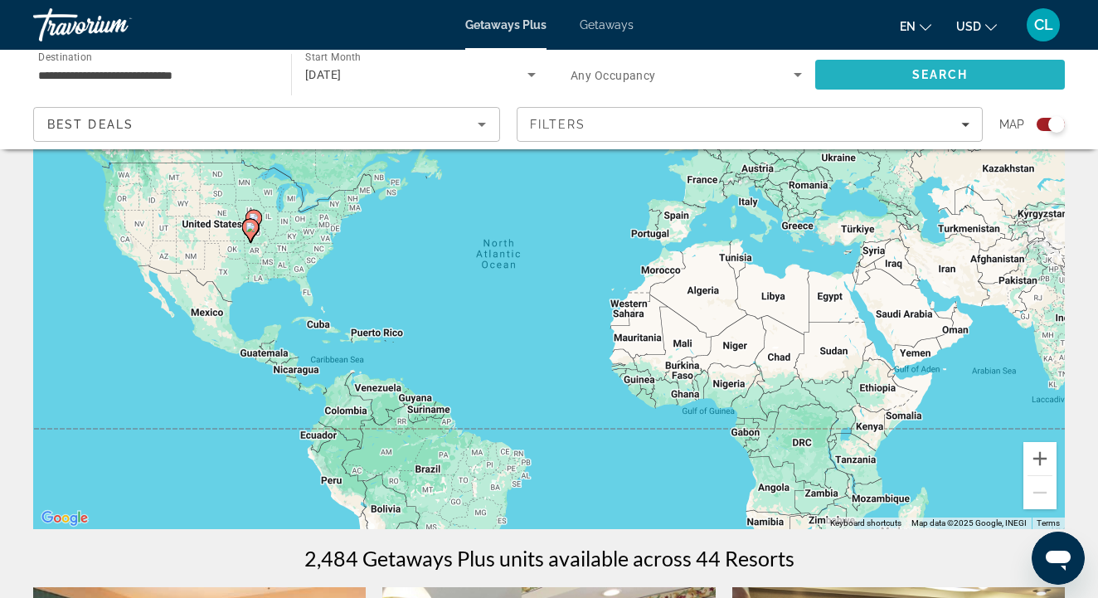
click at [907, 69] on span "Search" at bounding box center [940, 75] width 250 height 40
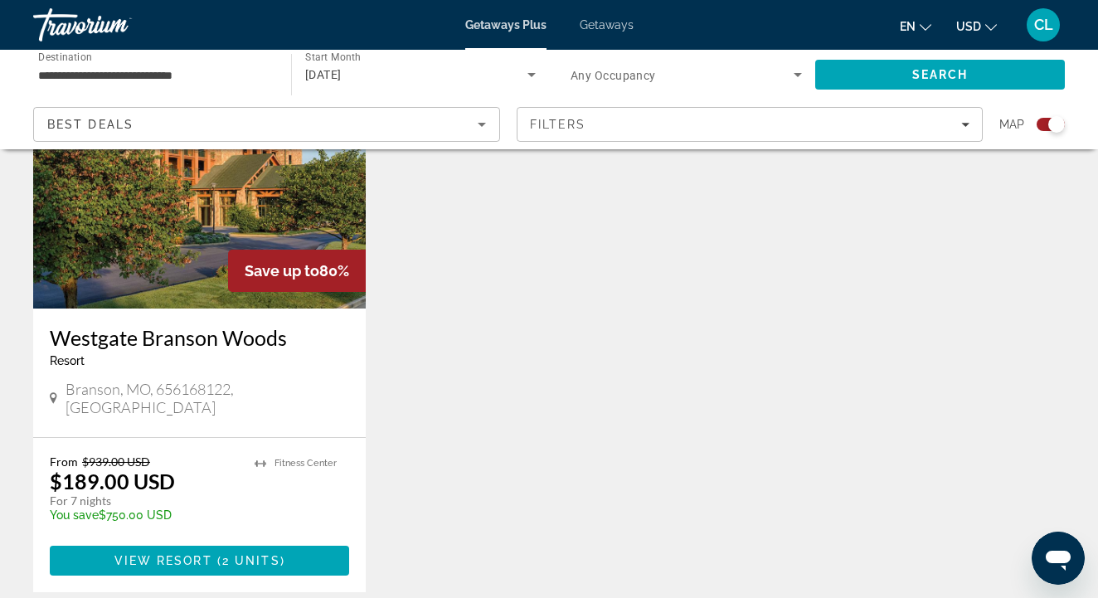
scroll to position [680, 0]
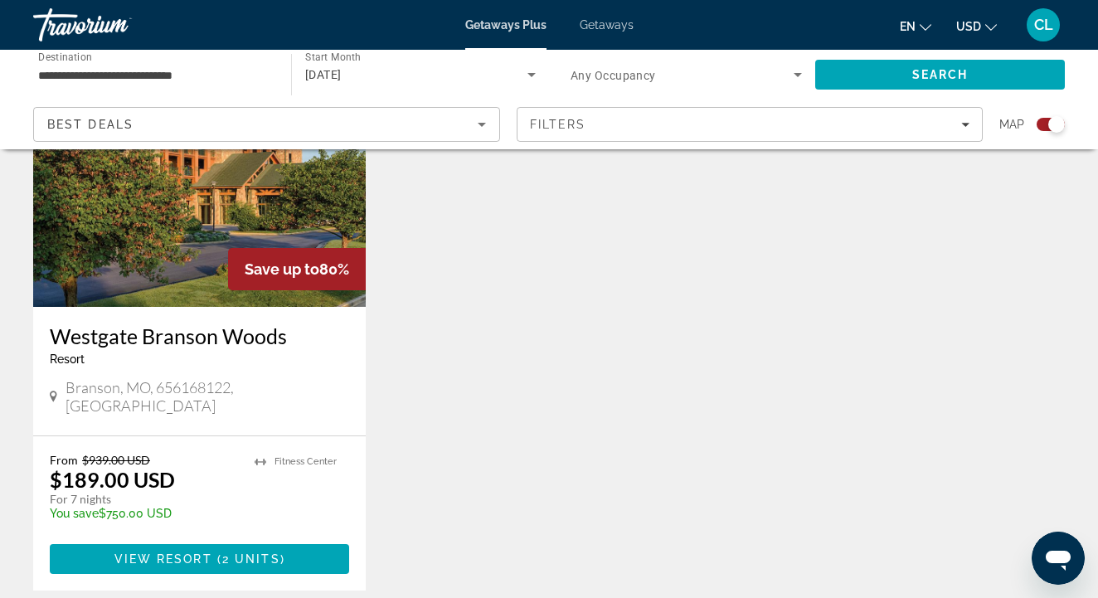
click at [128, 329] on h3 "Westgate Branson Woods" at bounding box center [199, 336] width 299 height 25
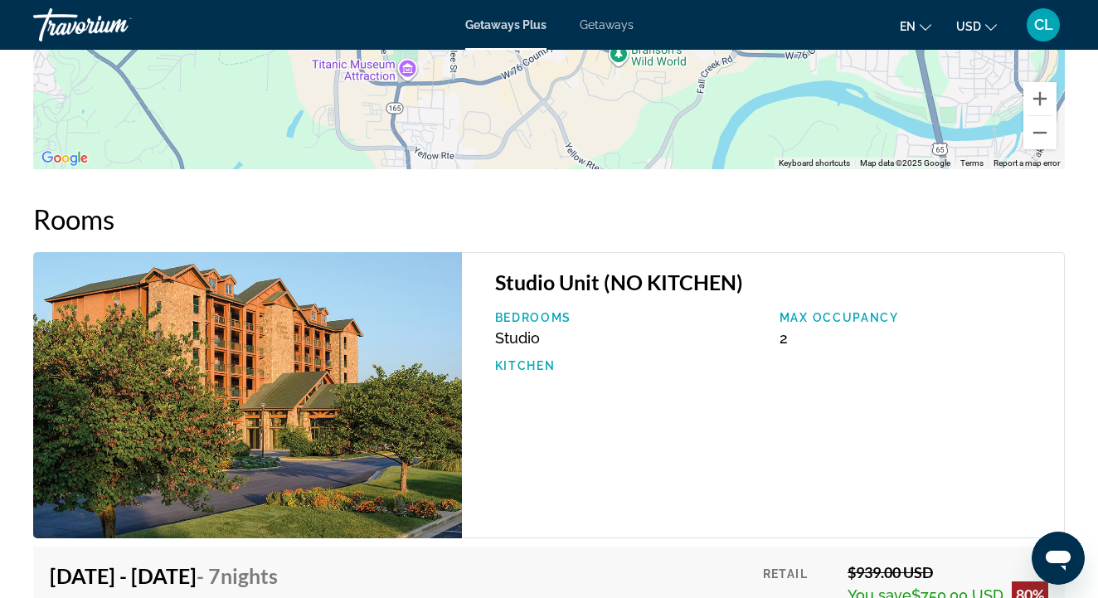
scroll to position [2819, 0]
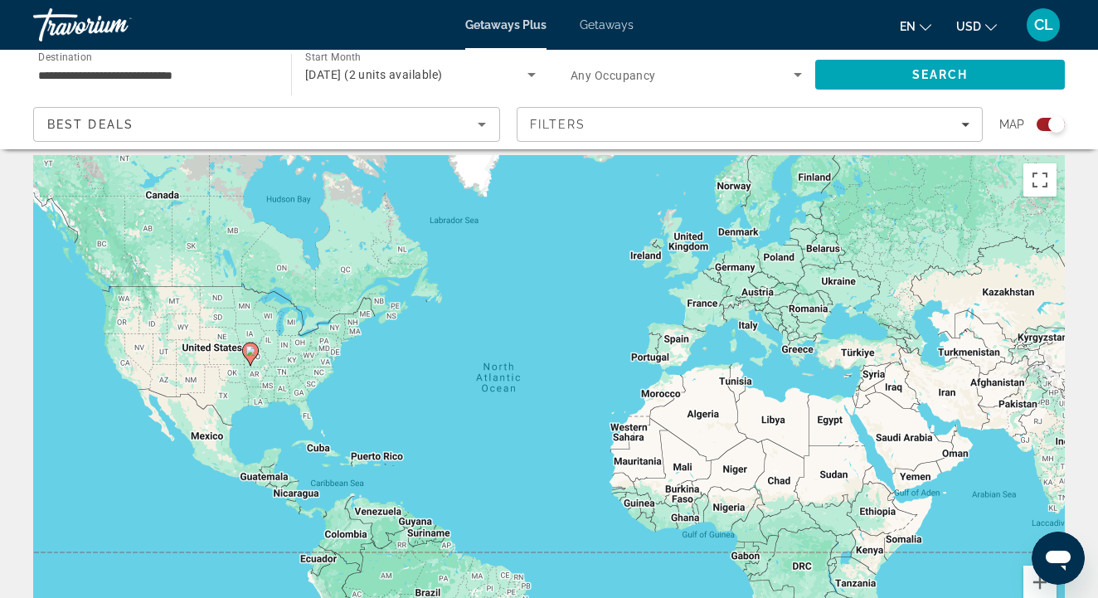
scroll to position [23, 0]
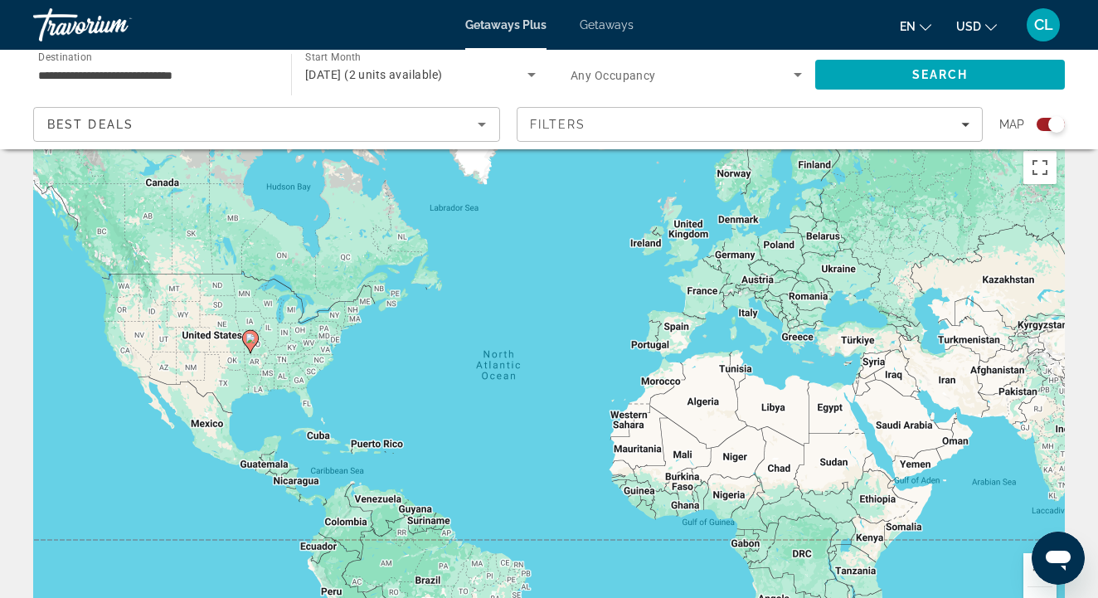
click at [624, 23] on span "Getaways" at bounding box center [607, 24] width 54 height 13
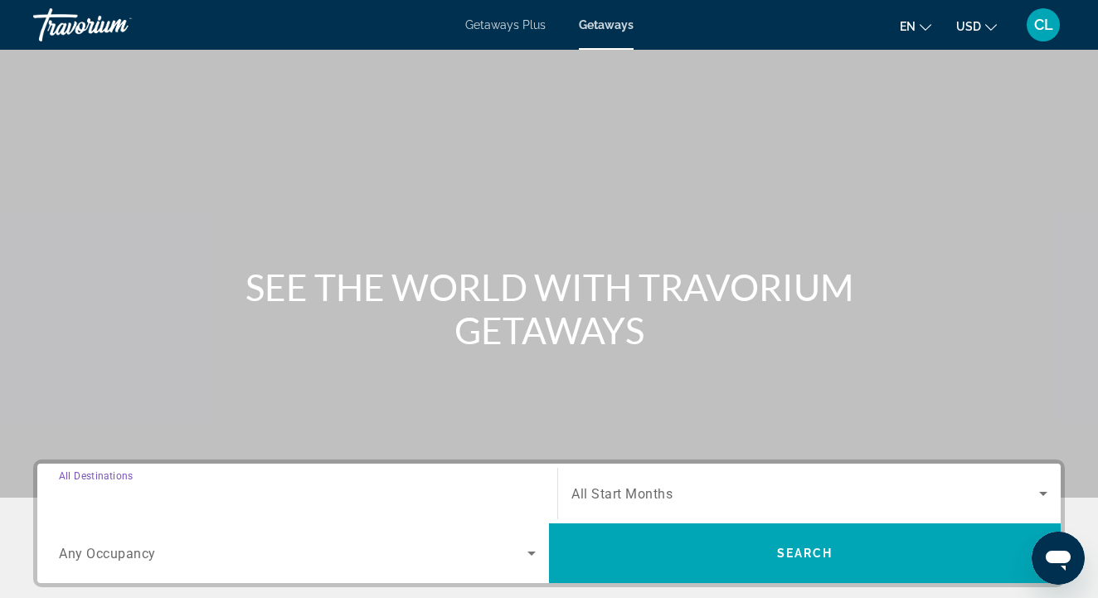
click at [178, 502] on input "Destination All Destinations" at bounding box center [297, 494] width 477 height 20
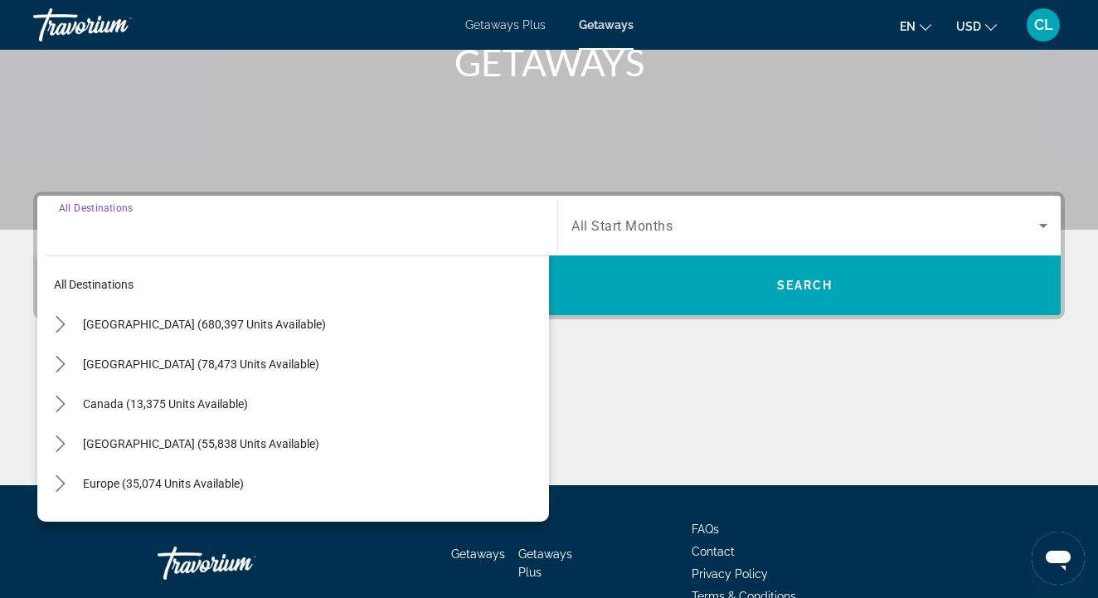
scroll to position [358, 0]
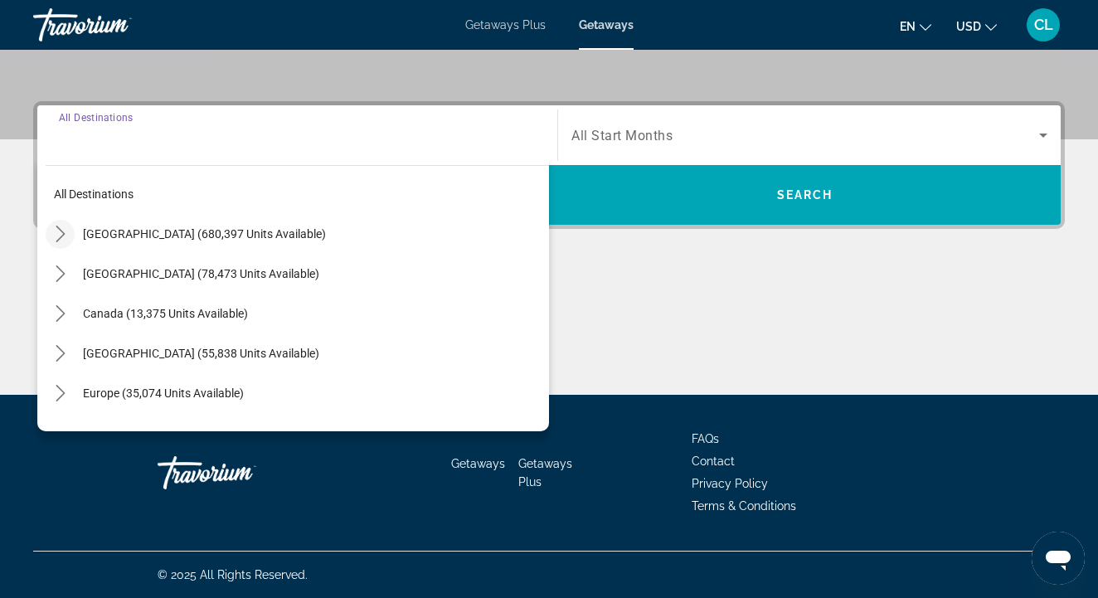
click at [59, 231] on icon "Toggle United States (680,397 units available) submenu" at bounding box center [60, 234] width 17 height 17
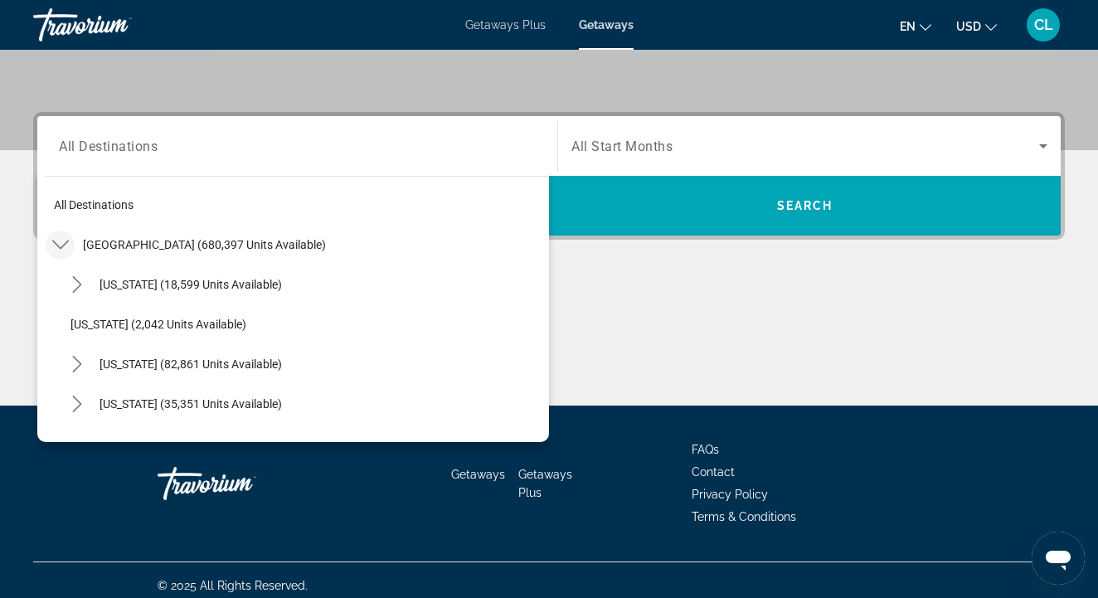
scroll to position [346, 0]
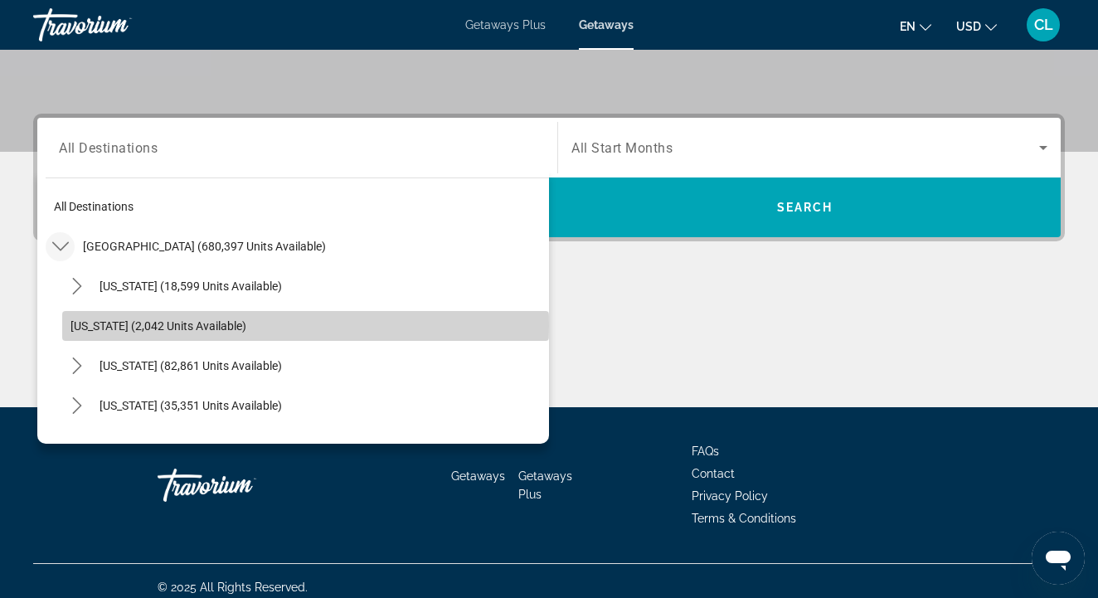
click at [96, 326] on span "[US_STATE] (2,042 units available)" at bounding box center [159, 325] width 176 height 13
type input "**********"
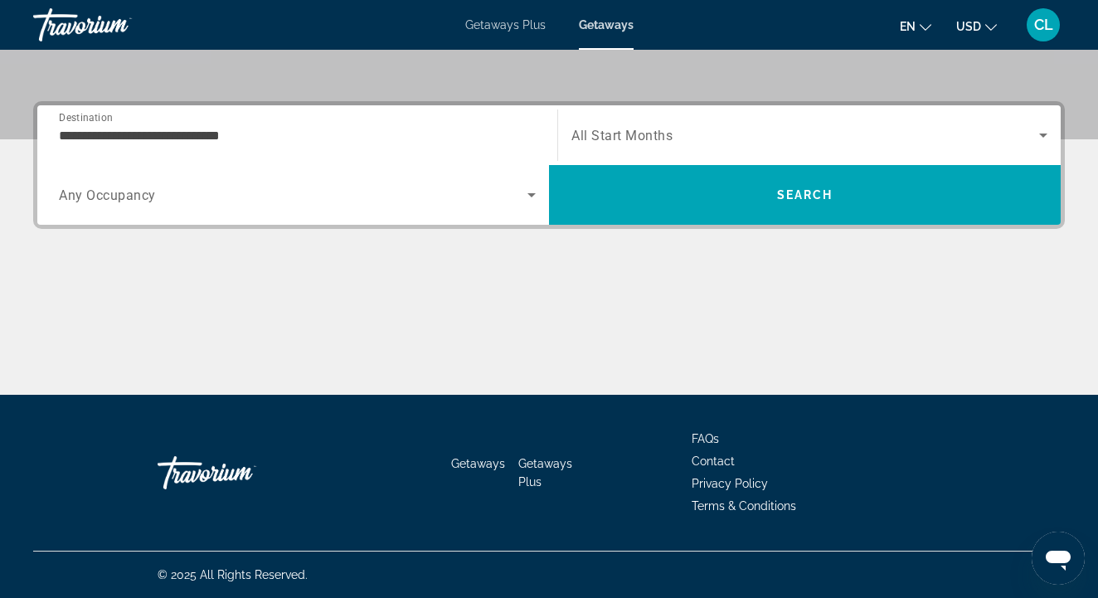
click at [648, 137] on span "All Start Months" at bounding box center [622, 136] width 101 height 16
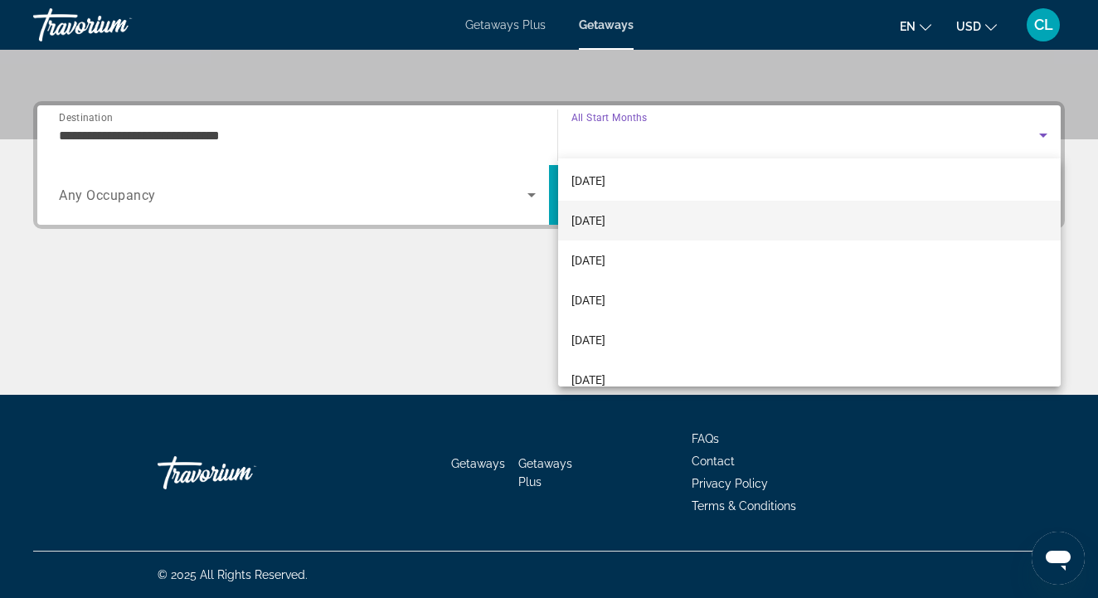
scroll to position [255, 0]
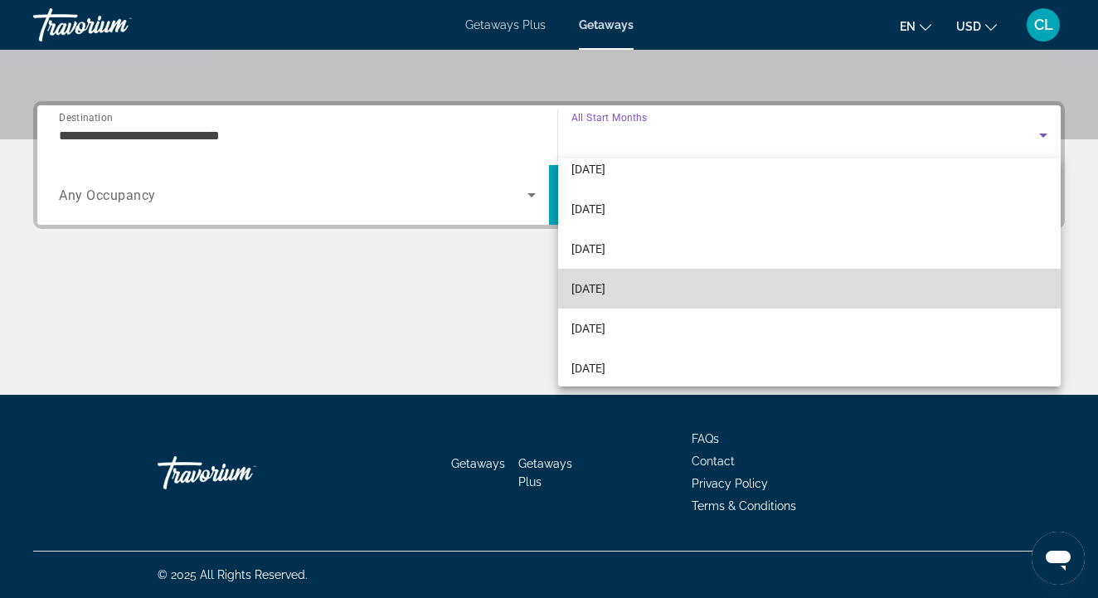
click at [605, 285] on span "[DATE]" at bounding box center [589, 289] width 34 height 20
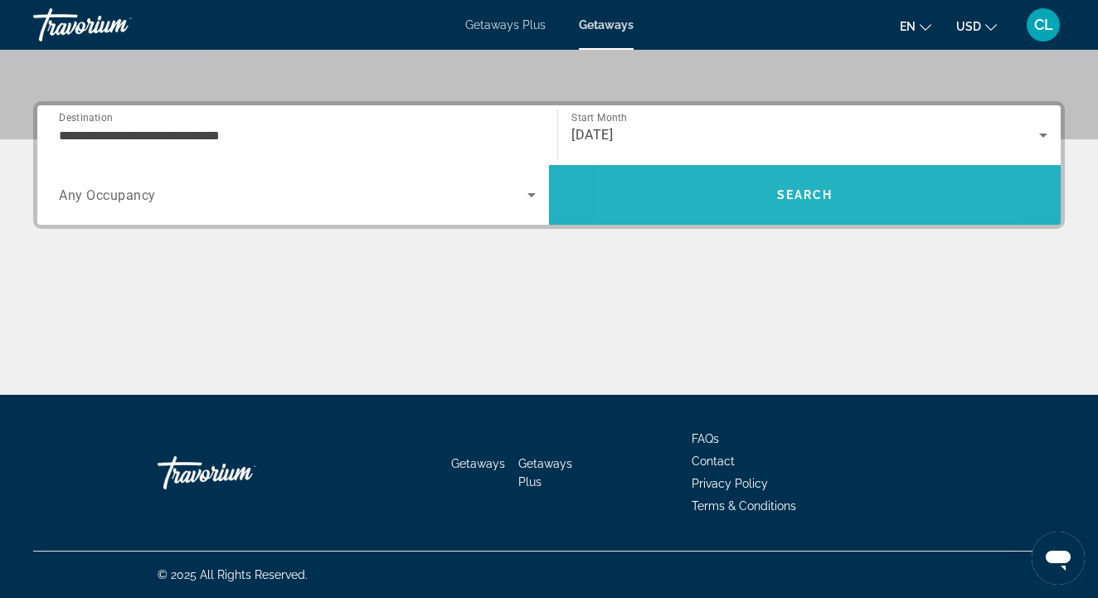
click at [723, 201] on span "Search" at bounding box center [805, 195] width 512 height 40
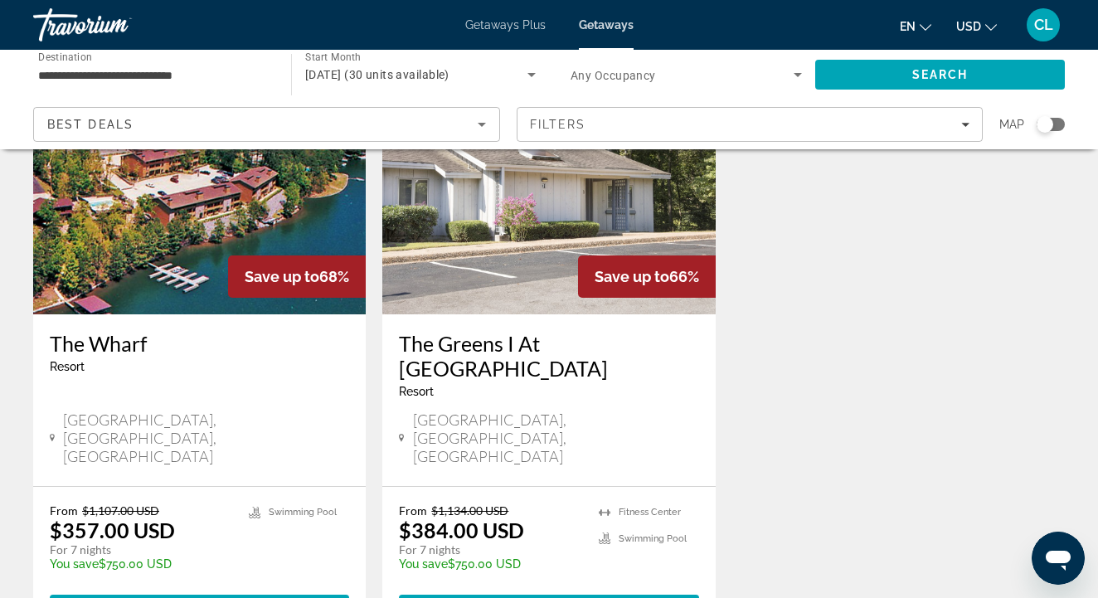
scroll to position [759, 0]
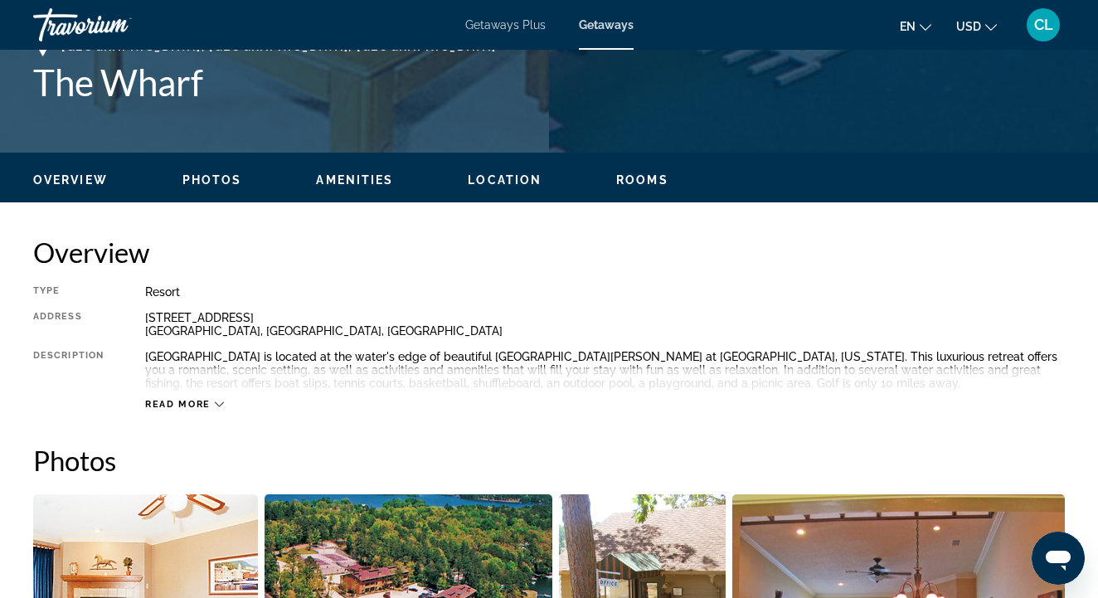
scroll to position [686, 0]
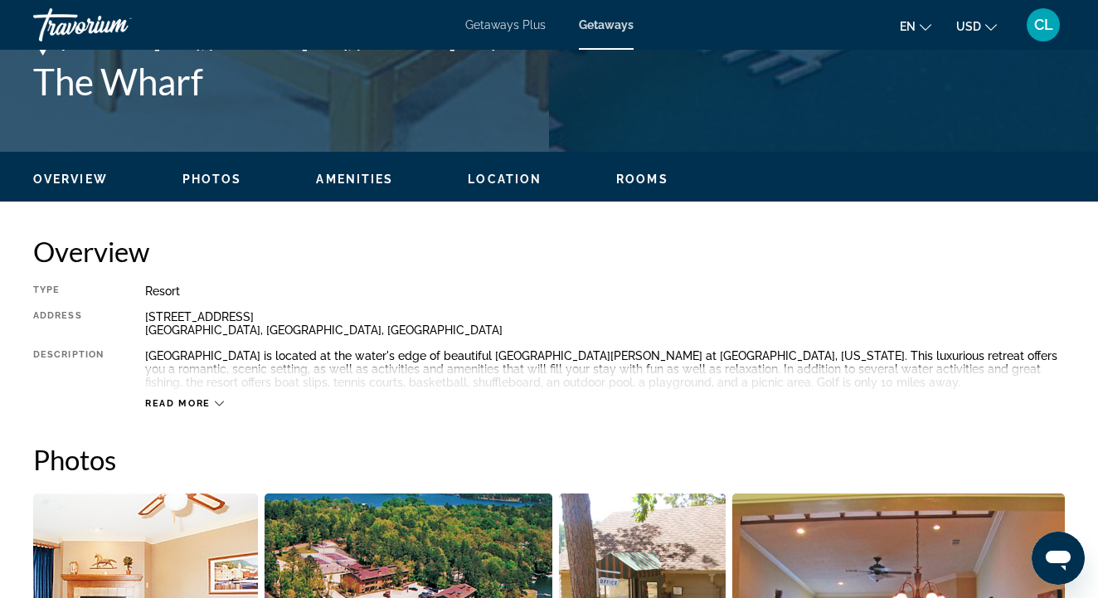
click at [182, 405] on span "Read more" at bounding box center [178, 403] width 66 height 11
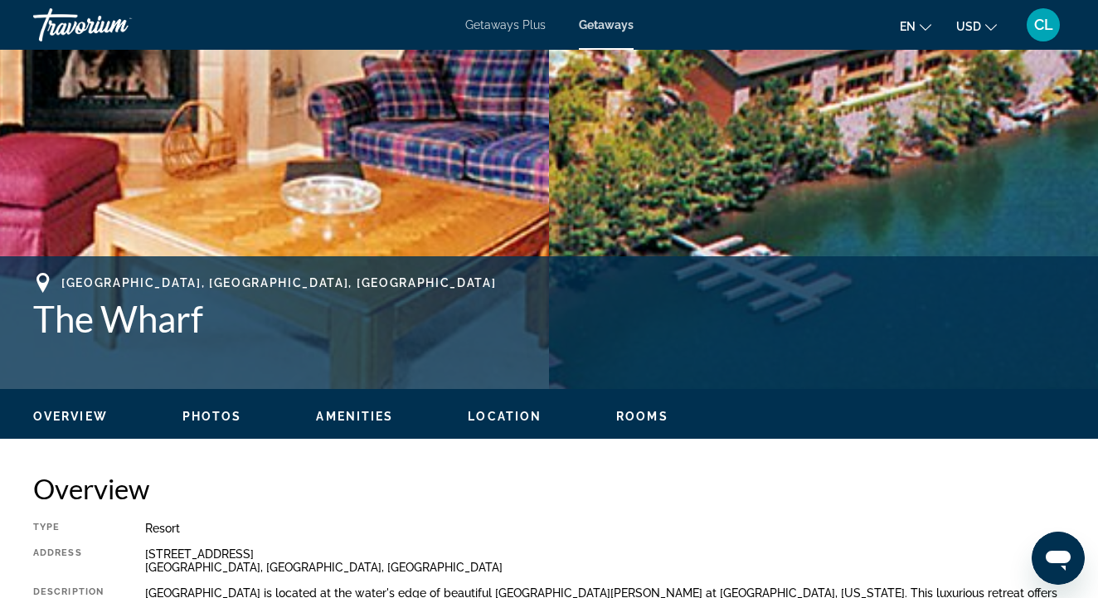
scroll to position [448, 0]
